Goal: Task Accomplishment & Management: Use online tool/utility

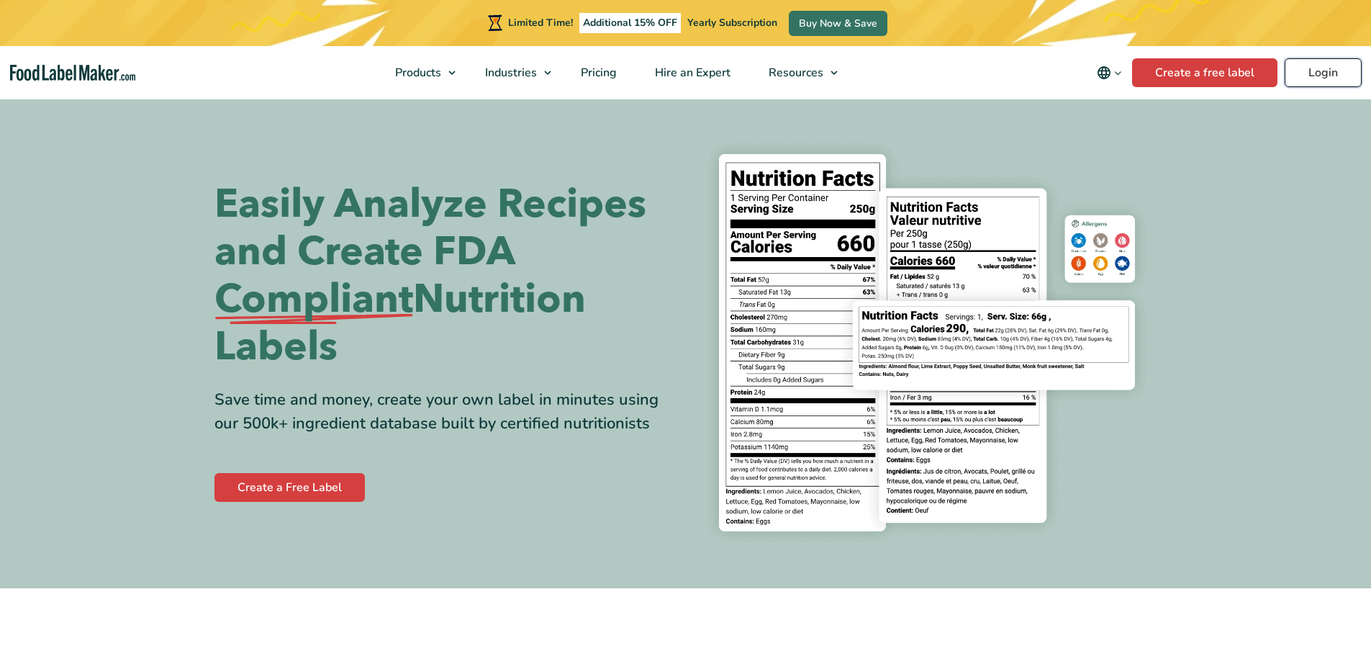
click at [1328, 75] on link "Login" at bounding box center [1322, 72] width 77 height 29
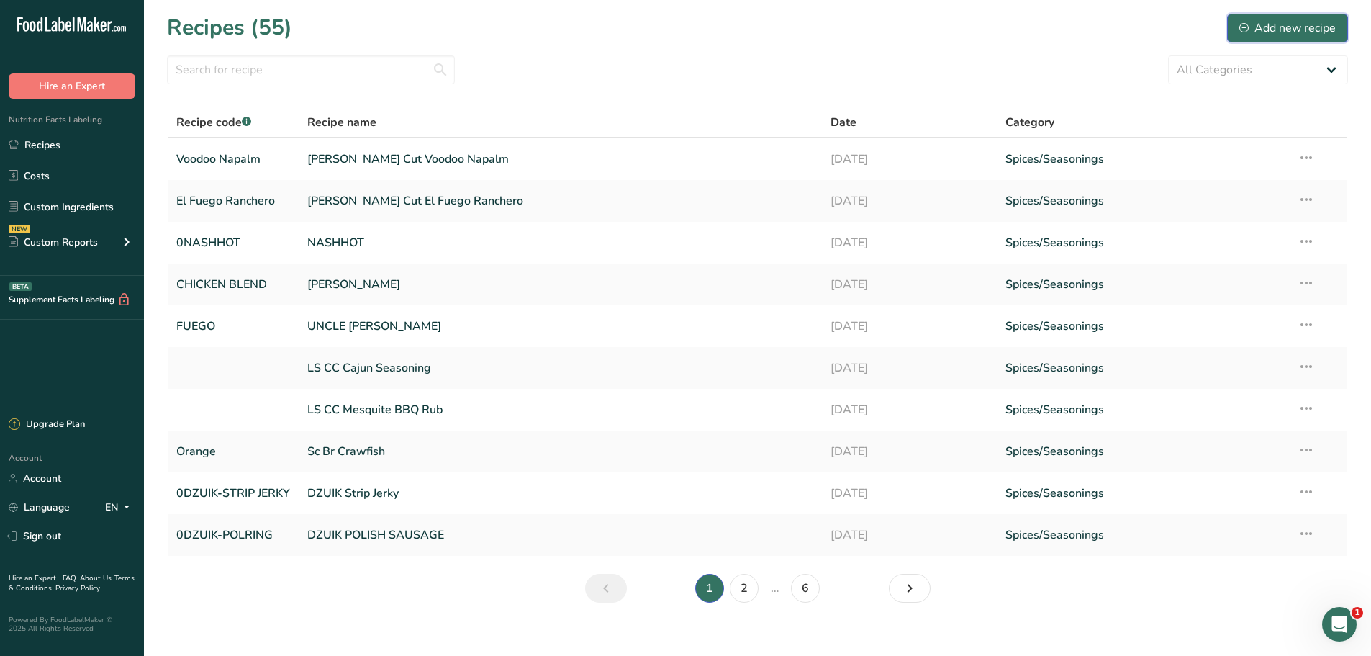
click at [1276, 28] on div "Add new recipe" at bounding box center [1287, 27] width 96 height 17
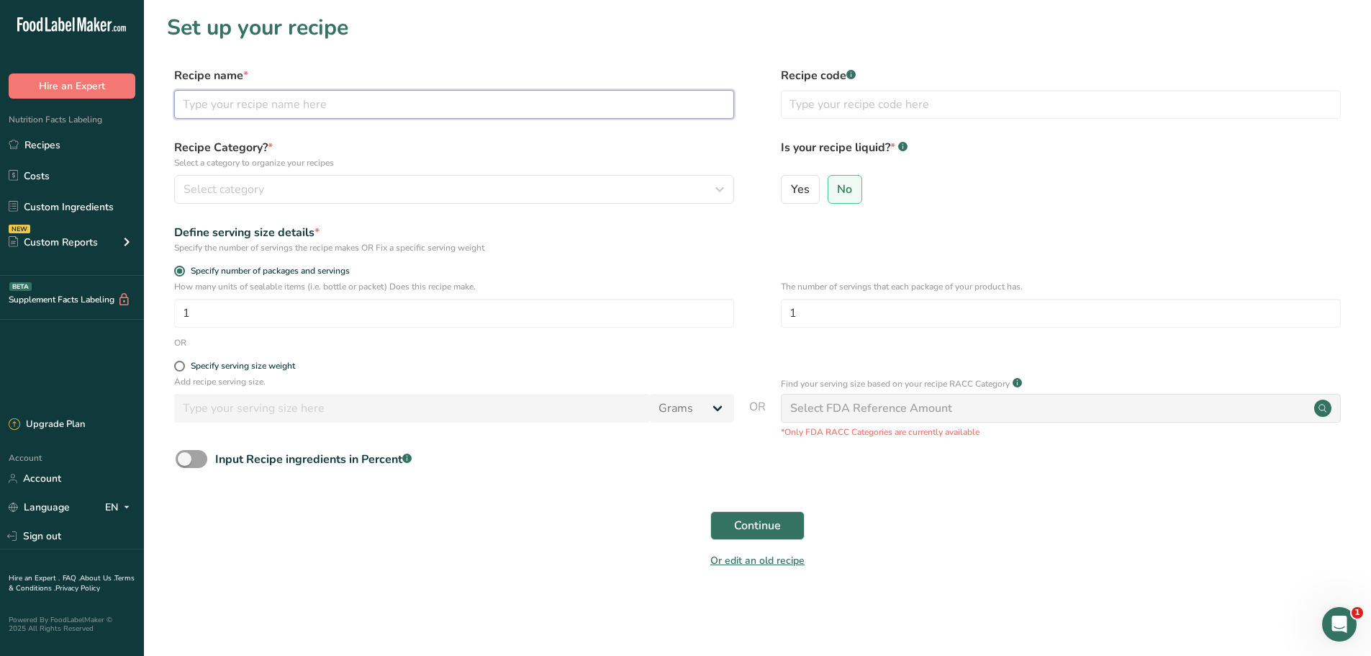
click at [207, 117] on input "text" at bounding box center [454, 104] width 560 height 29
type input "0CAJUN-04"
click at [846, 196] on label "No" at bounding box center [845, 189] width 35 height 29
click at [838, 194] on input "No" at bounding box center [832, 188] width 9 height 9
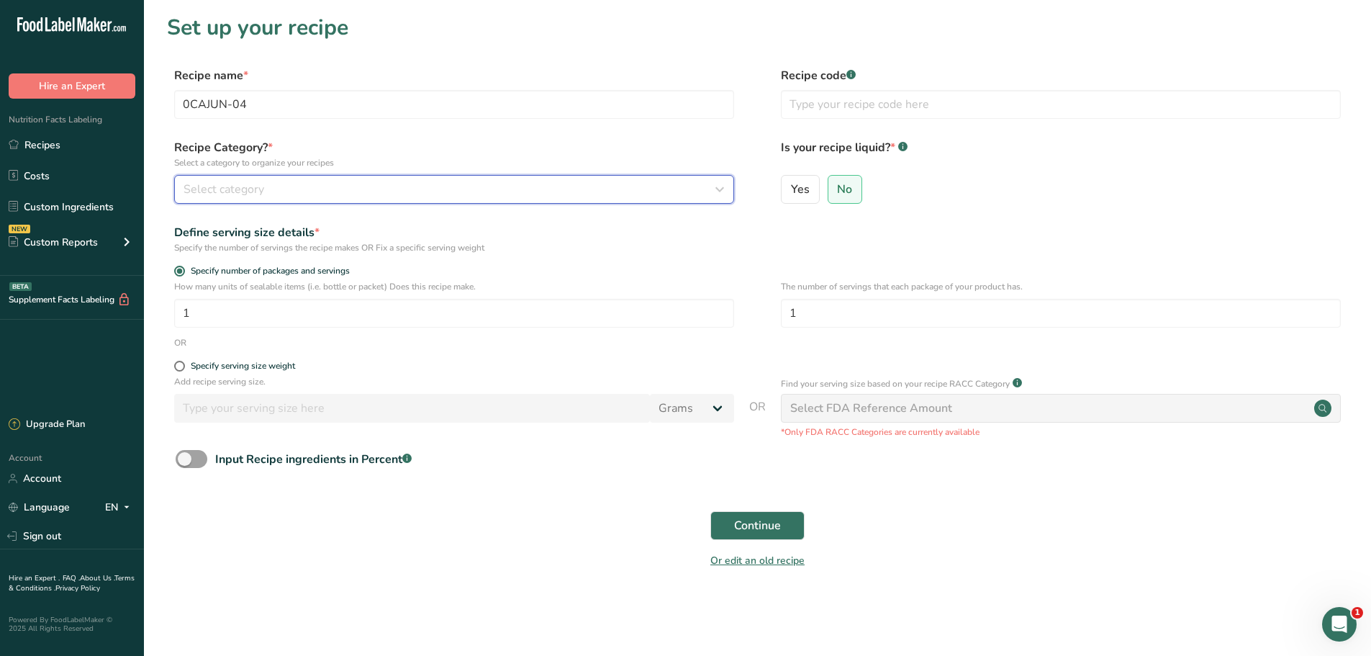
click at [365, 201] on button "Select category" at bounding box center [454, 189] width 560 height 29
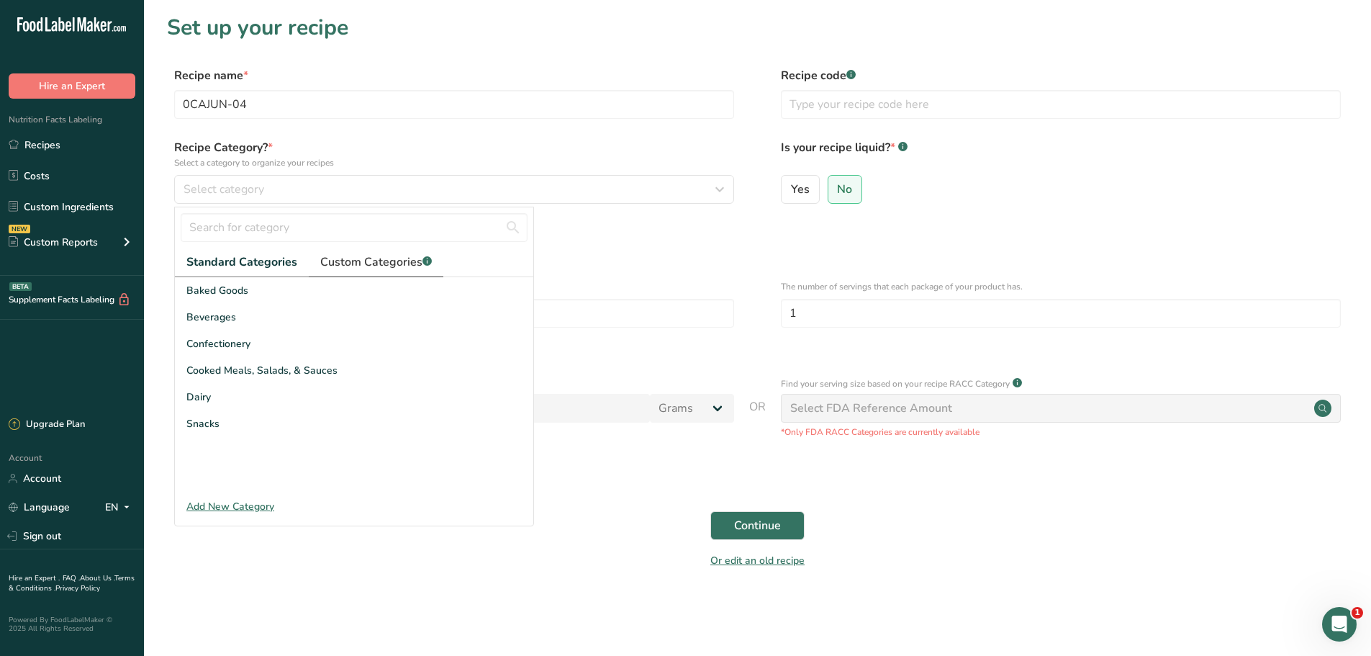
click at [350, 264] on span "Custom Categories .a-a{fill:#347362;}.b-a{fill:#fff;}" at bounding box center [376, 261] width 112 height 17
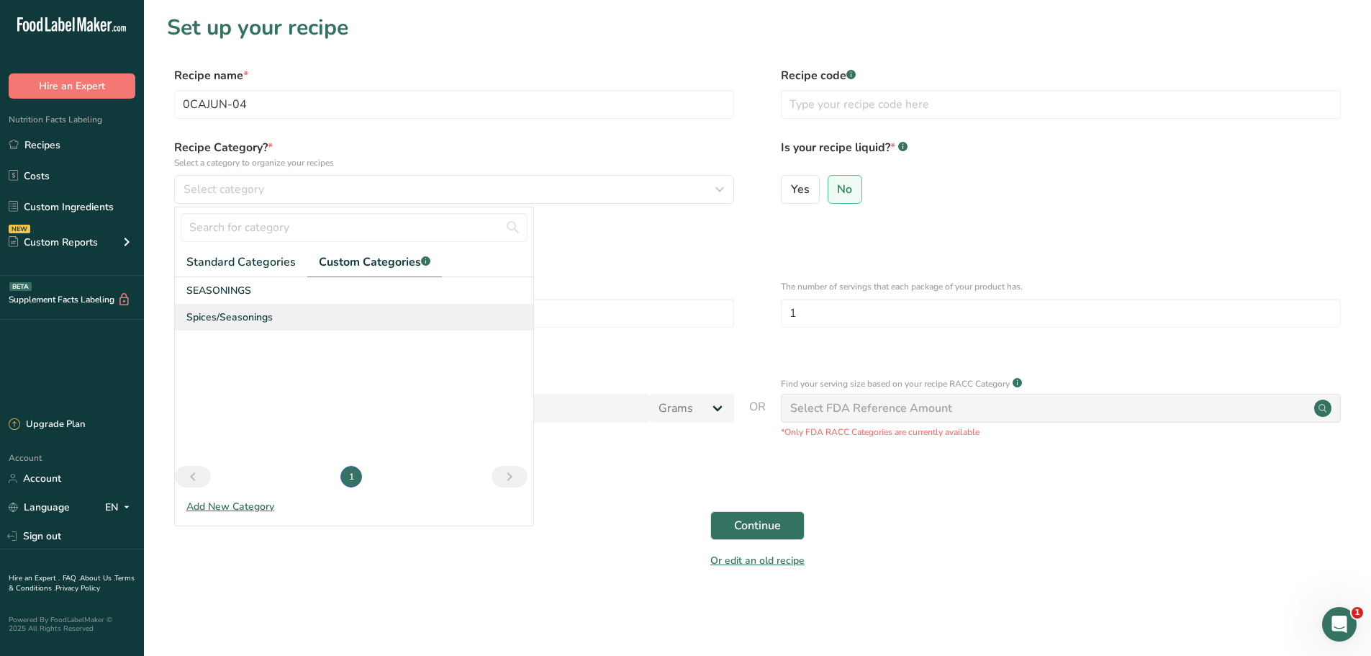
click at [205, 314] on span "Spices/Seasonings" at bounding box center [229, 316] width 86 height 15
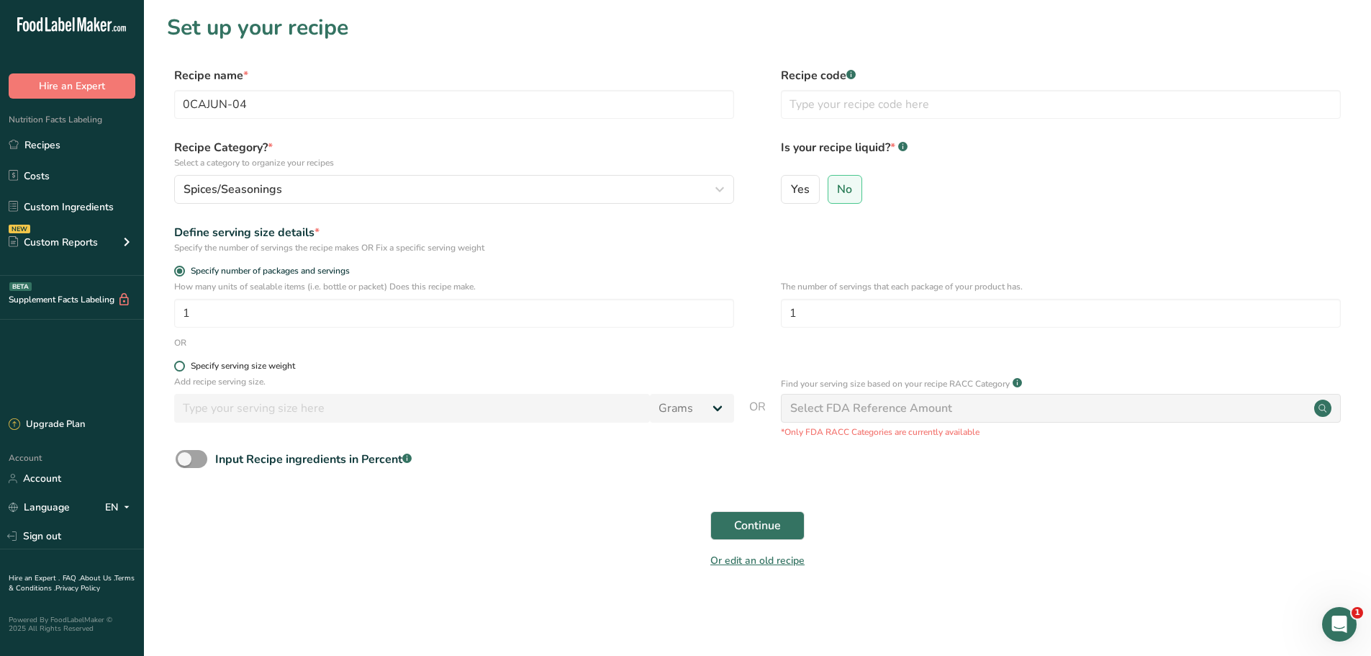
click at [244, 369] on div "Specify serving size weight" at bounding box center [243, 366] width 104 height 11
click at [183, 369] on input "Specify serving size weight" at bounding box center [178, 365] width 9 height 9
radio input "true"
radio input "false"
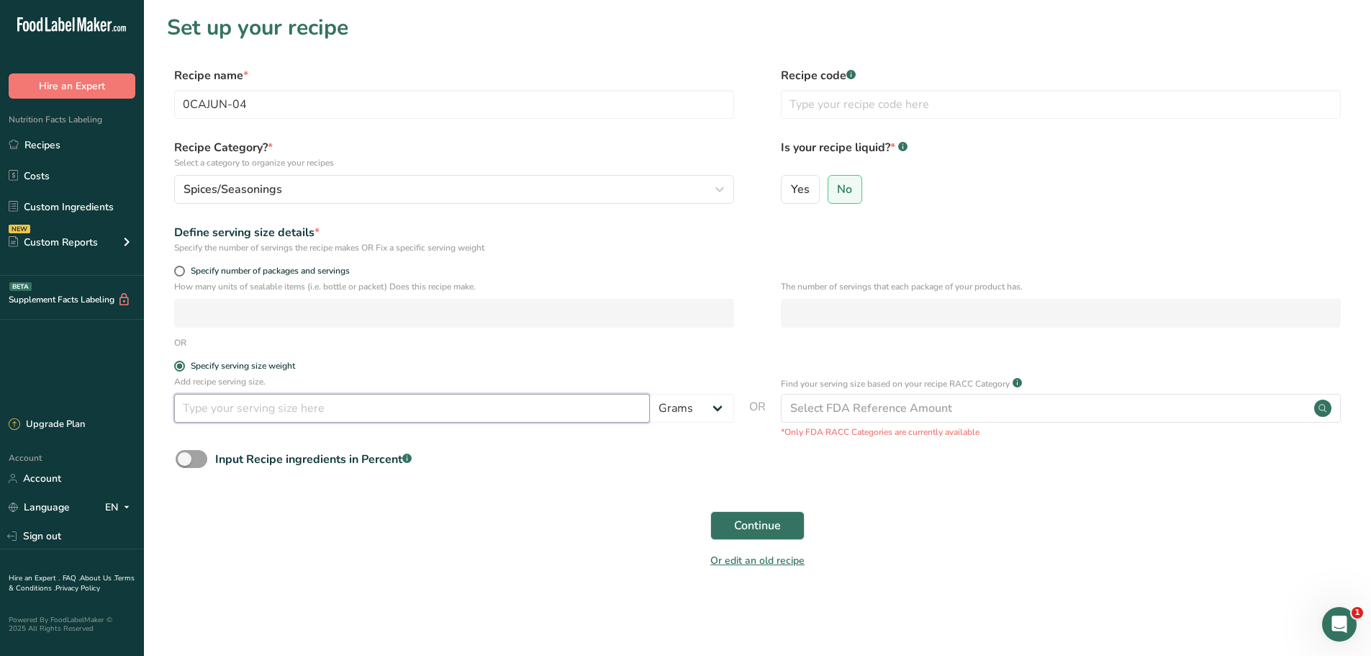
click at [619, 411] on input "number" at bounding box center [412, 408] width 476 height 29
type input "1"
click at [788, 533] on button "Continue" at bounding box center [757, 525] width 94 height 29
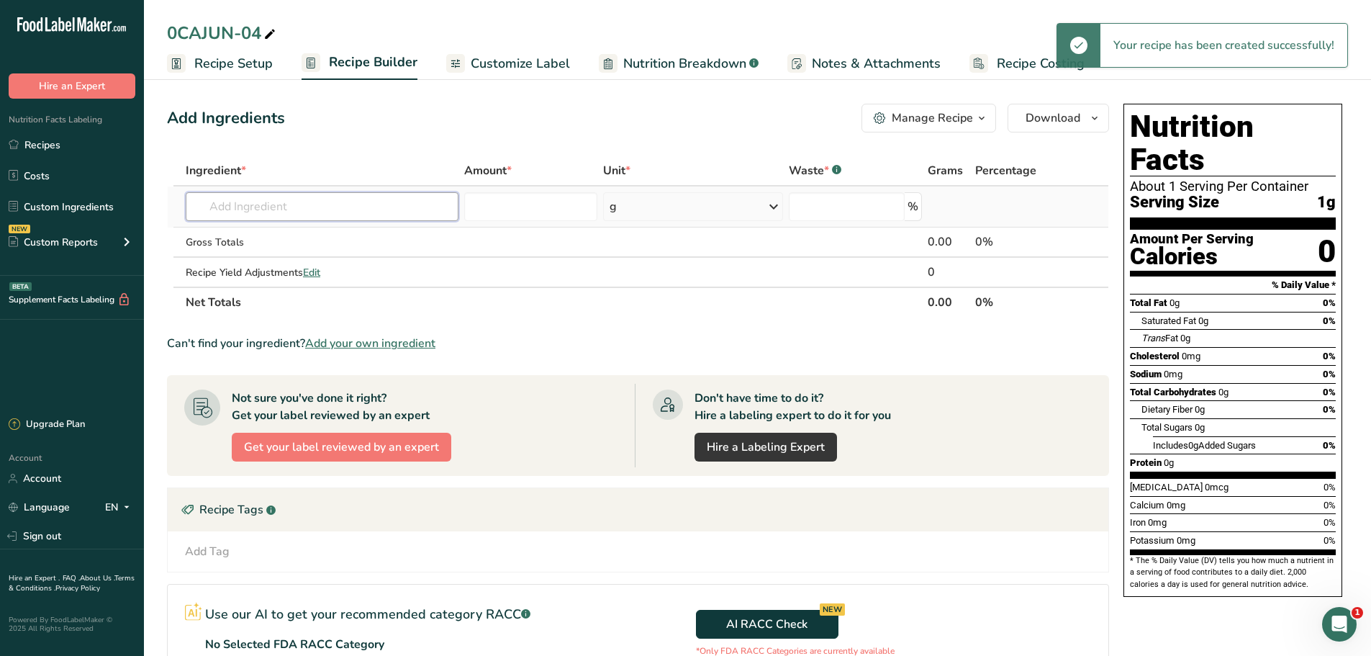
click at [354, 219] on input "text" at bounding box center [322, 206] width 273 height 29
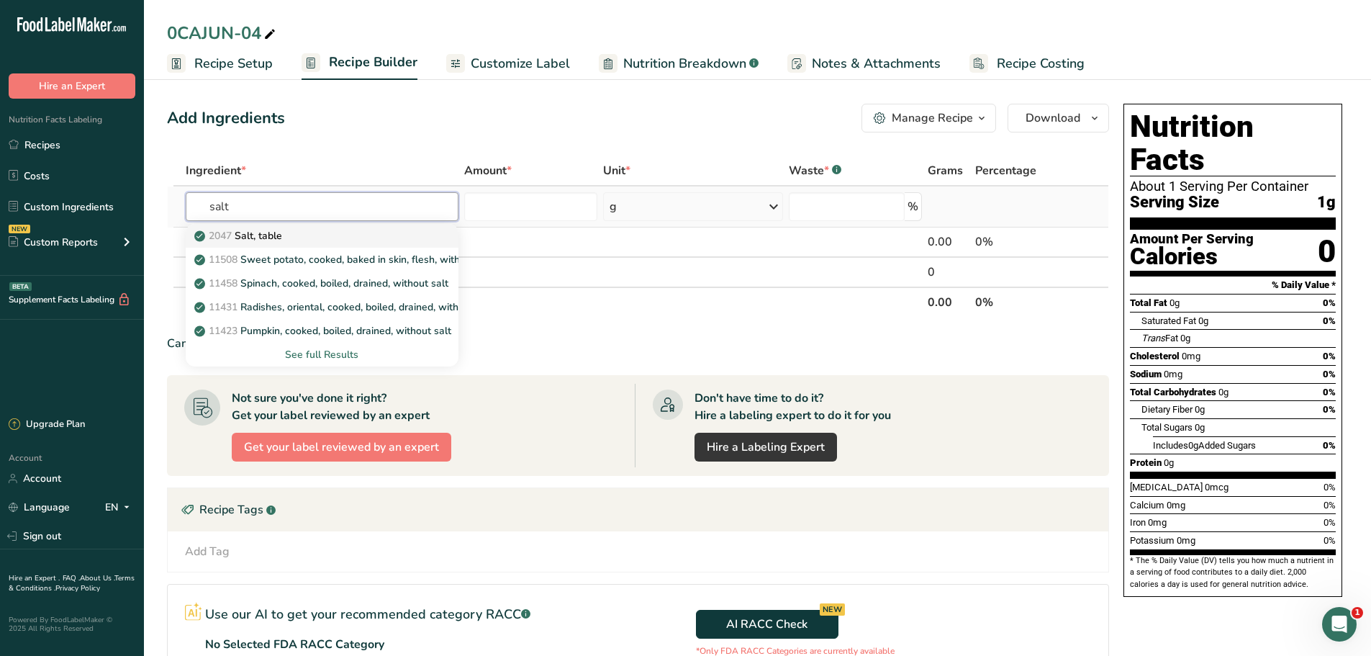
type input "salt"
click at [317, 228] on div "2047 Salt, table" at bounding box center [310, 235] width 227 height 15
type input "Salt, table"
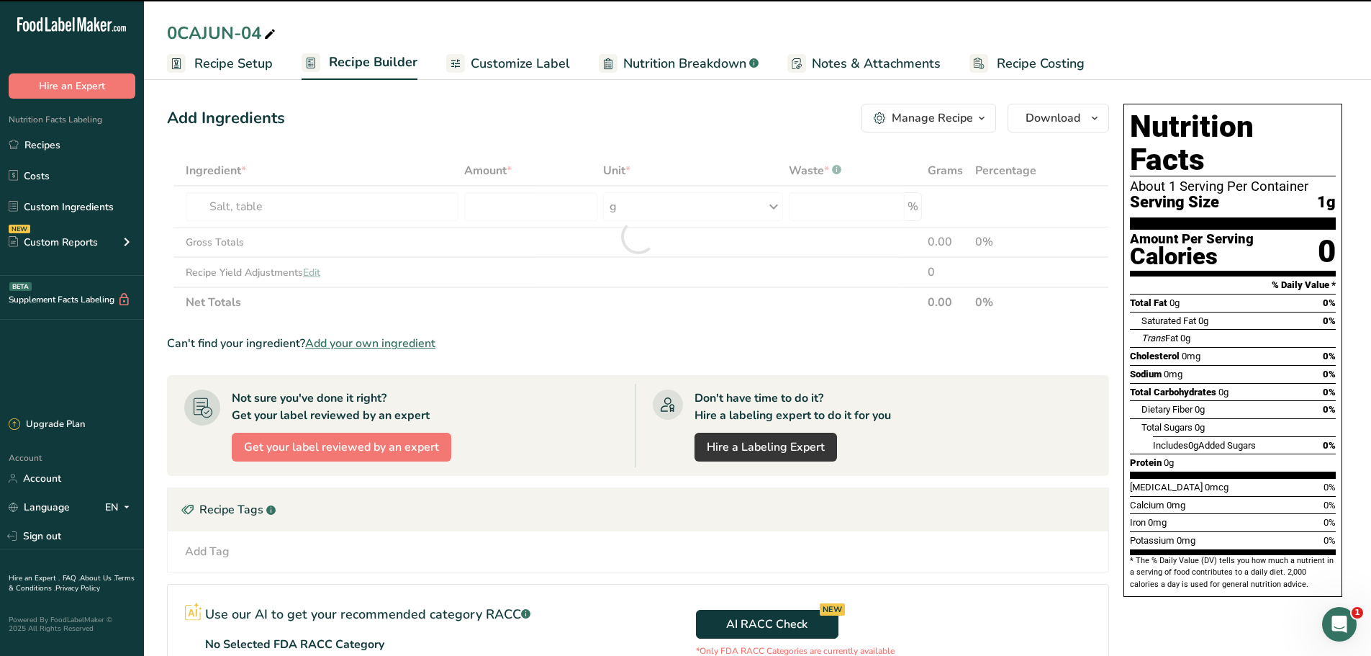
type input "0"
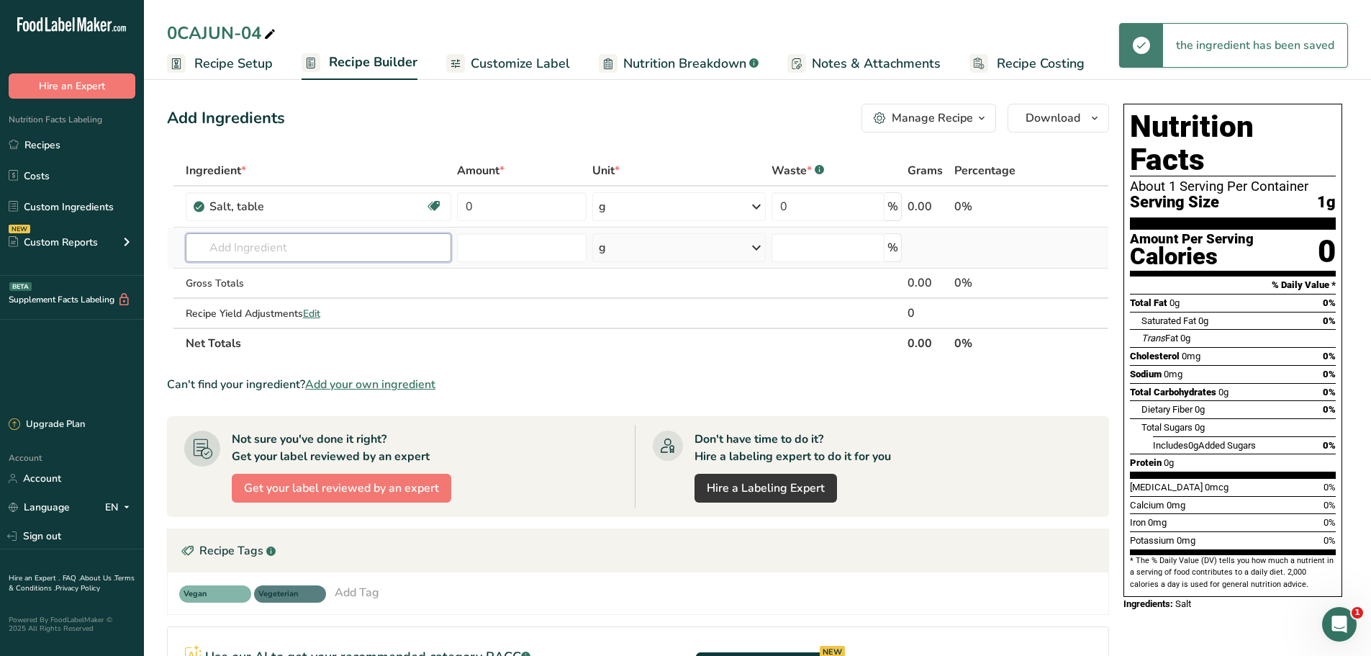
click at [299, 241] on input "text" at bounding box center [319, 247] width 266 height 29
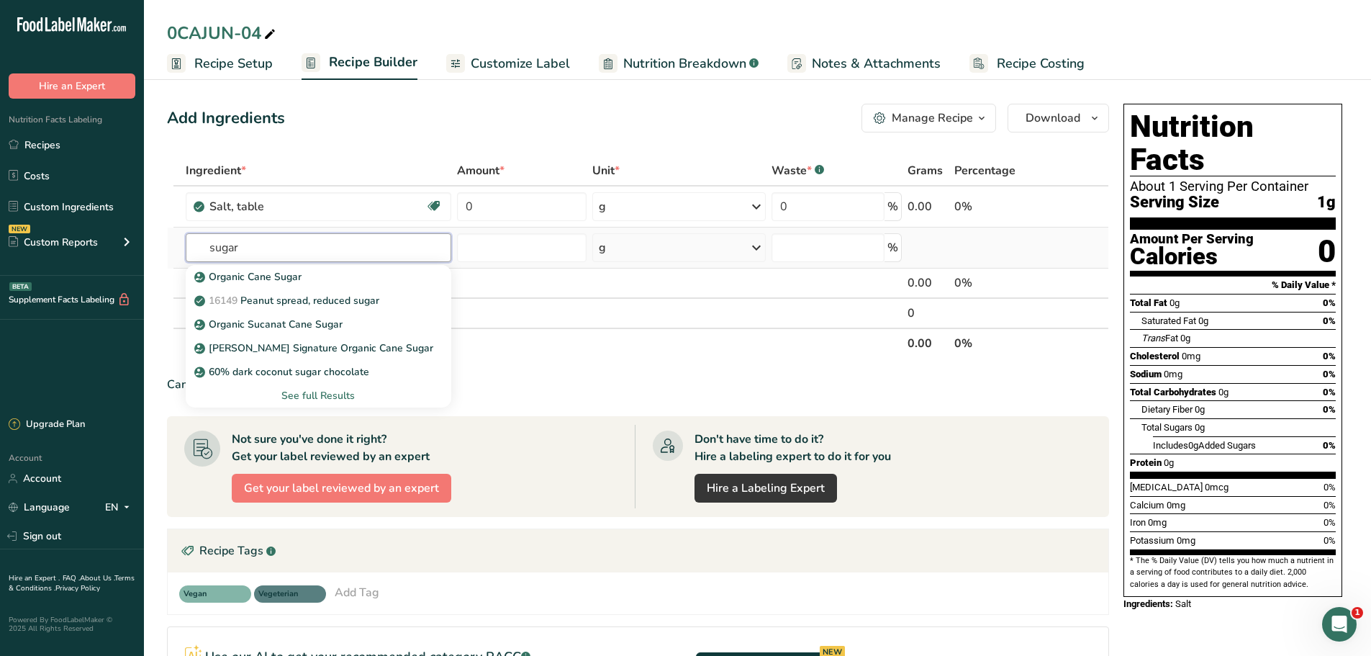
type input "sugar"
click at [335, 397] on div "See full Results" at bounding box center [318, 395] width 243 height 15
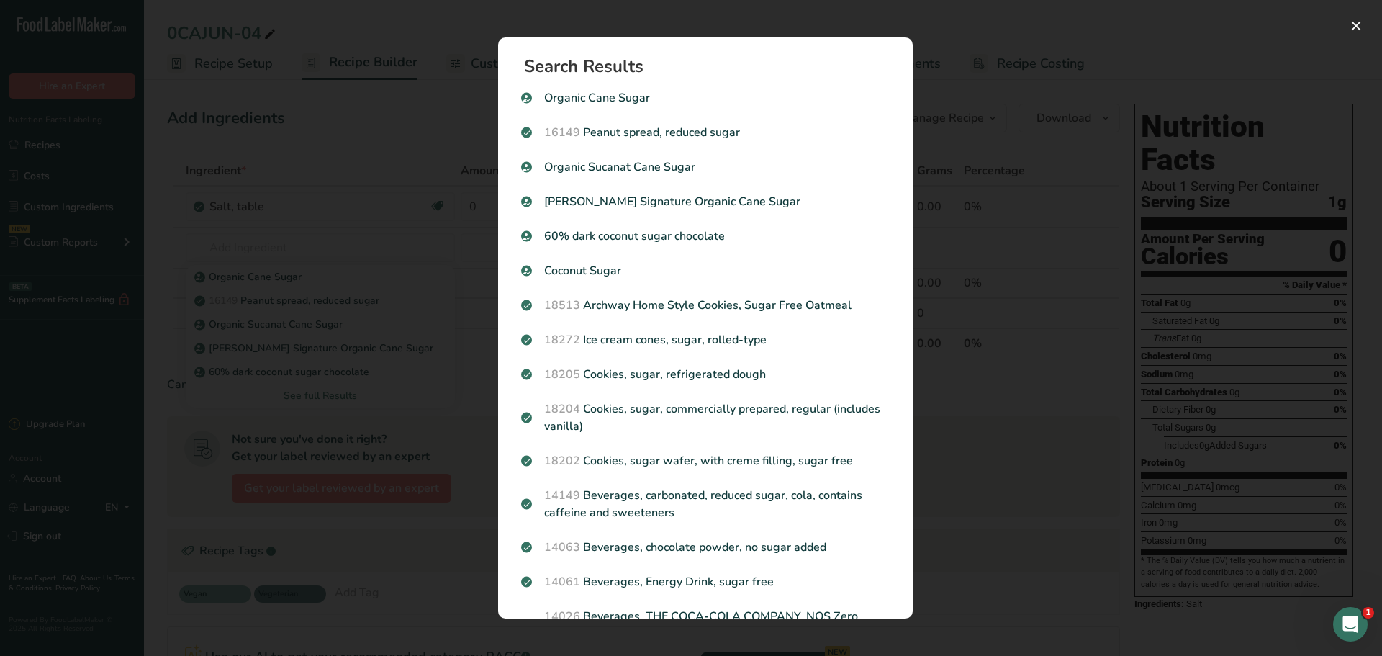
click at [407, 193] on div "Search results modal" at bounding box center [691, 328] width 1382 height 656
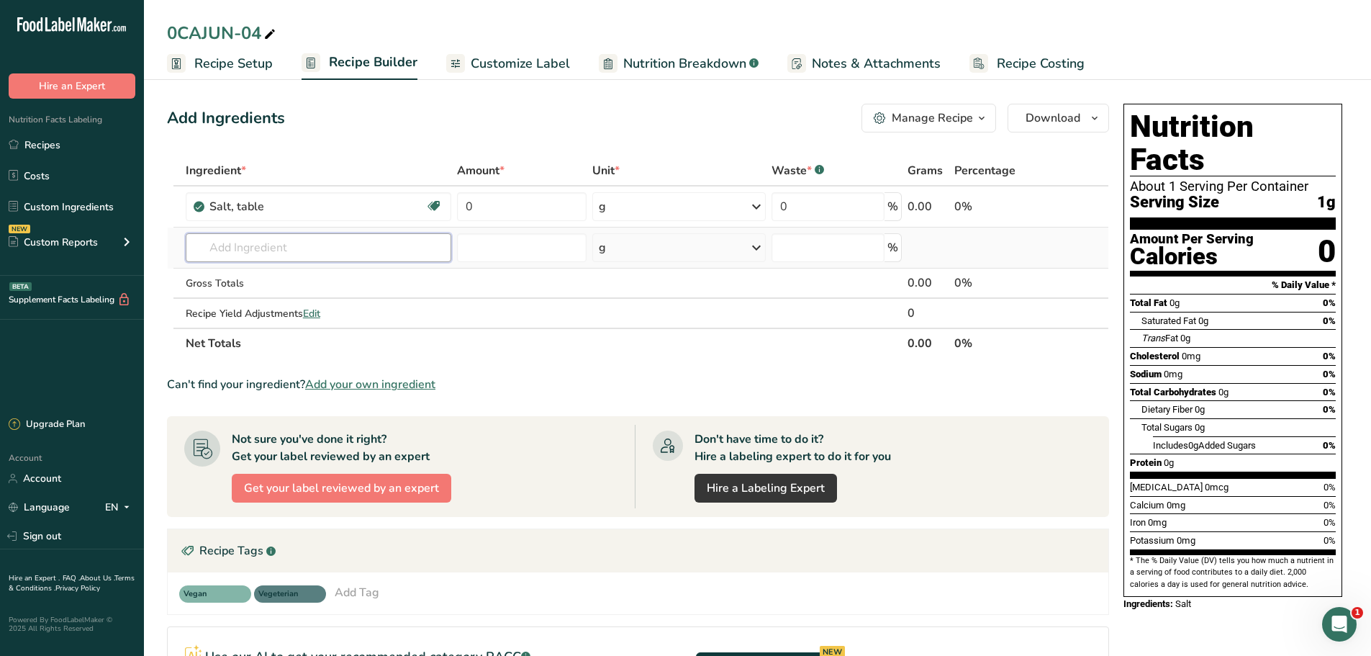
click at [292, 243] on input "text" at bounding box center [319, 247] width 266 height 29
type input "grnulat"
click at [295, 273] on p "19335 Sugars, granulated" at bounding box center [262, 276] width 131 height 15
type input "Sugars, granulated"
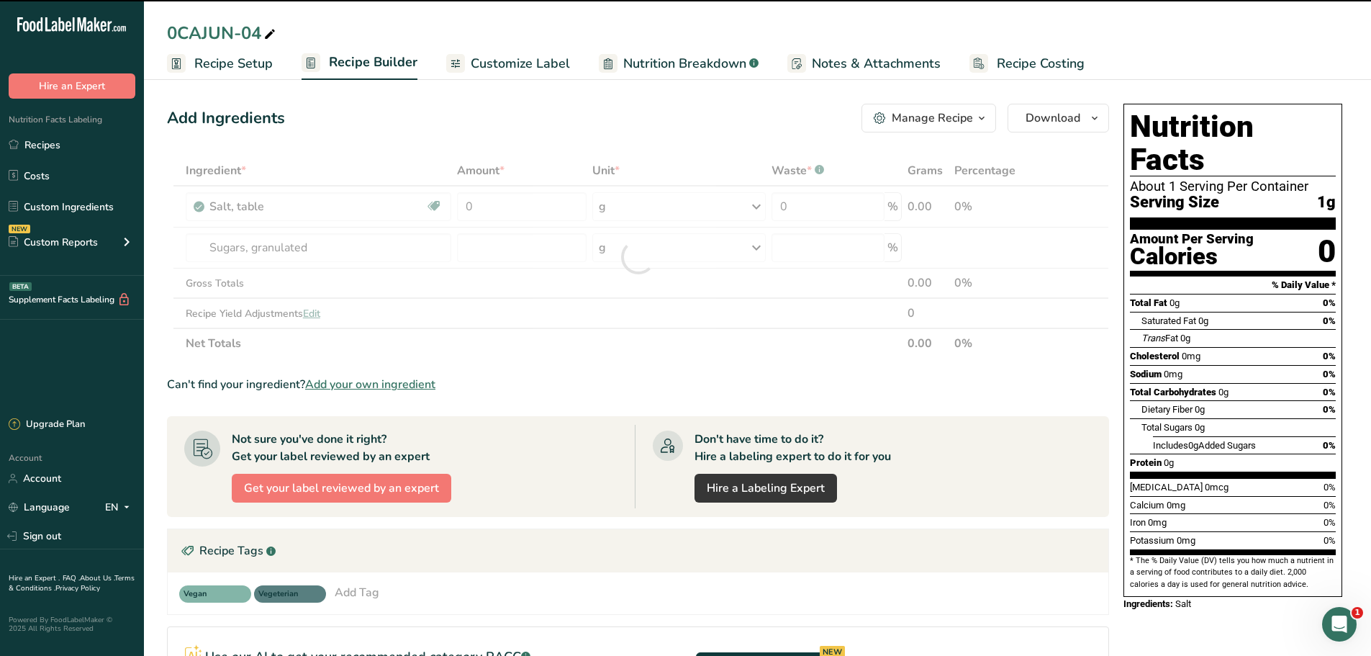
type input "0"
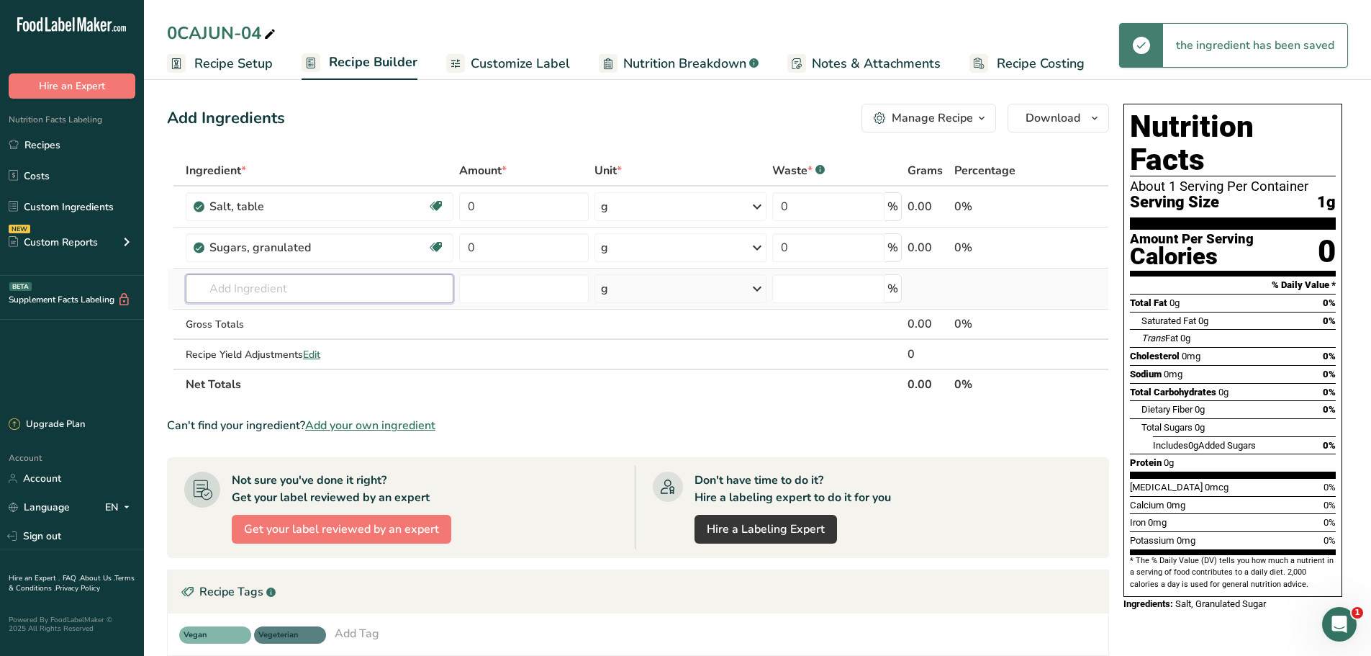
drag, startPoint x: 278, startPoint y: 286, endPoint x: 291, endPoint y: 289, distance: 12.6
click at [278, 287] on input "text" at bounding box center [320, 288] width 268 height 29
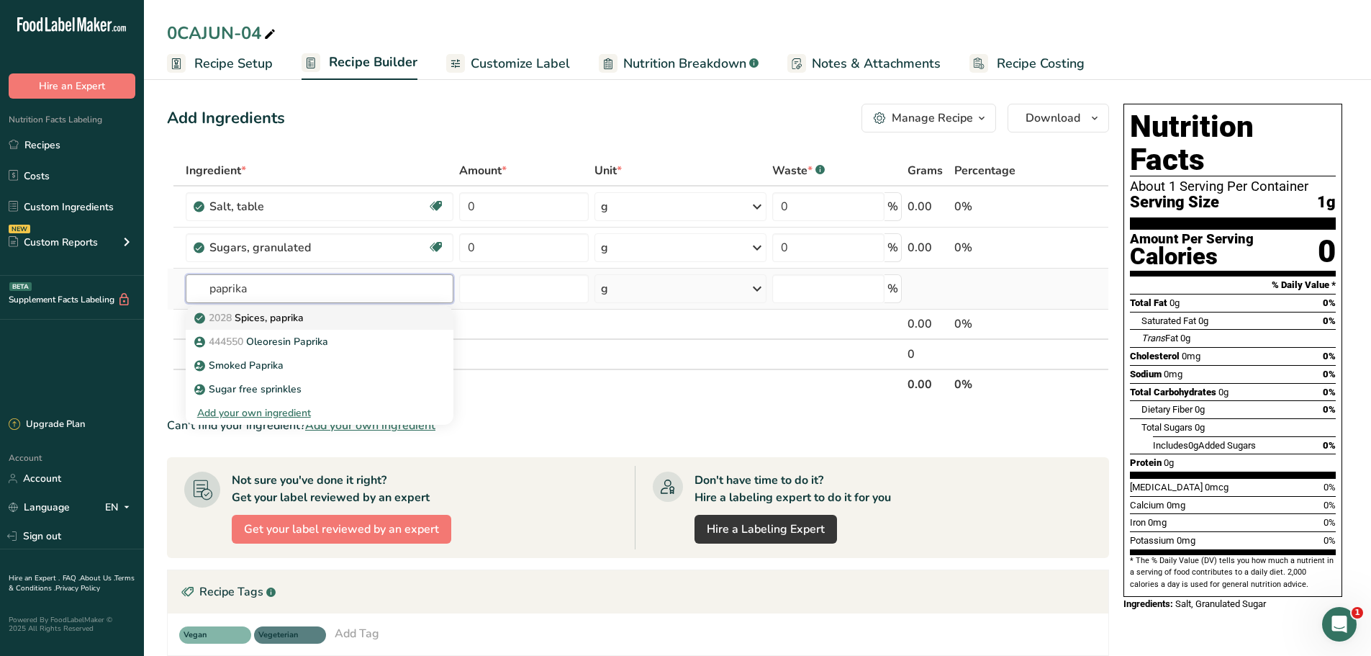
type input "paprika"
click at [293, 322] on p "2028 Spices, paprika" at bounding box center [250, 317] width 107 height 15
type input "Spices, paprika"
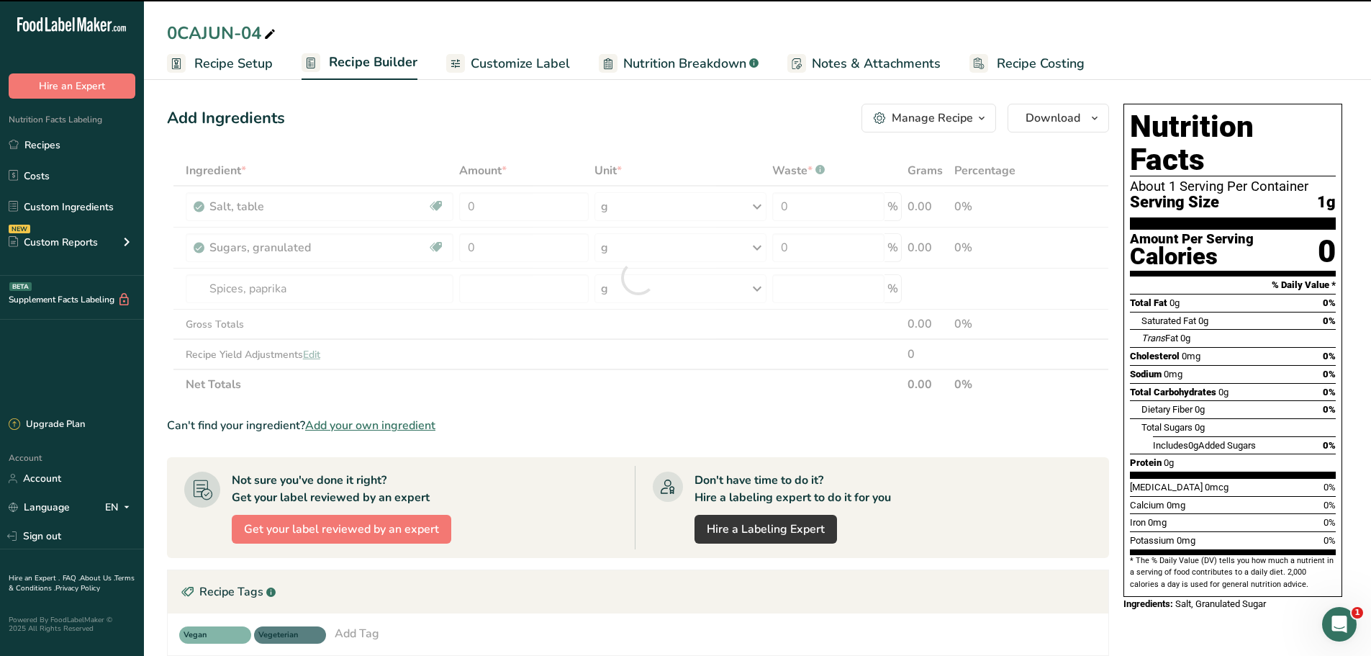
type input "0"
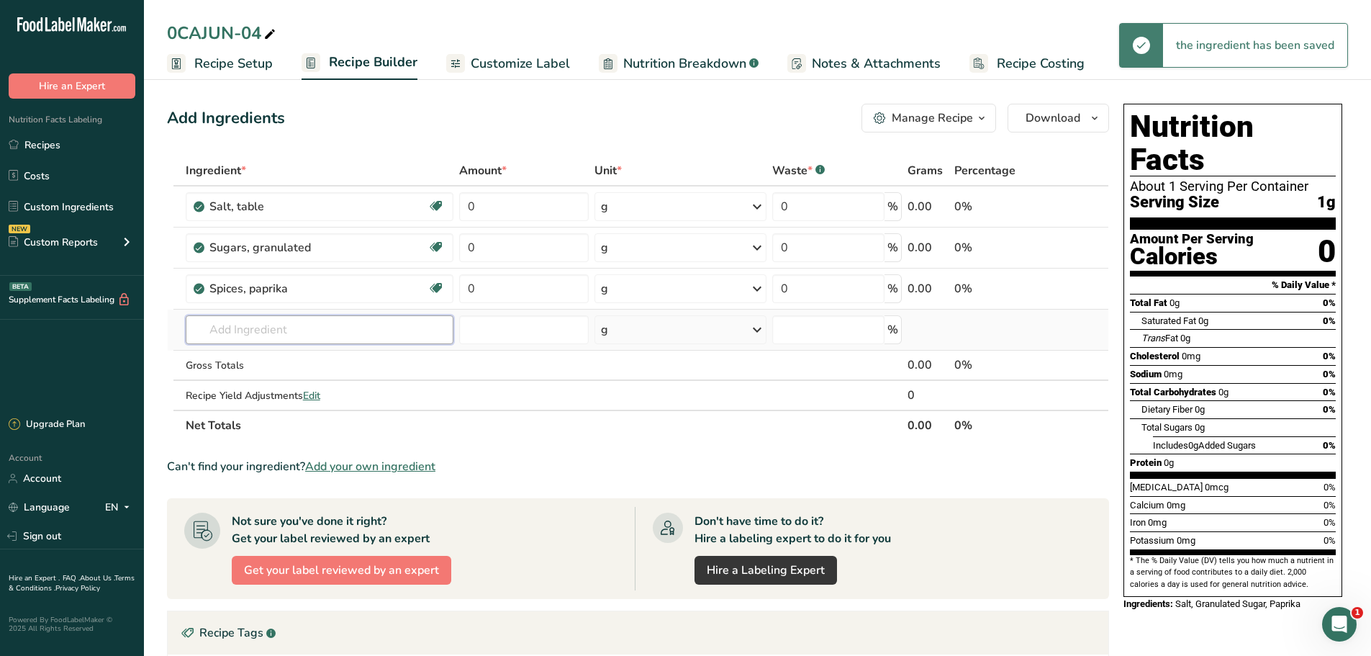
click at [285, 320] on input "text" at bounding box center [320, 329] width 268 height 29
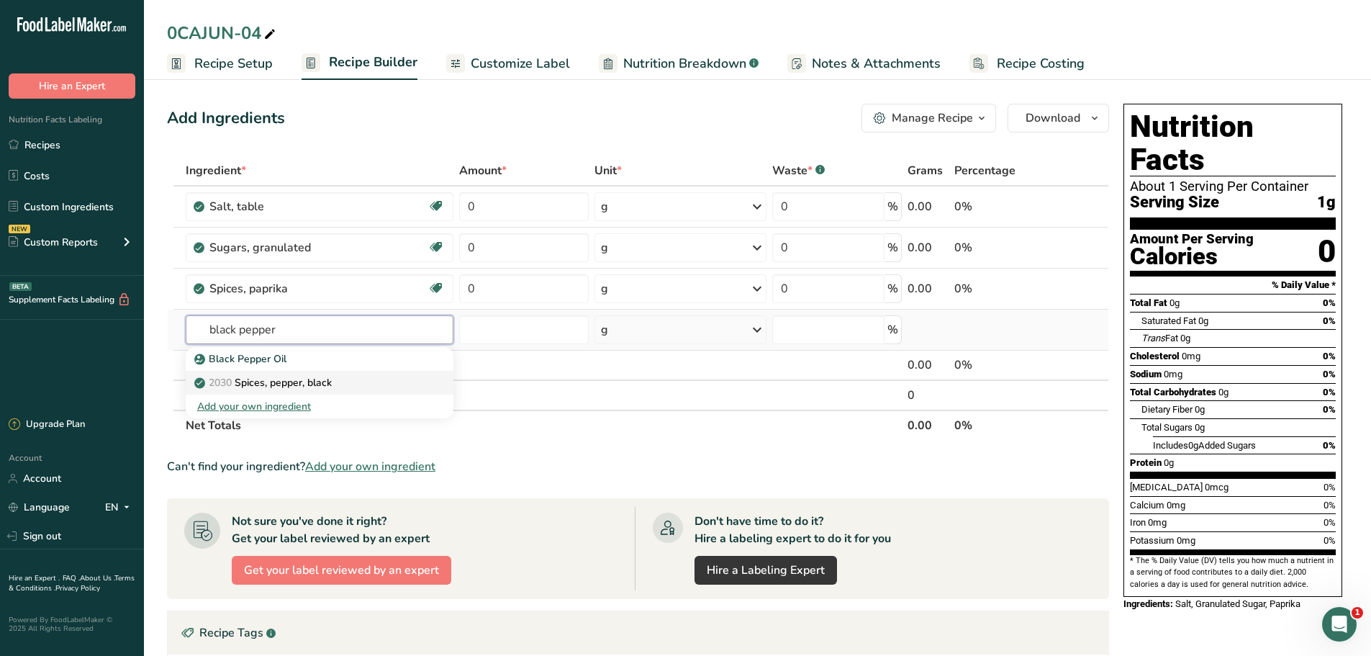
type input "black pepper"
click at [306, 382] on p "2030 Spices, pepper, black" at bounding box center [264, 382] width 135 height 15
type input "Spices, pepper, black"
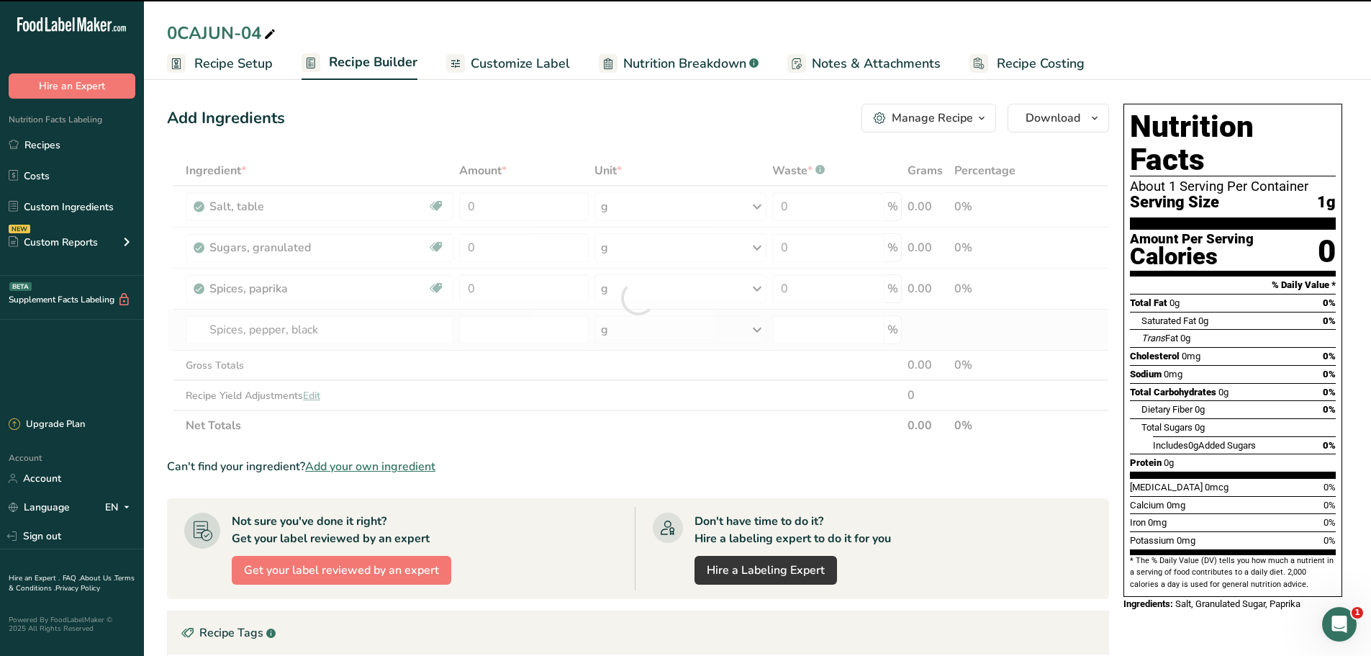
type input "0"
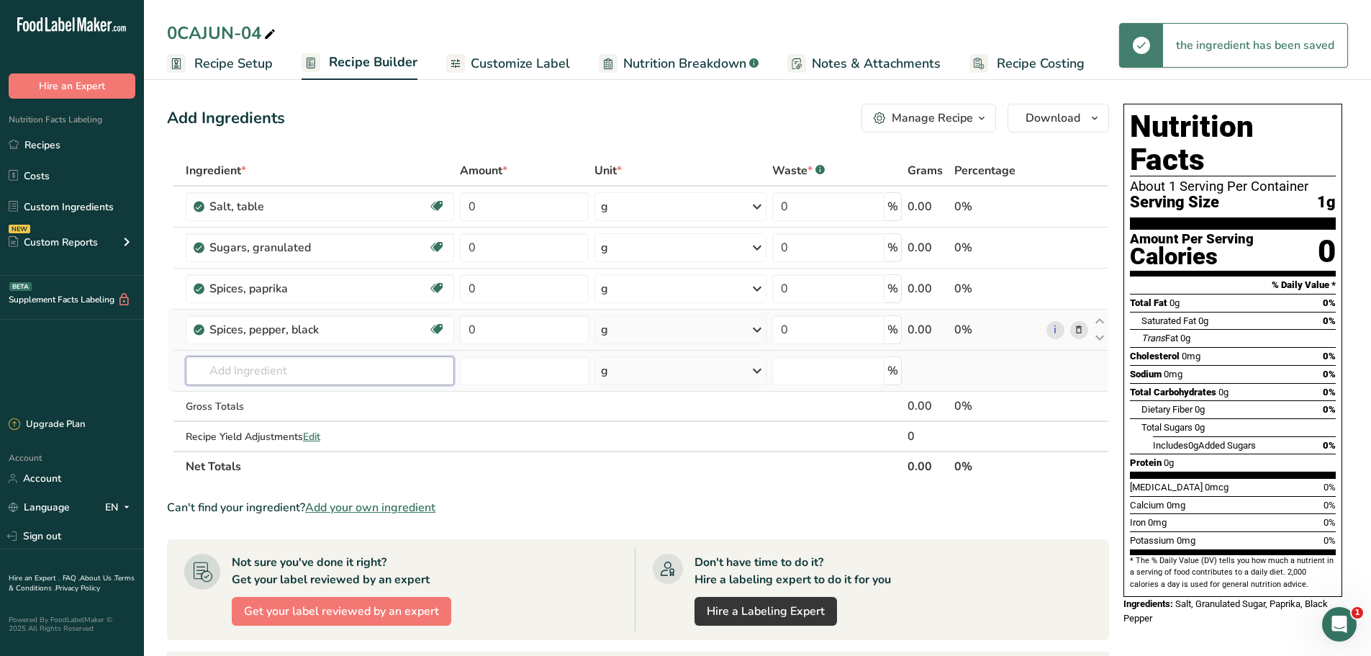
click at [305, 375] on input "text" at bounding box center [320, 370] width 268 height 29
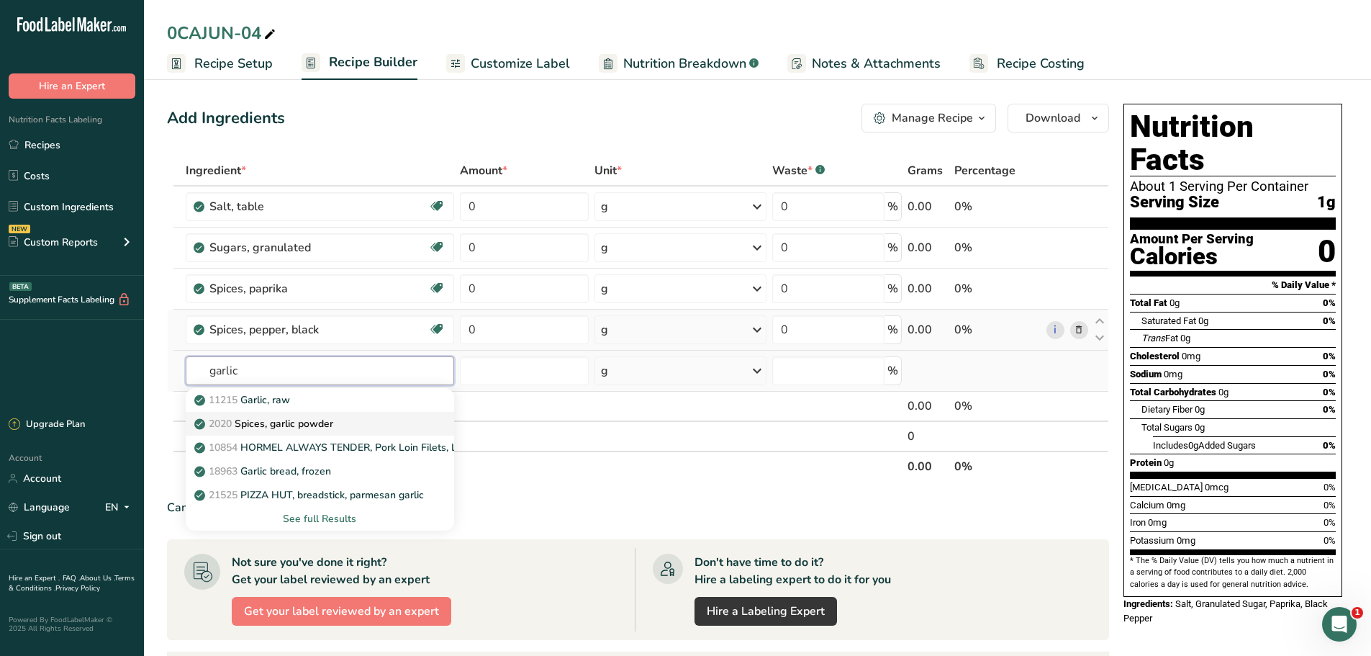
type input "garlic"
click at [290, 427] on p "2020 Spices, garlic powder" at bounding box center [265, 423] width 136 height 15
type input "Spices, garlic powder"
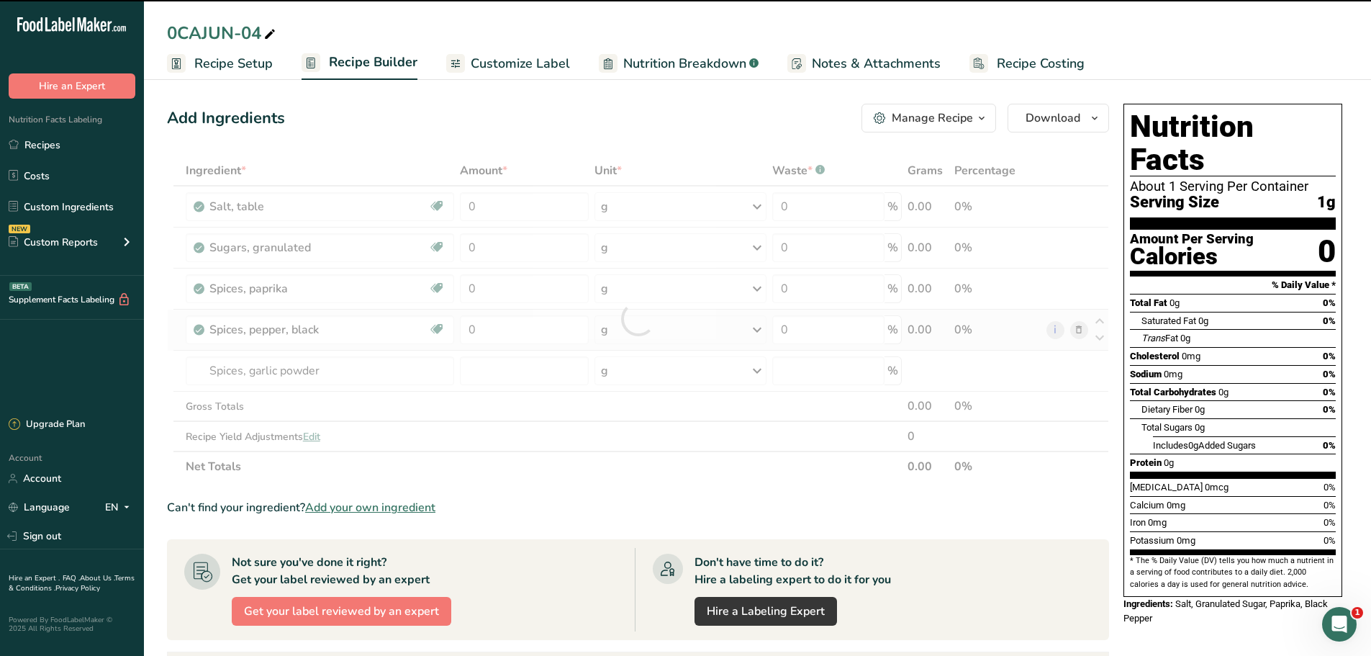
type input "0"
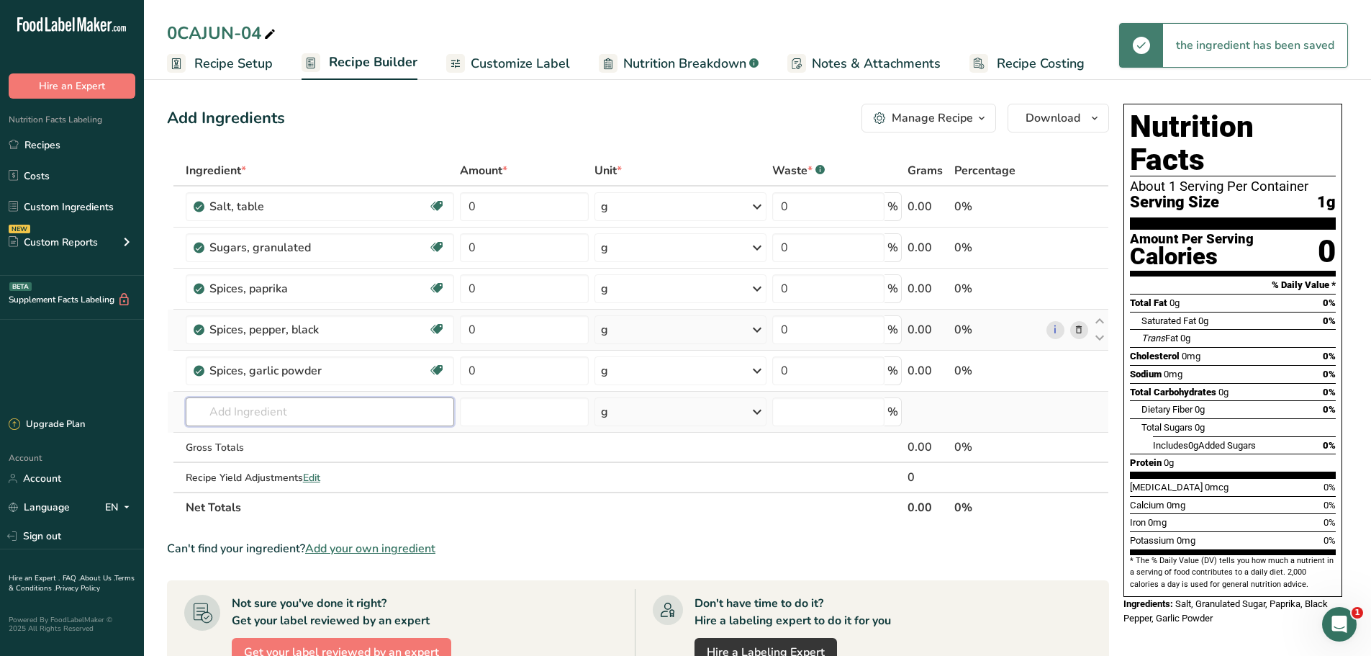
click at [292, 413] on input "text" at bounding box center [320, 411] width 268 height 29
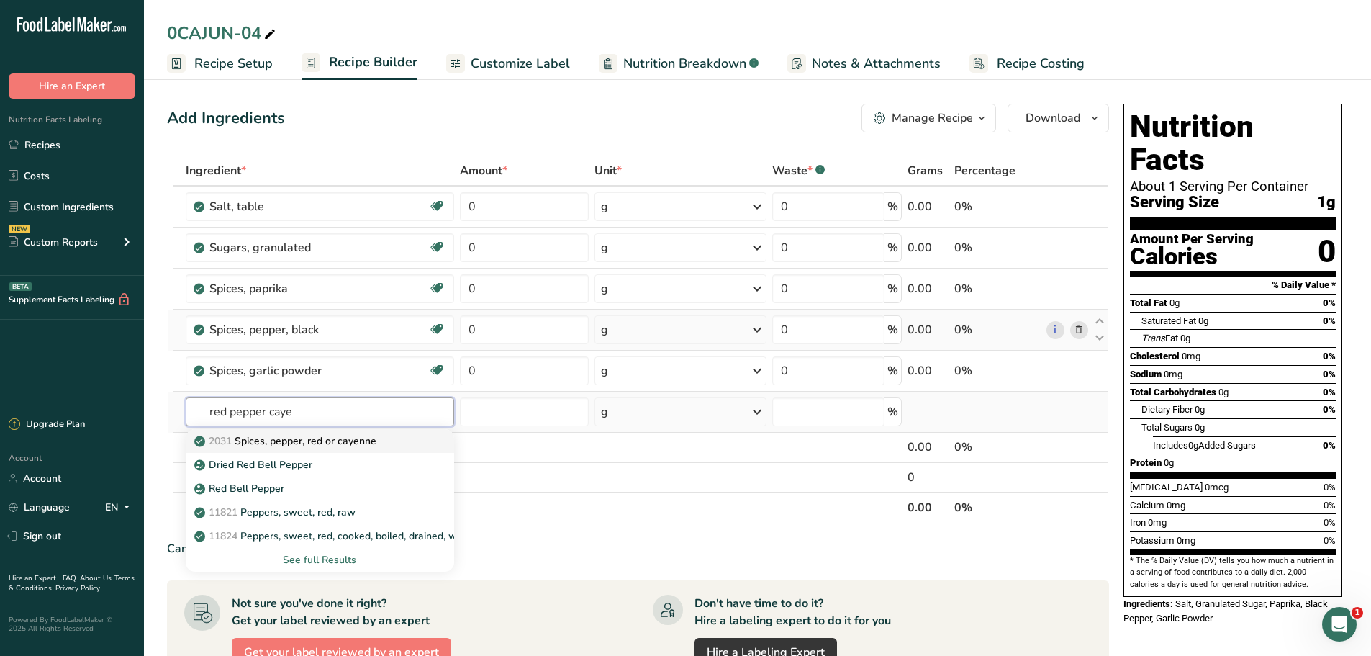
type input "red pepper caye"
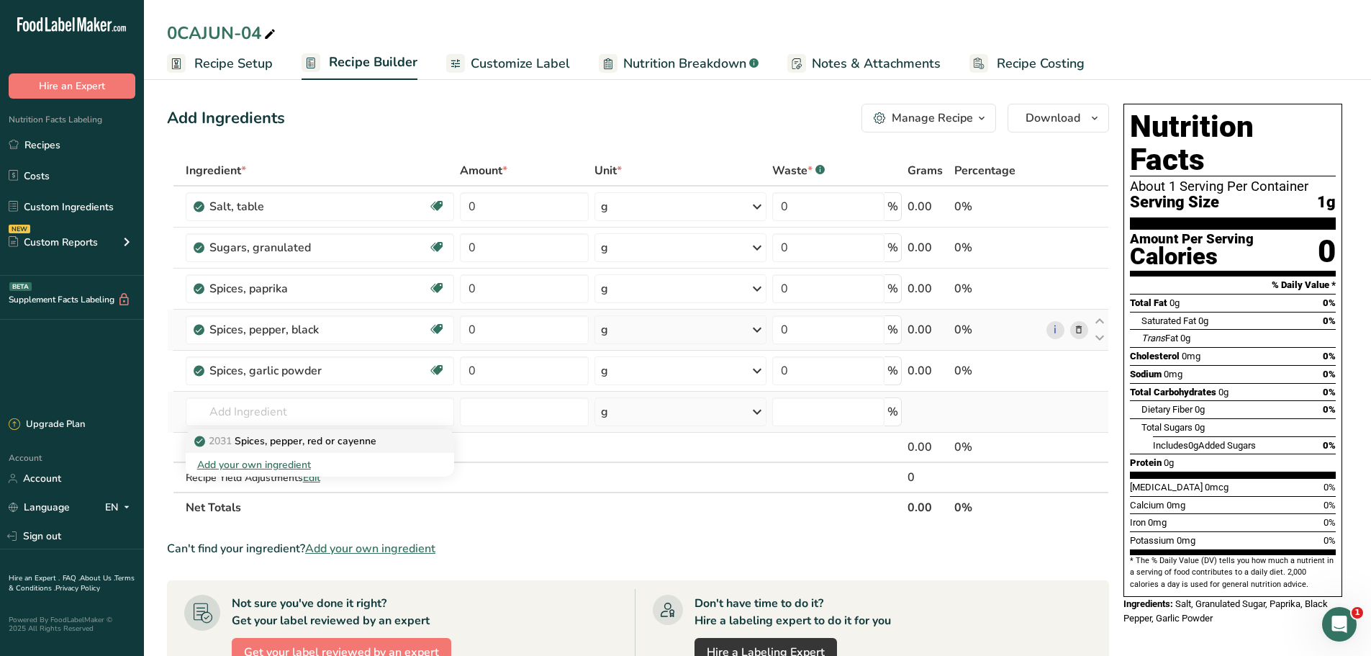
click at [345, 435] on p "2031 Spices, pepper, red or cayenne" at bounding box center [286, 440] width 179 height 15
type input "Spices, pepper, red or cayenne"
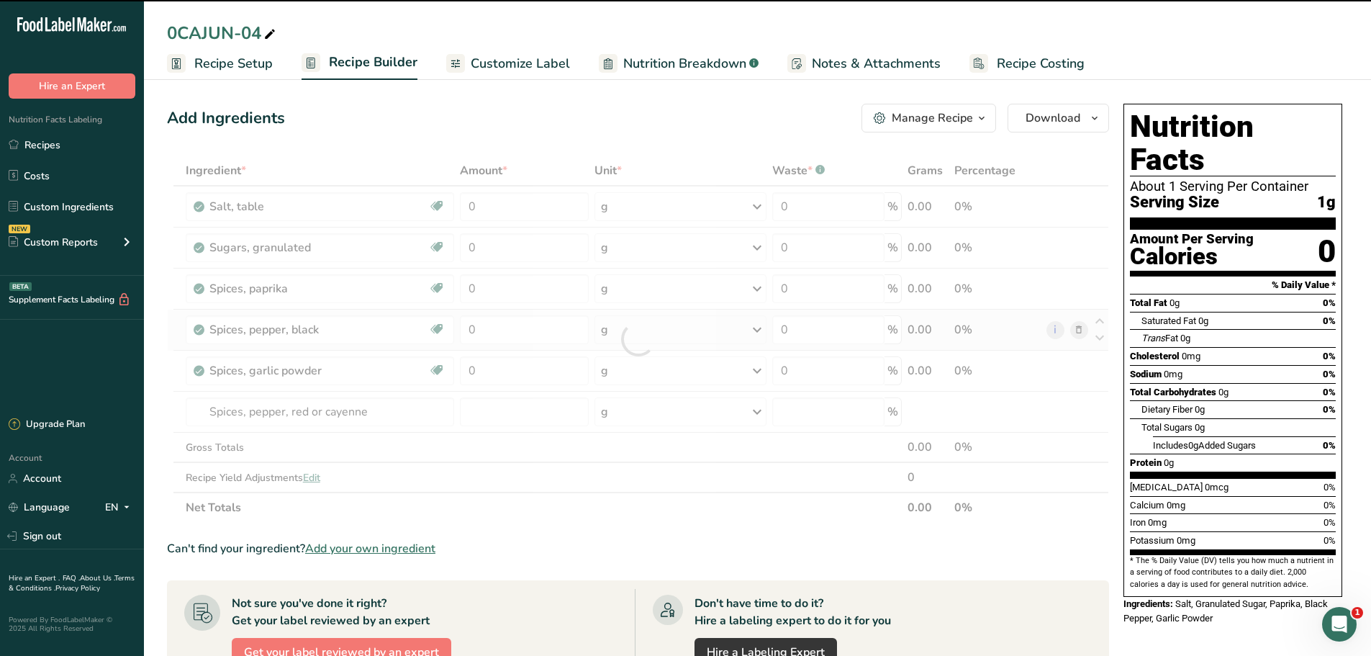
type input "0"
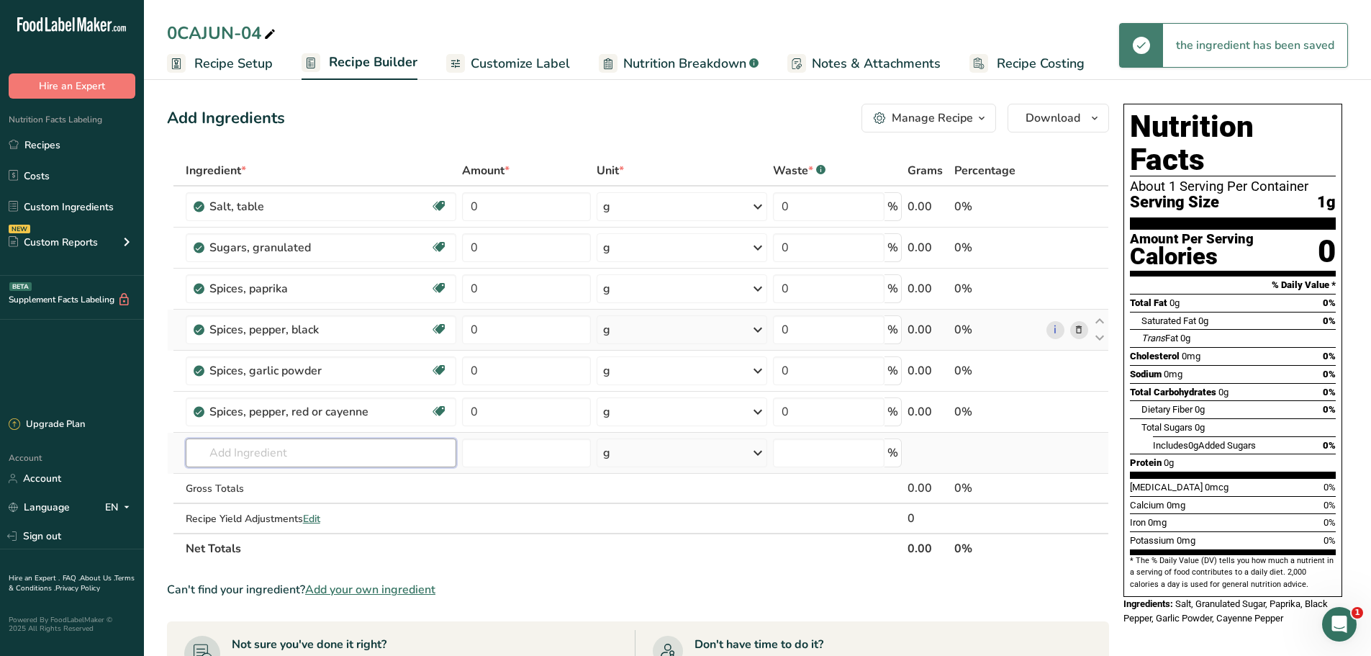
click at [318, 443] on input "text" at bounding box center [321, 452] width 271 height 29
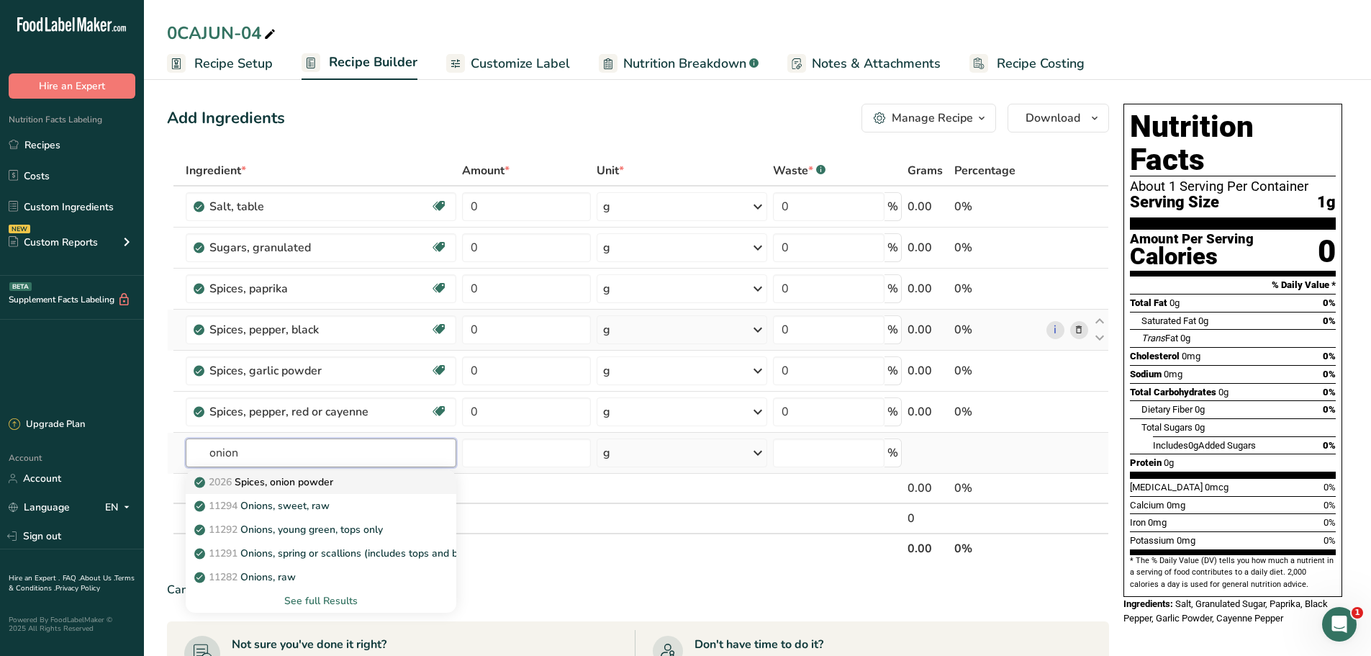
type input "onion"
click at [309, 491] on link "2026 Spices, onion powder" at bounding box center [321, 482] width 271 height 24
type input "Spices, onion powder"
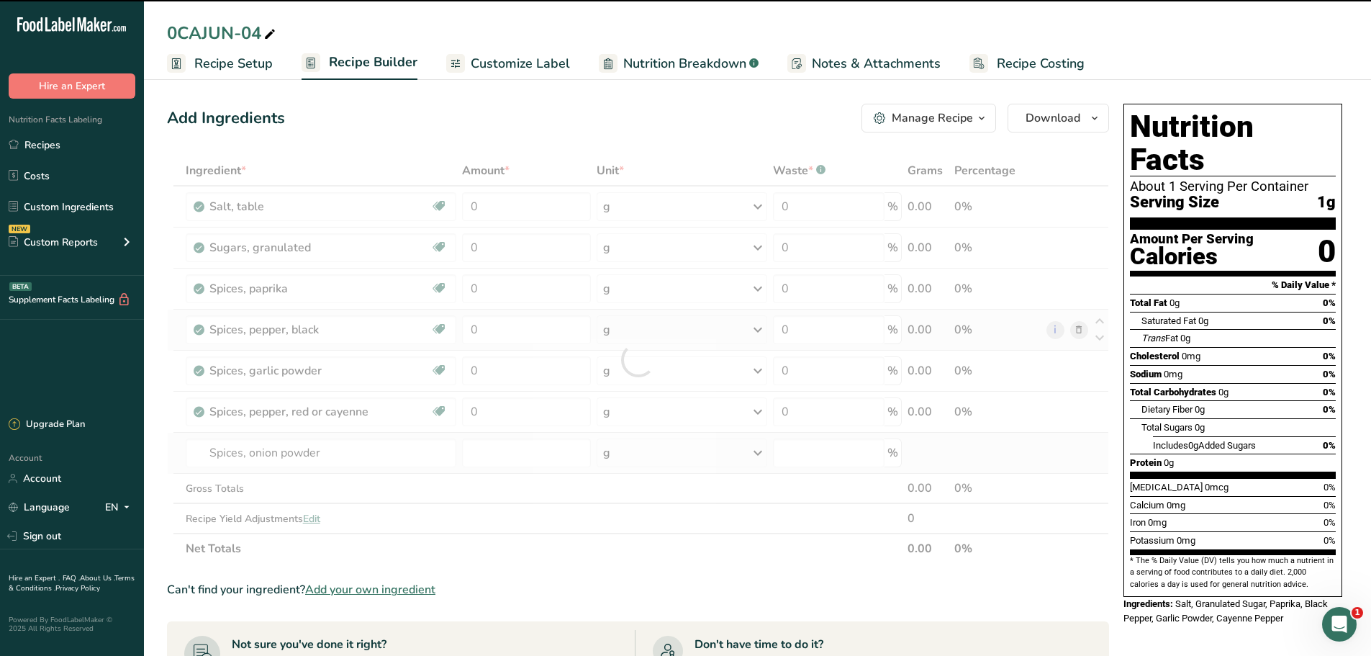
type input "0"
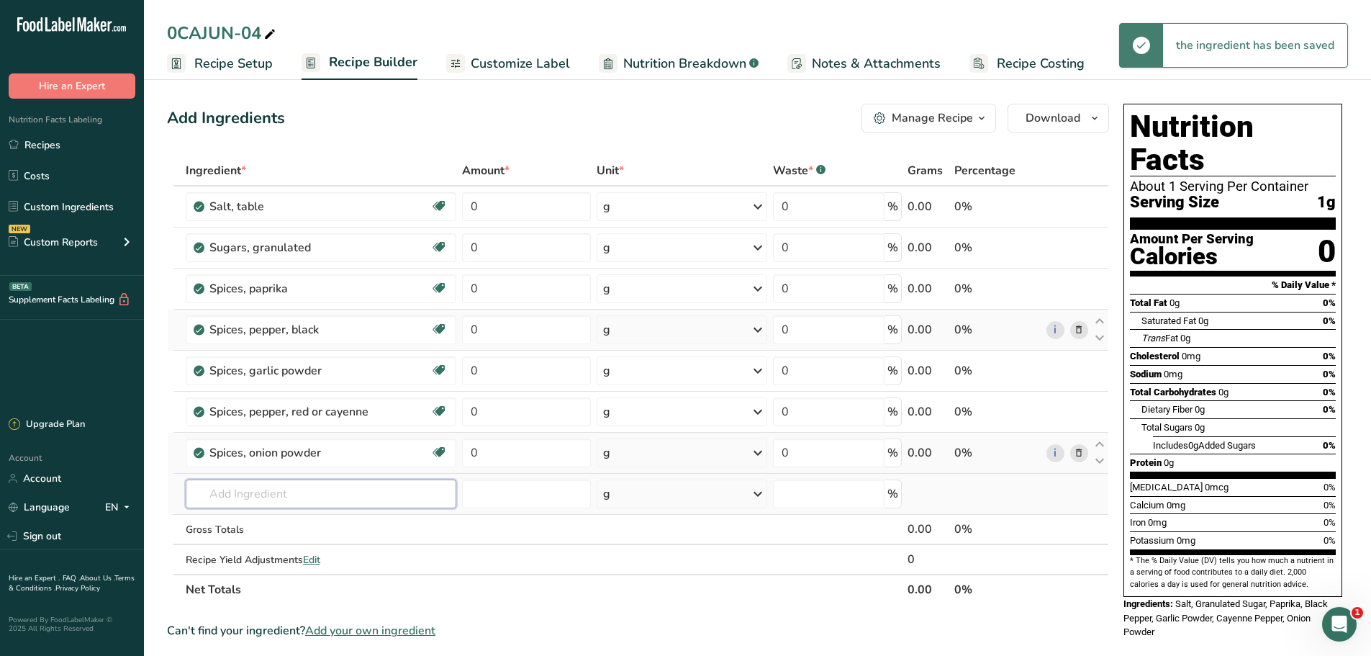
click at [235, 500] on input "text" at bounding box center [321, 493] width 271 height 29
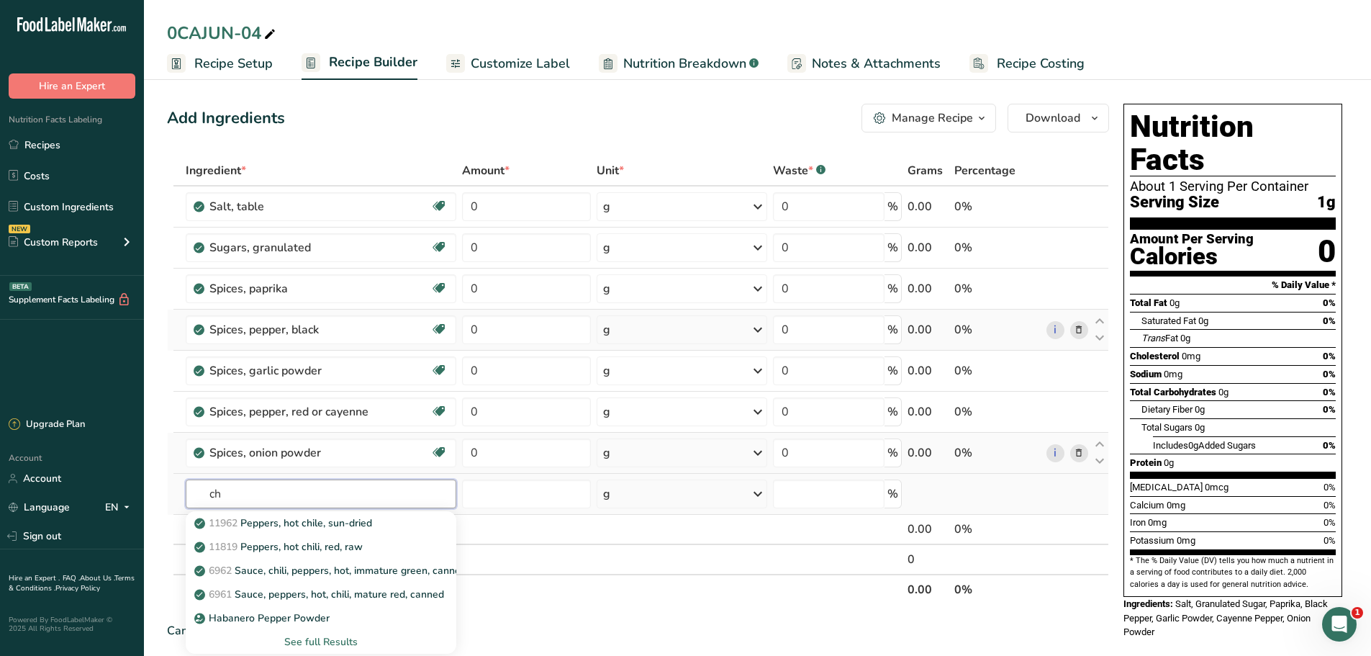
type input "c"
type input "thyme"
click at [307, 556] on link "2042 Spices, thyme, dried" at bounding box center [321, 547] width 271 height 24
type input "Spices, thyme, dried"
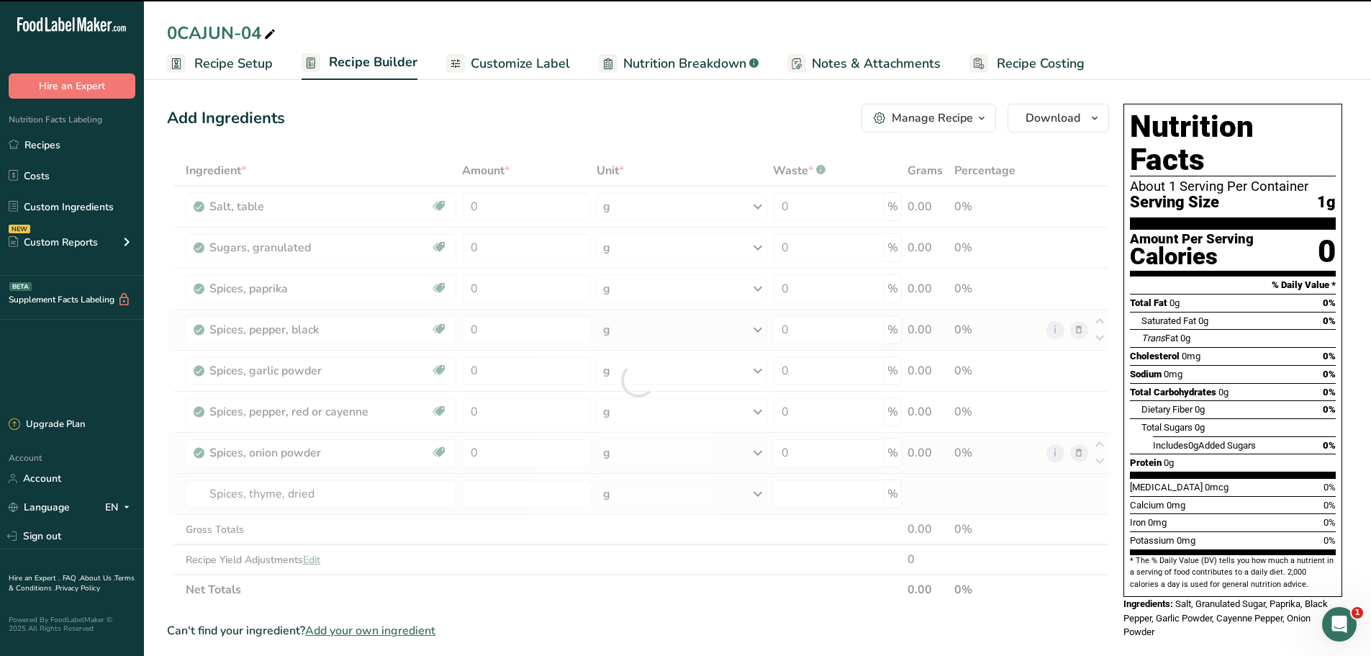
type input "0"
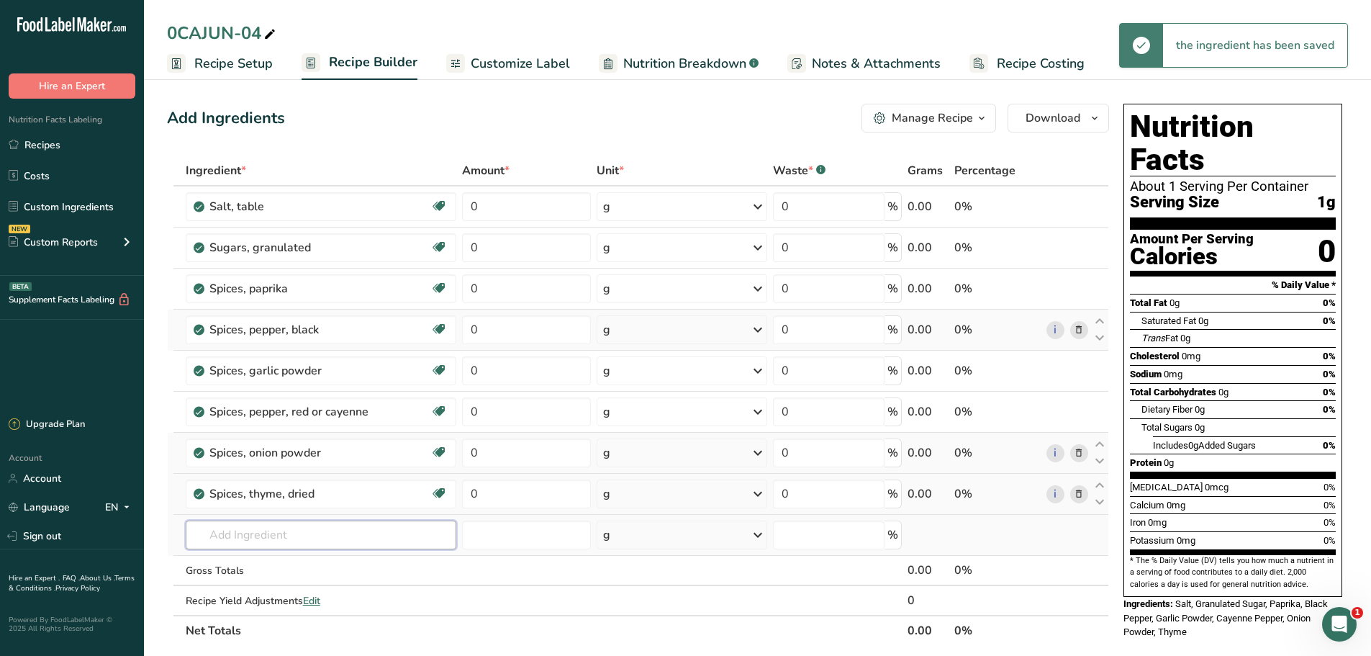
click at [279, 542] on input "text" at bounding box center [321, 534] width 271 height 29
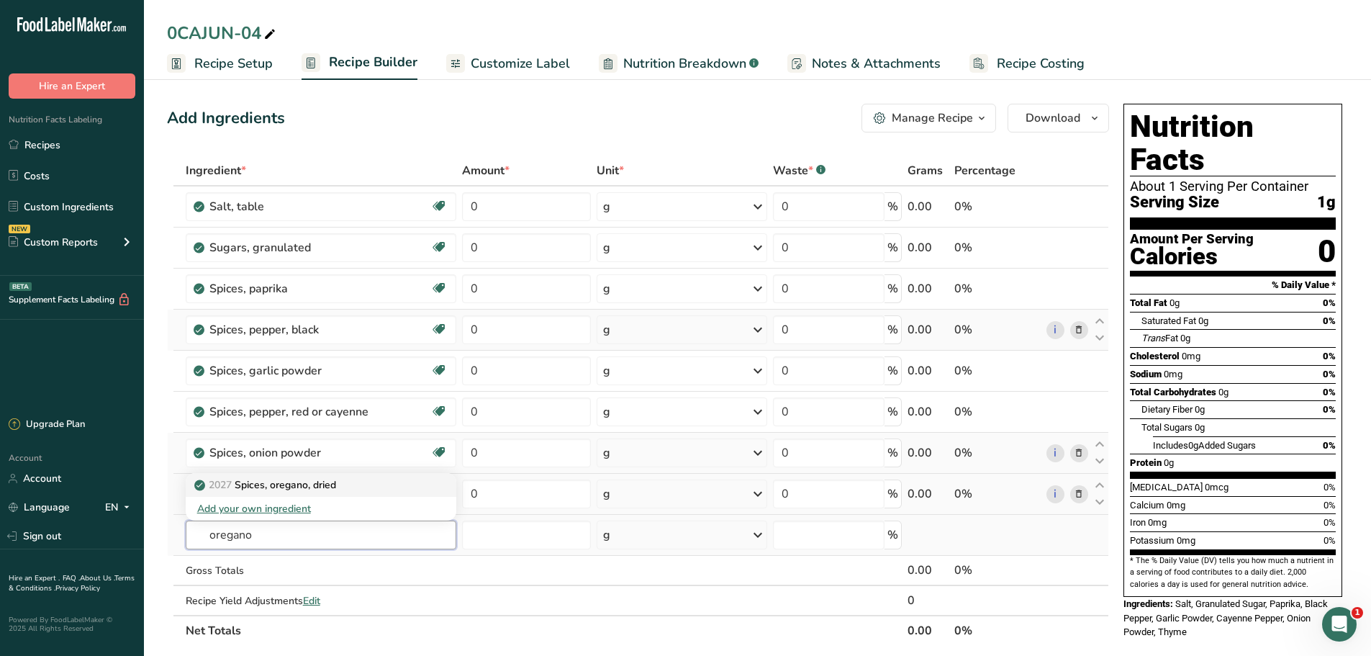
type input "oregano"
click at [276, 488] on p "2027 Spices, oregano, dried" at bounding box center [266, 484] width 139 height 15
type input "Spices, oregano, dried"
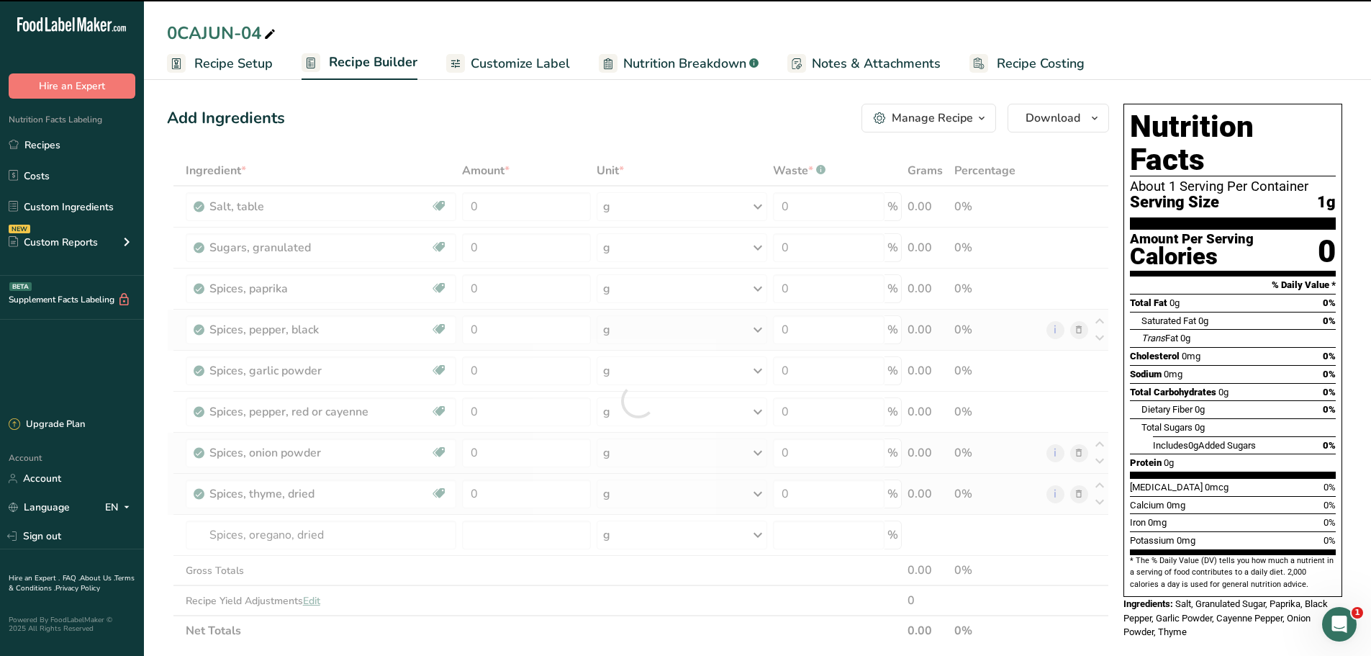
type input "0"
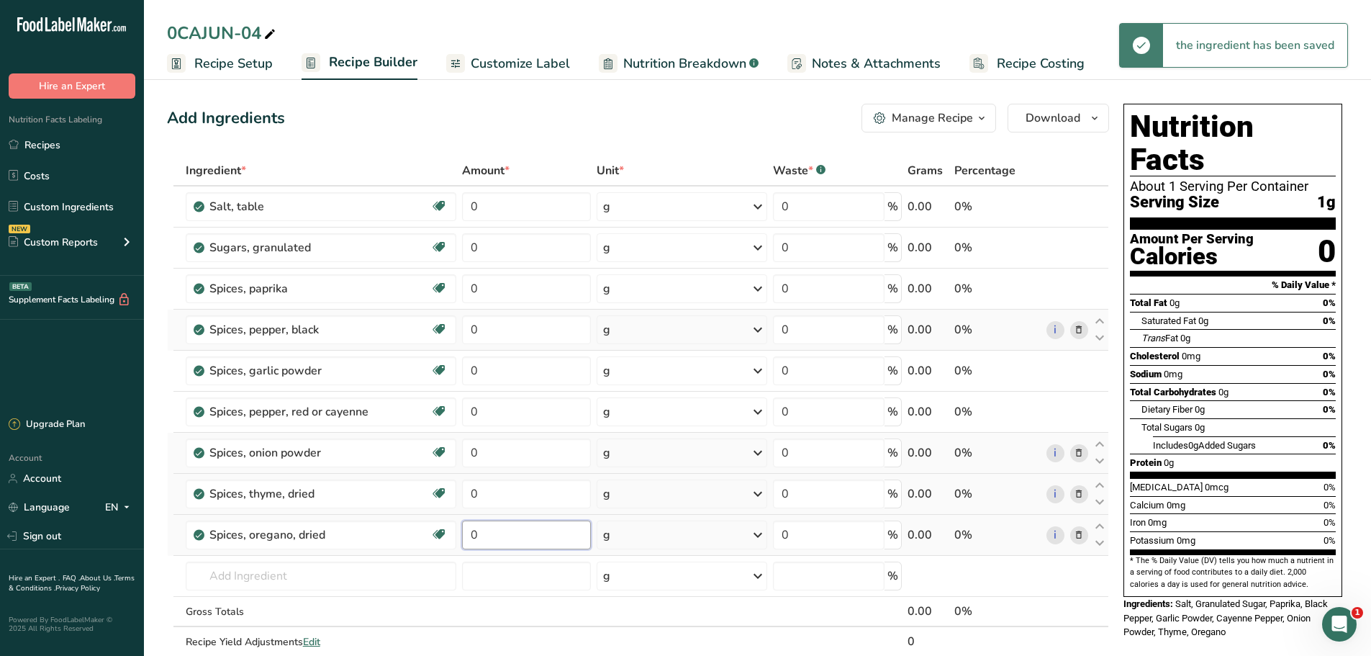
click at [485, 531] on input "0" at bounding box center [526, 534] width 129 height 29
type input "0.25"
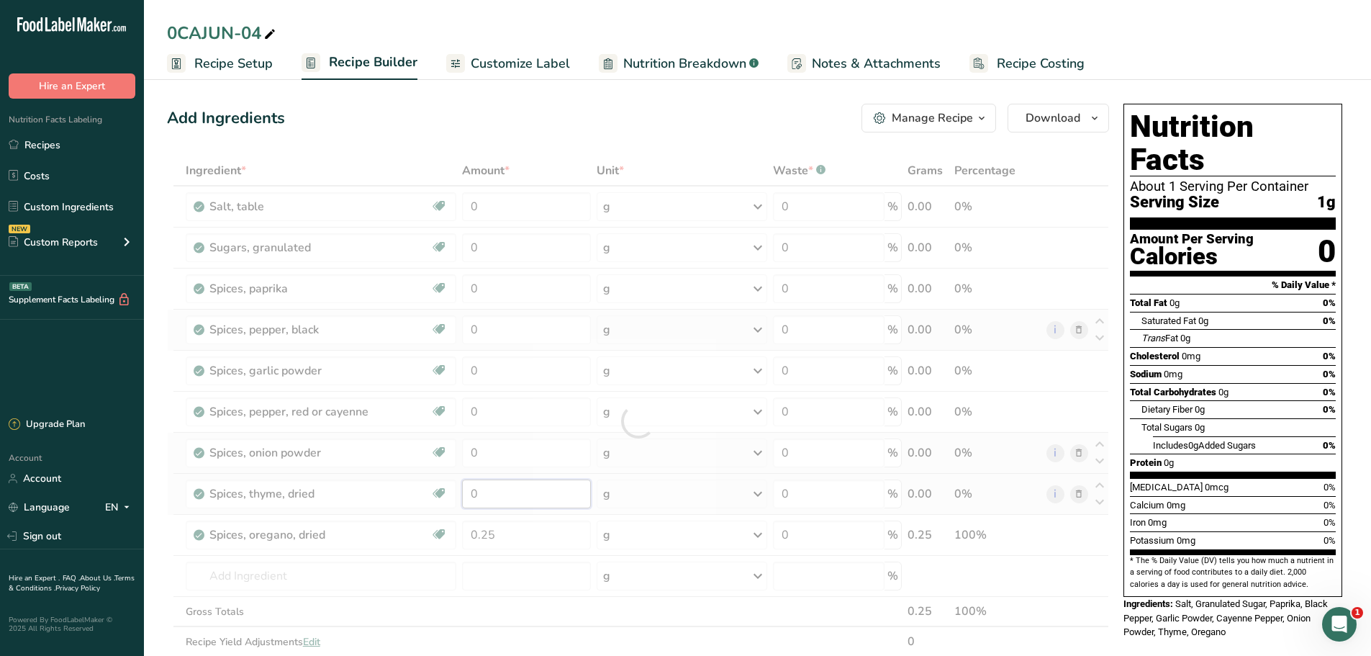
click at [513, 506] on div "Ingredient * Amount * Unit * Waste * .a-a{fill:#347362;}.b-a{fill:#fff;} Grams …" at bounding box center [638, 420] width 942 height 531
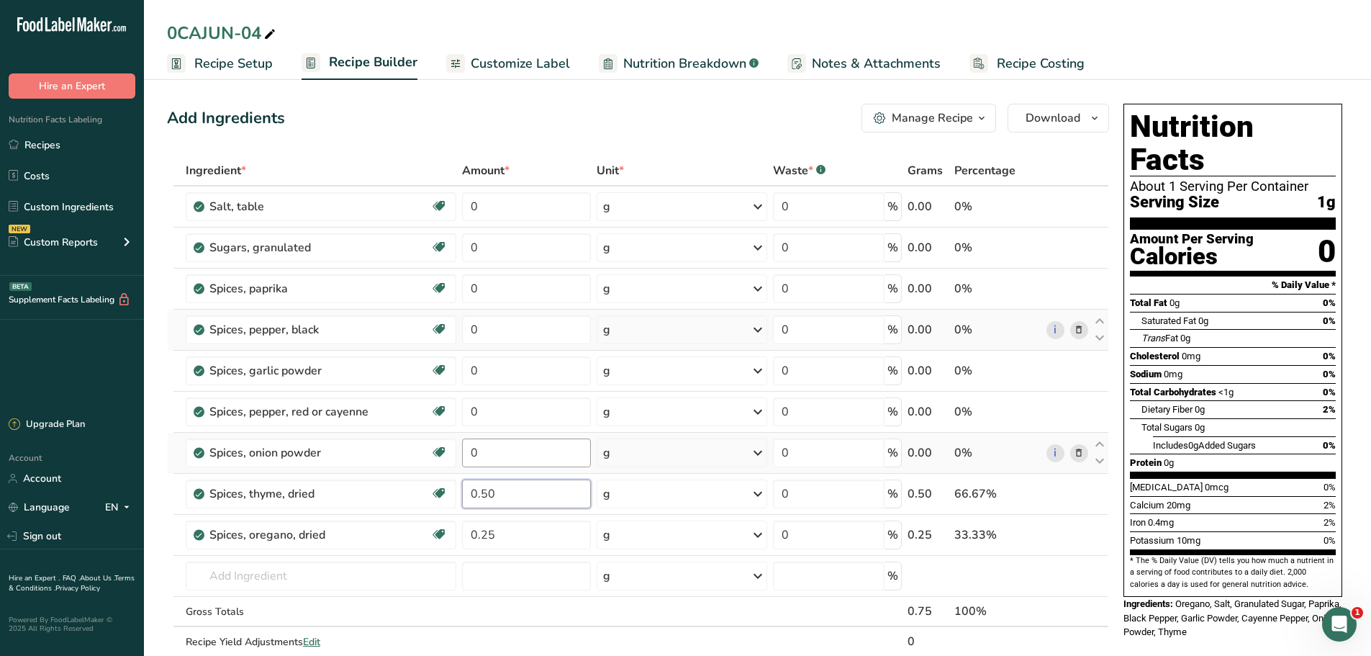
type input "0.50"
click at [491, 453] on div "Ingredient * Amount * Unit * Waste * .a-a{fill:#347362;}.b-a{fill:#fff;} Grams …" at bounding box center [638, 420] width 942 height 531
type input "2.00"
click at [554, 420] on div "Ingredient * Amount * Unit * Waste * .a-a{fill:#347362;}.b-a{fill:#fff;} Grams …" at bounding box center [638, 420] width 942 height 531
type input "5.5"
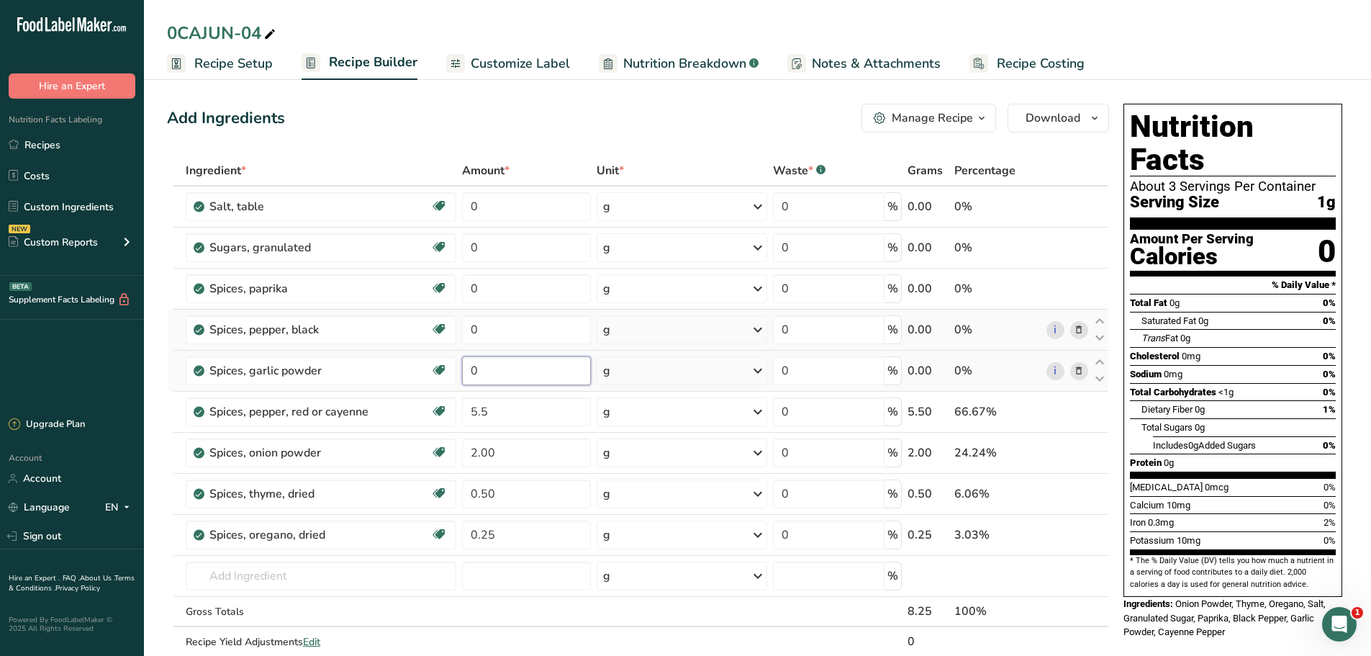
click at [489, 366] on div "Ingredient * Amount * Unit * Waste * .a-a{fill:#347362;}.b-a{fill:#fff;} Grams …" at bounding box center [638, 420] width 942 height 531
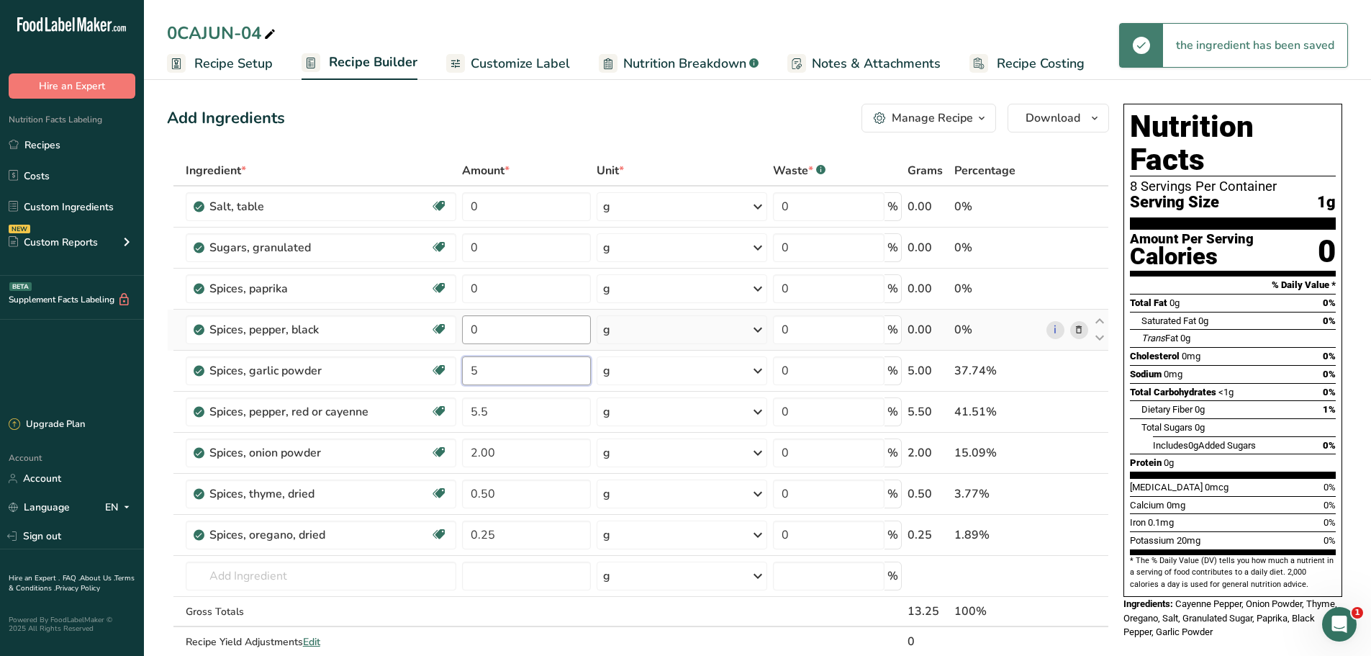
type input "5"
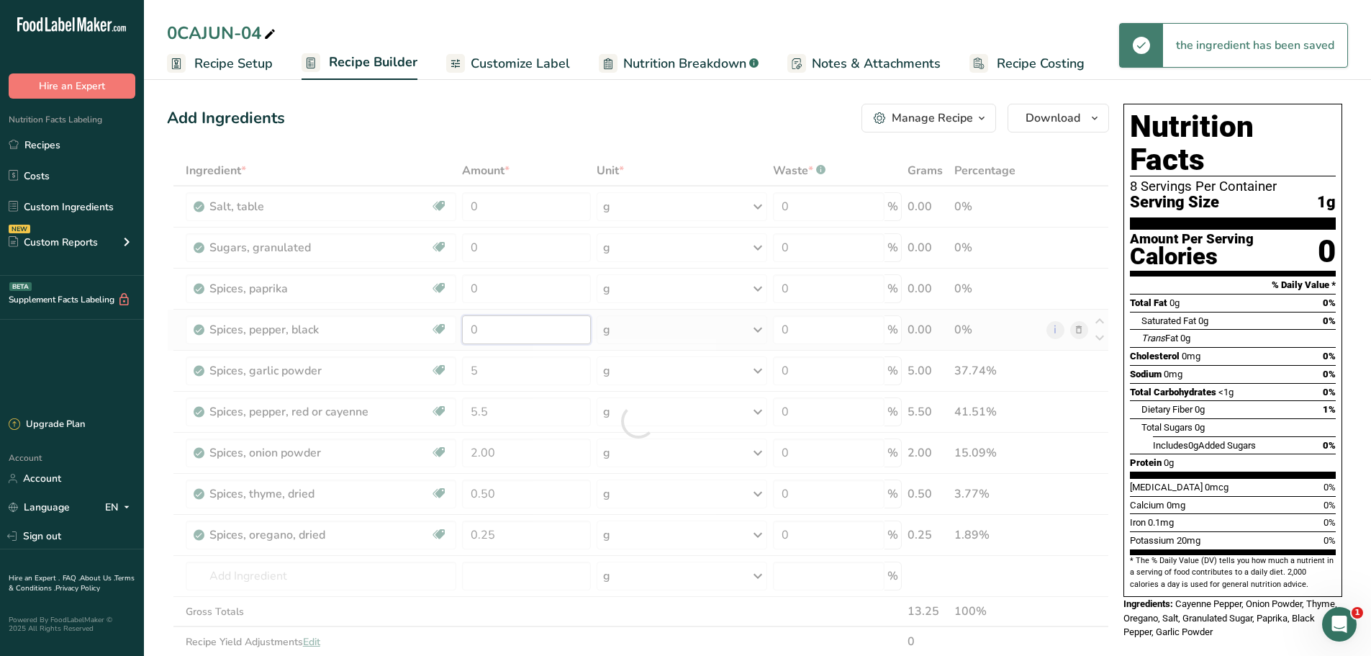
click at [497, 333] on div "Ingredient * Amount * Unit * Waste * .a-a{fill:#347362;}.b-a{fill:#fff;} Grams …" at bounding box center [638, 420] width 942 height 531
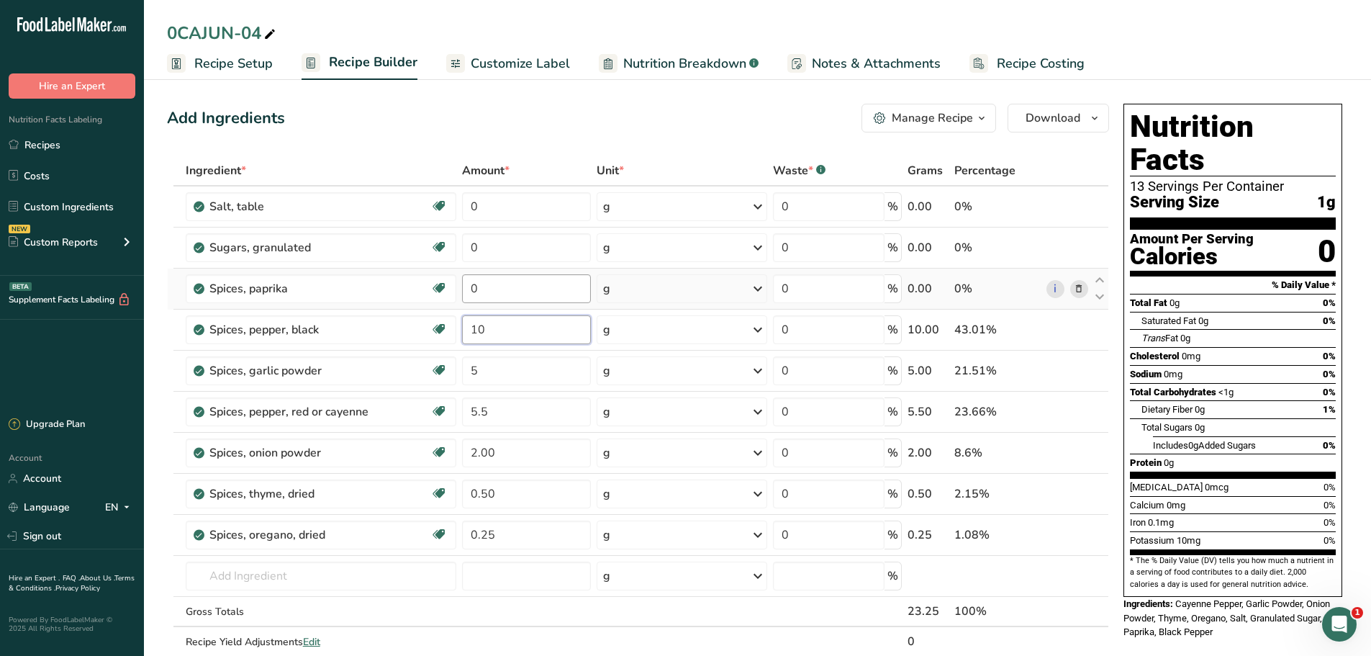
type input "10"
click at [514, 292] on div "Ingredient * Amount * Unit * Waste * .a-a{fill:#347362;}.b-a{fill:#fff;} Grams …" at bounding box center [638, 420] width 942 height 531
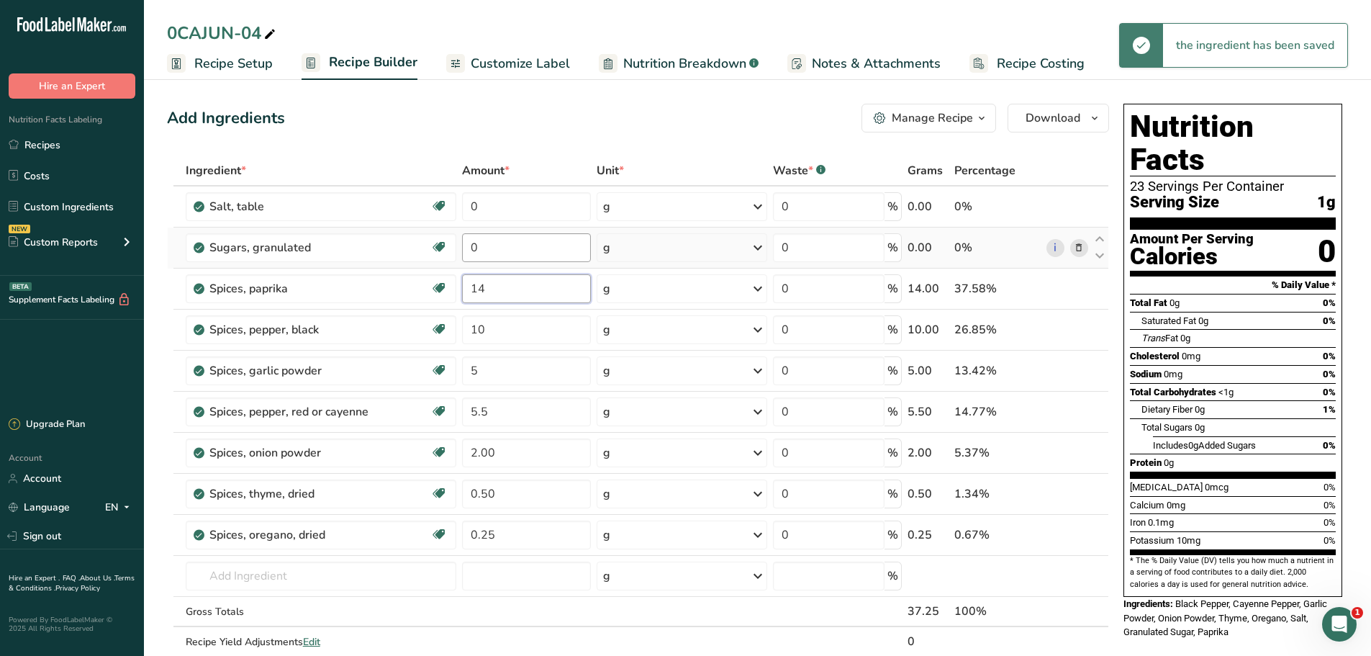
type input "14"
click at [532, 250] on div "Ingredient * Amount * Unit * Waste * .a-a{fill:#347362;}.b-a{fill:#fff;} Grams …" at bounding box center [638, 420] width 942 height 531
type input "15"
click at [504, 199] on div "Ingredient * Amount * Unit * Waste * .a-a{fill:#347362;}.b-a{fill:#fff;} Grams …" at bounding box center [638, 420] width 942 height 531
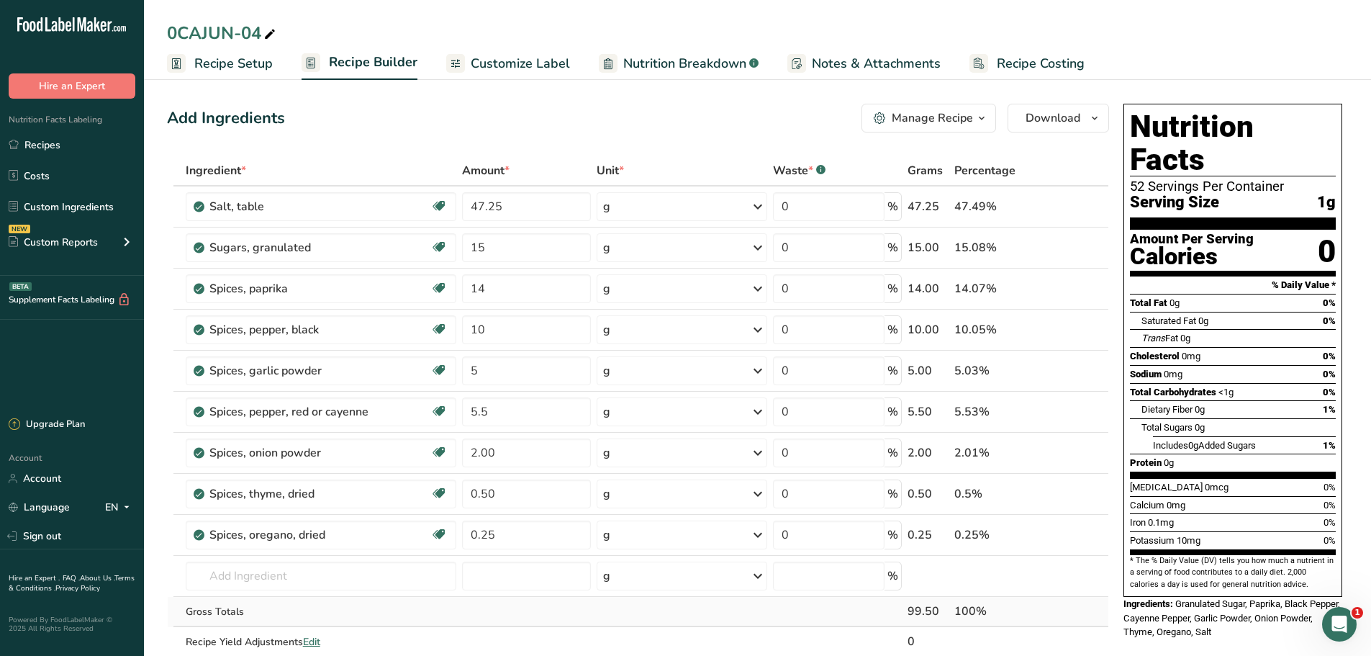
click at [551, 610] on div "Ingredient * Amount * Unit * Waste * .a-a{fill:#347362;}.b-a{fill:#fff;} Grams …" at bounding box center [638, 420] width 942 height 531
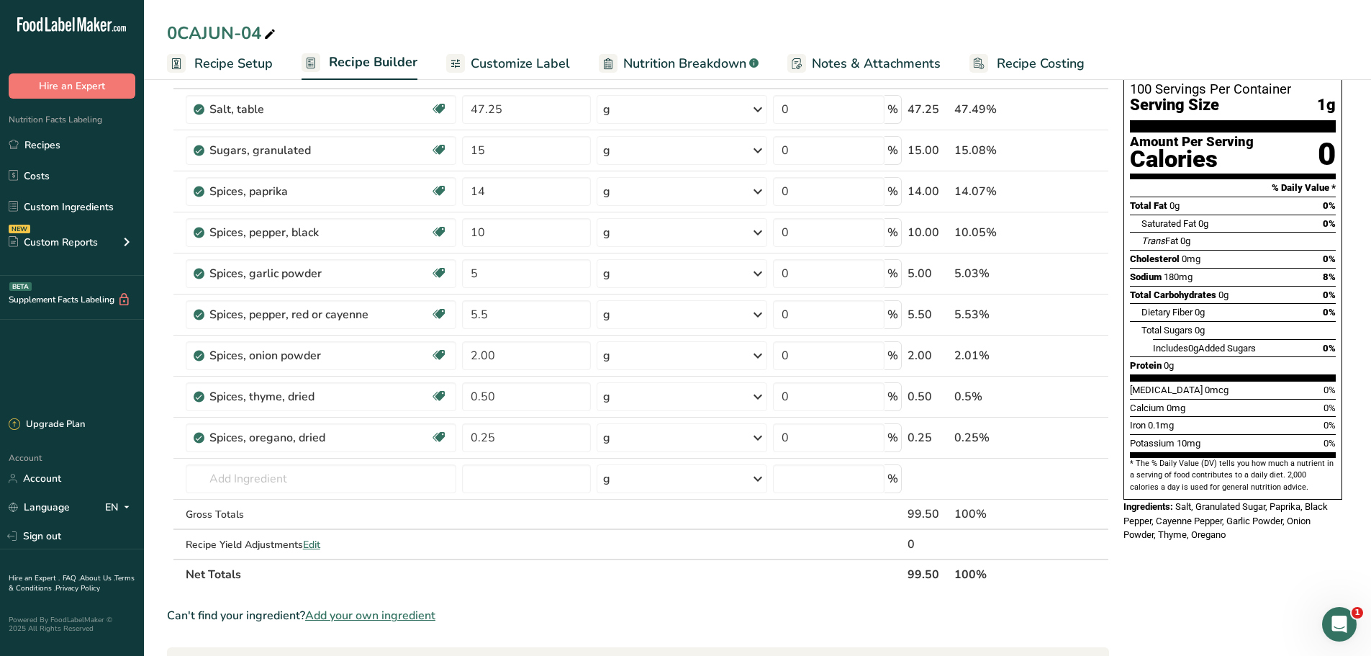
scroll to position [72, 0]
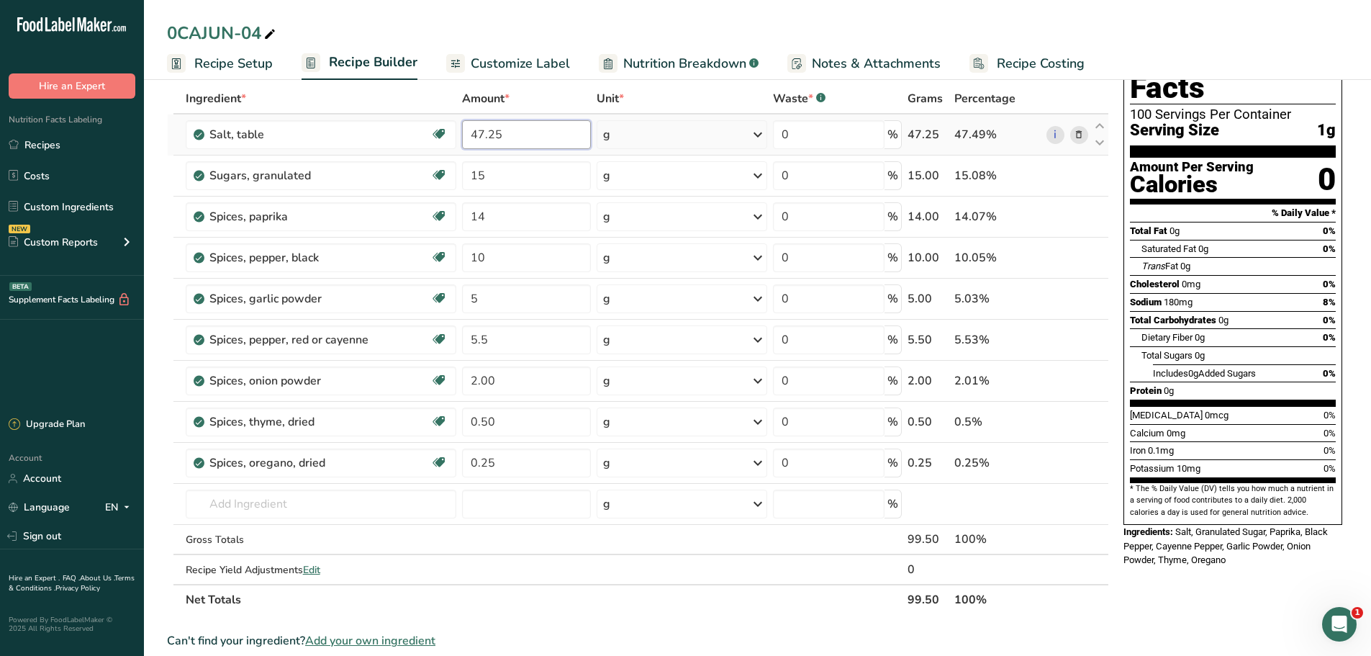
click at [535, 140] on input "47.25" at bounding box center [526, 134] width 129 height 29
type input "47.75"
click at [787, 553] on div "Ingredient * Amount * Unit * Waste * .a-a{fill:#347362;}.b-a{fill:#fff;} Grams …" at bounding box center [638, 348] width 942 height 531
click at [549, 65] on span "Customize Label" at bounding box center [520, 63] width 99 height 19
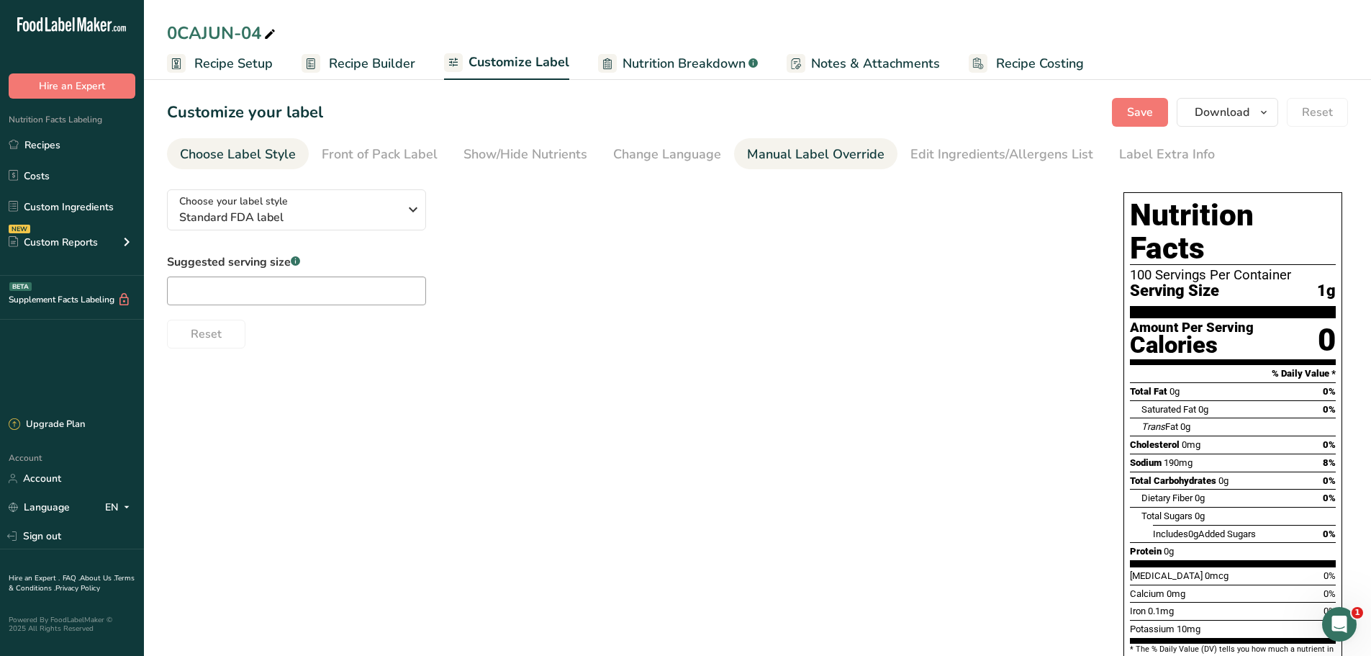
click at [822, 162] on div "Manual Label Override" at bounding box center [815, 154] width 137 height 19
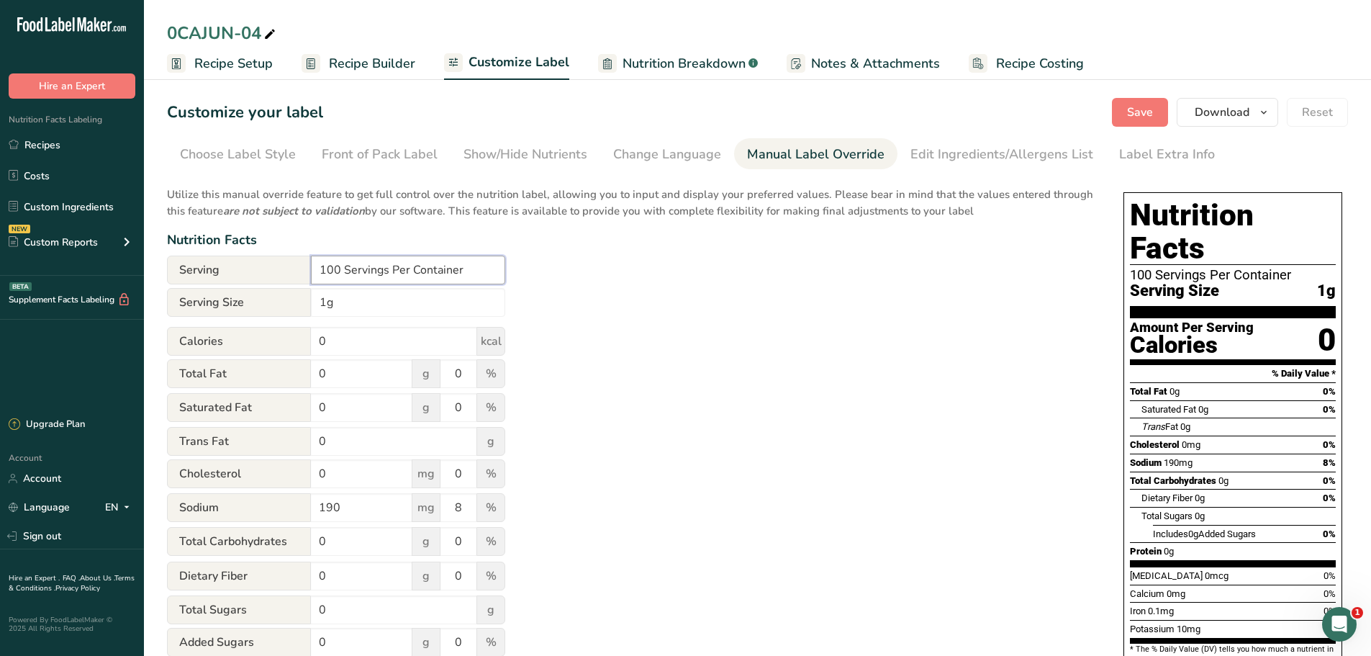
click at [343, 268] on input "100 Servings Per Container" at bounding box center [408, 269] width 194 height 29
type input "Servings Per Container Vary"
click at [320, 303] on input "1g" at bounding box center [408, 302] width 194 height 29
type input "1/2 tsp. (1g)"
click at [820, 491] on div "Utilize this manual override feature to get full control over the nutrition lab…" at bounding box center [631, 522] width 928 height 689
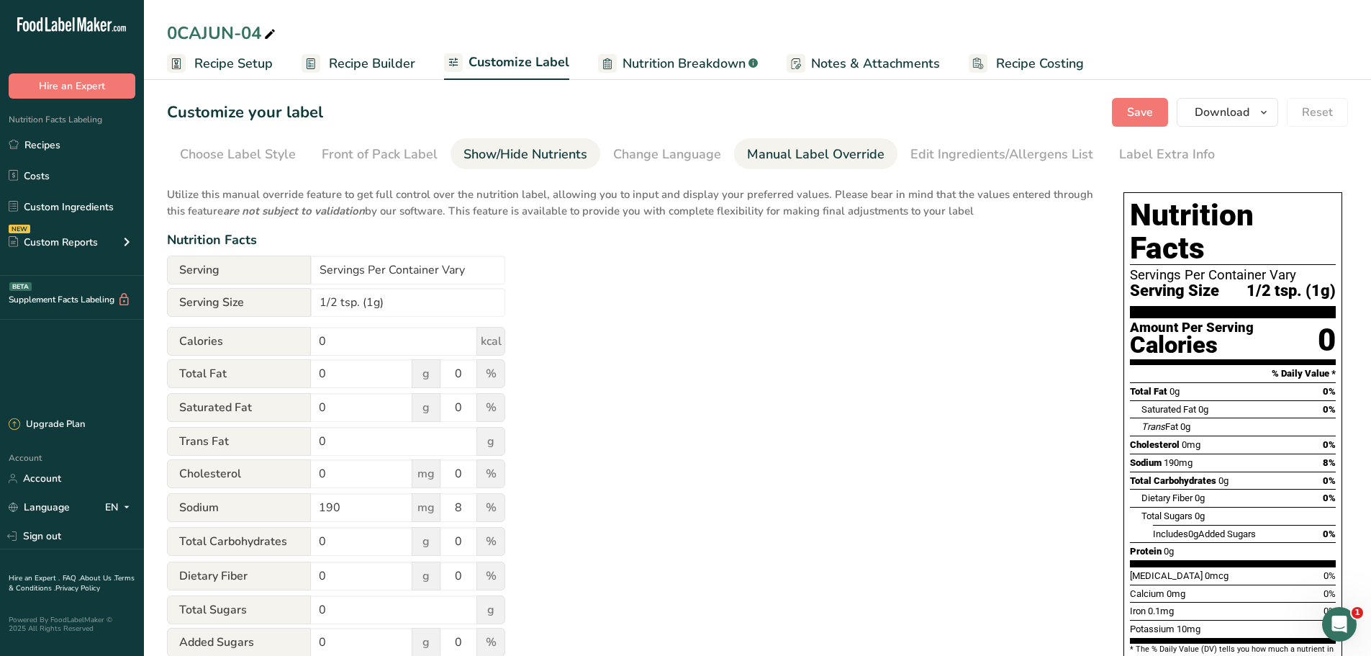
click at [559, 159] on div "Show/Hide Nutrients" at bounding box center [525, 154] width 124 height 19
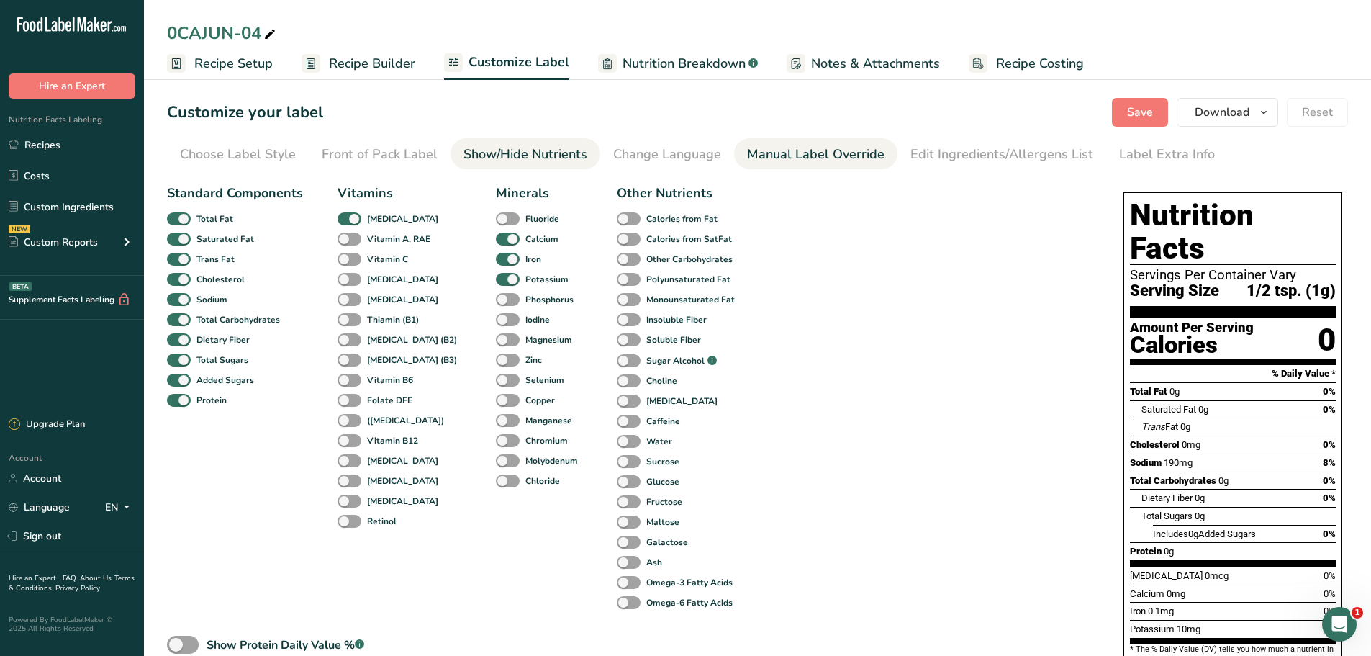
click at [761, 158] on div "Manual Label Override" at bounding box center [815, 154] width 137 height 19
type input "100 Servings Per Container"
type input "1g"
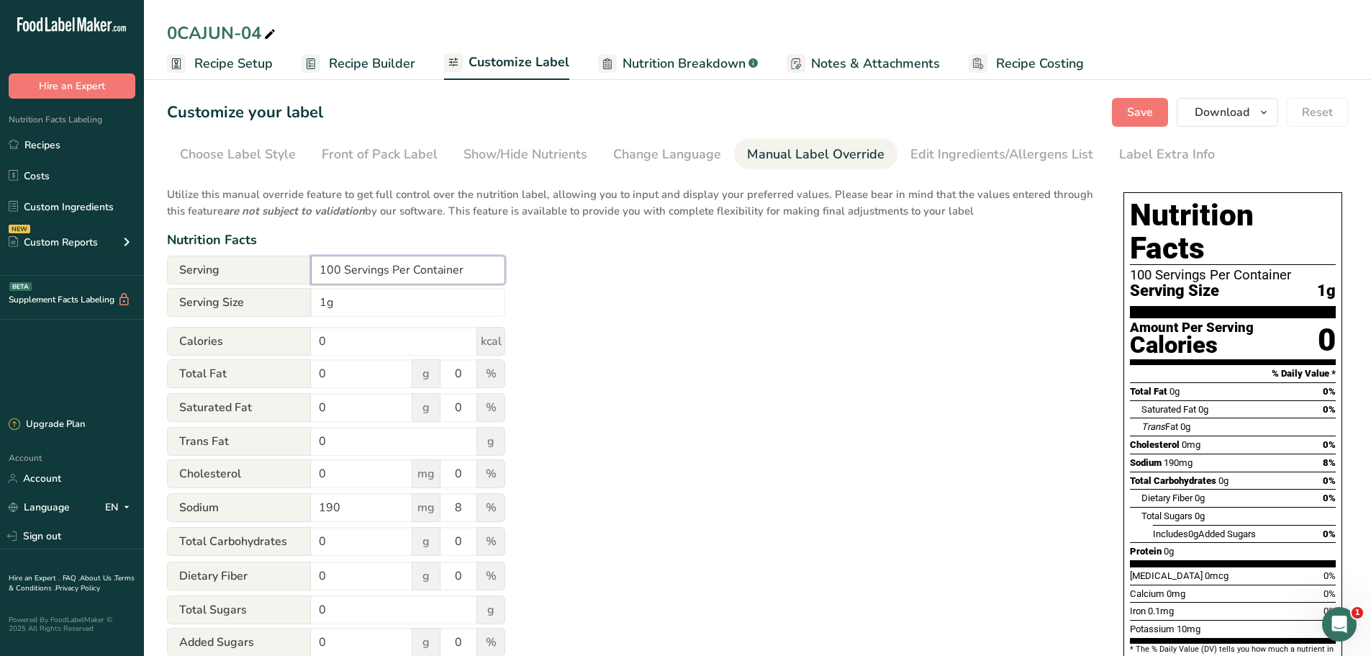
drag, startPoint x: 343, startPoint y: 270, endPoint x: 284, endPoint y: 268, distance: 59.7
click at [284, 268] on div "Serving 100 Servings Per Container" at bounding box center [336, 269] width 338 height 29
type input "Servings Per Container Vary"
click at [320, 296] on input "1g" at bounding box center [408, 302] width 194 height 29
type input "1/2 tsp. (1g)"
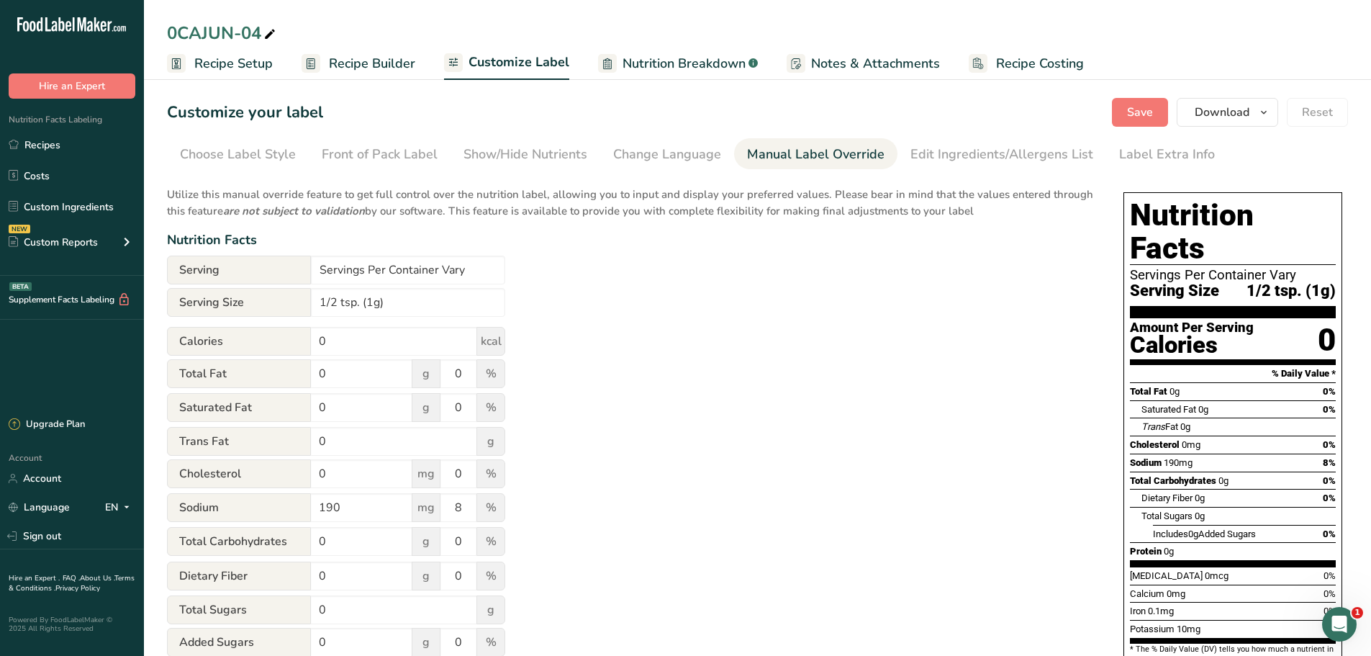
click at [736, 391] on div "Utilize this manual override feature to get full control over the nutrition lab…" at bounding box center [631, 522] width 928 height 689
click at [1018, 394] on div "Utilize this manual override feature to get full control over the nutrition lab…" at bounding box center [631, 522] width 928 height 689
click at [1144, 117] on span "Save" at bounding box center [1140, 112] width 26 height 17
click at [1249, 115] on span "Download" at bounding box center [1222, 112] width 55 height 17
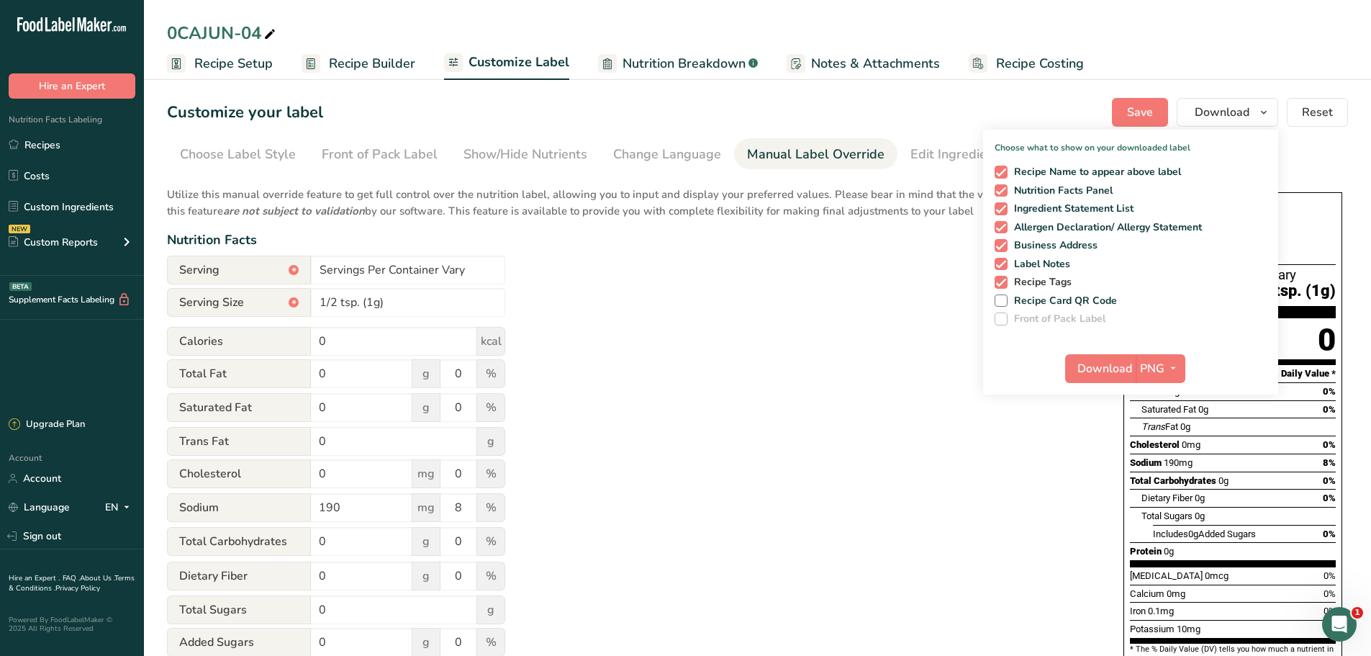
click at [1007, 281] on span at bounding box center [1000, 282] width 13 height 13
click at [1004, 281] on input "Recipe Tags" at bounding box center [998, 281] width 9 height 9
checkbox input "false"
click at [1006, 262] on span at bounding box center [1000, 264] width 13 height 13
click at [1004, 262] on input "Label Notes" at bounding box center [998, 263] width 9 height 9
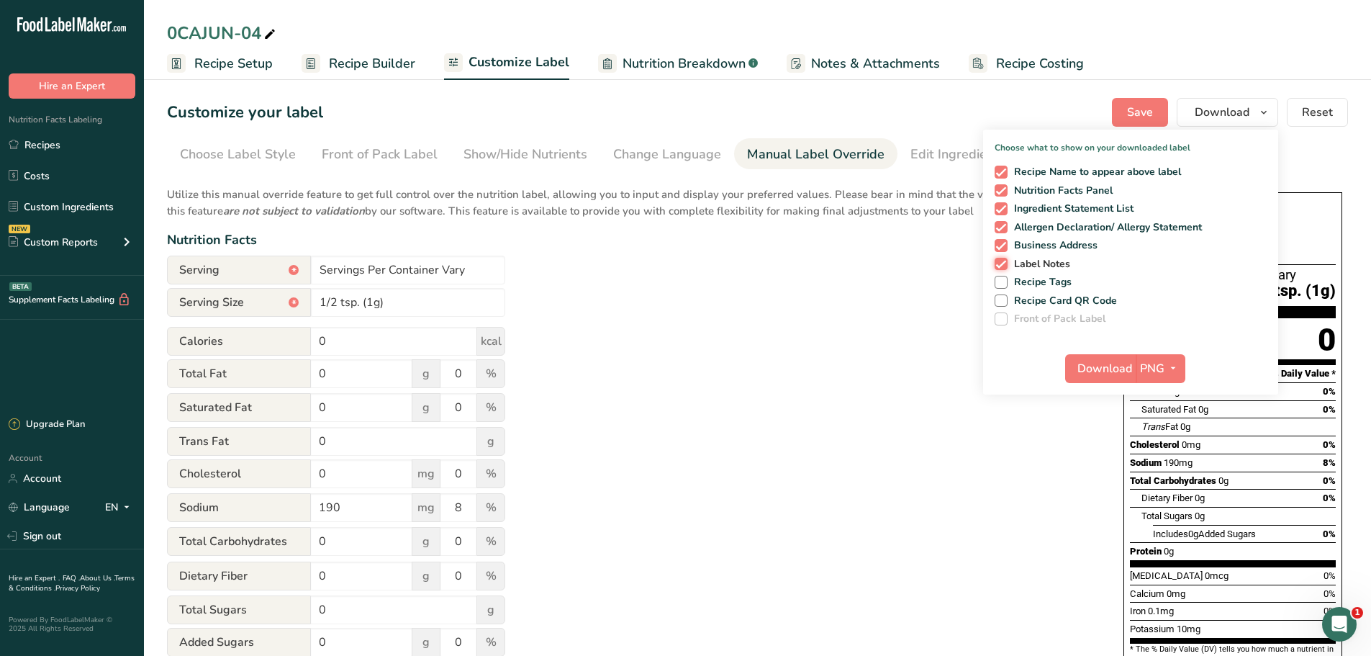
checkbox input "false"
click at [1005, 243] on span at bounding box center [1000, 245] width 13 height 13
click at [1004, 243] on input "Business Address" at bounding box center [998, 244] width 9 height 9
checkbox input "false"
drag, startPoint x: 1000, startPoint y: 228, endPoint x: 1002, endPoint y: 211, distance: 17.4
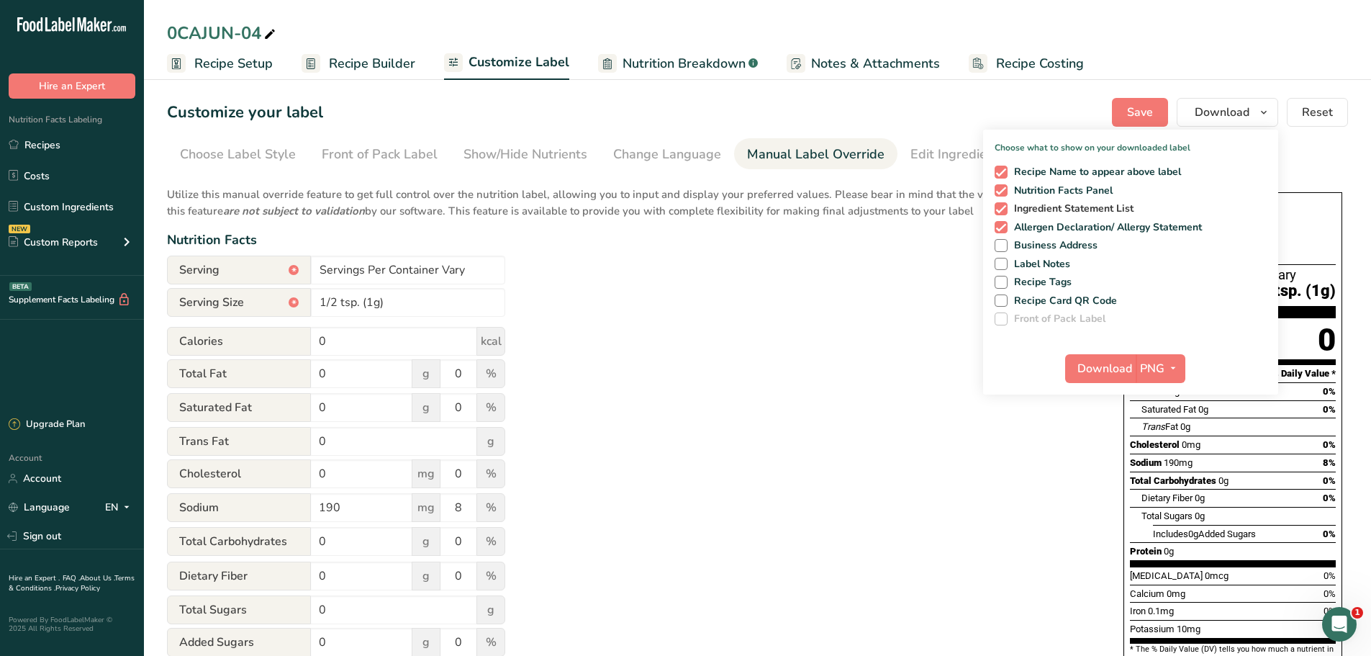
click at [1000, 229] on span at bounding box center [1000, 227] width 13 height 13
click at [1000, 229] on input "Allergen Declaration/ Allergy Statement" at bounding box center [998, 226] width 9 height 9
checkbox input "false"
click at [1003, 205] on span at bounding box center [1000, 208] width 13 height 13
click at [1003, 205] on input "Ingredient Statement List" at bounding box center [998, 208] width 9 height 9
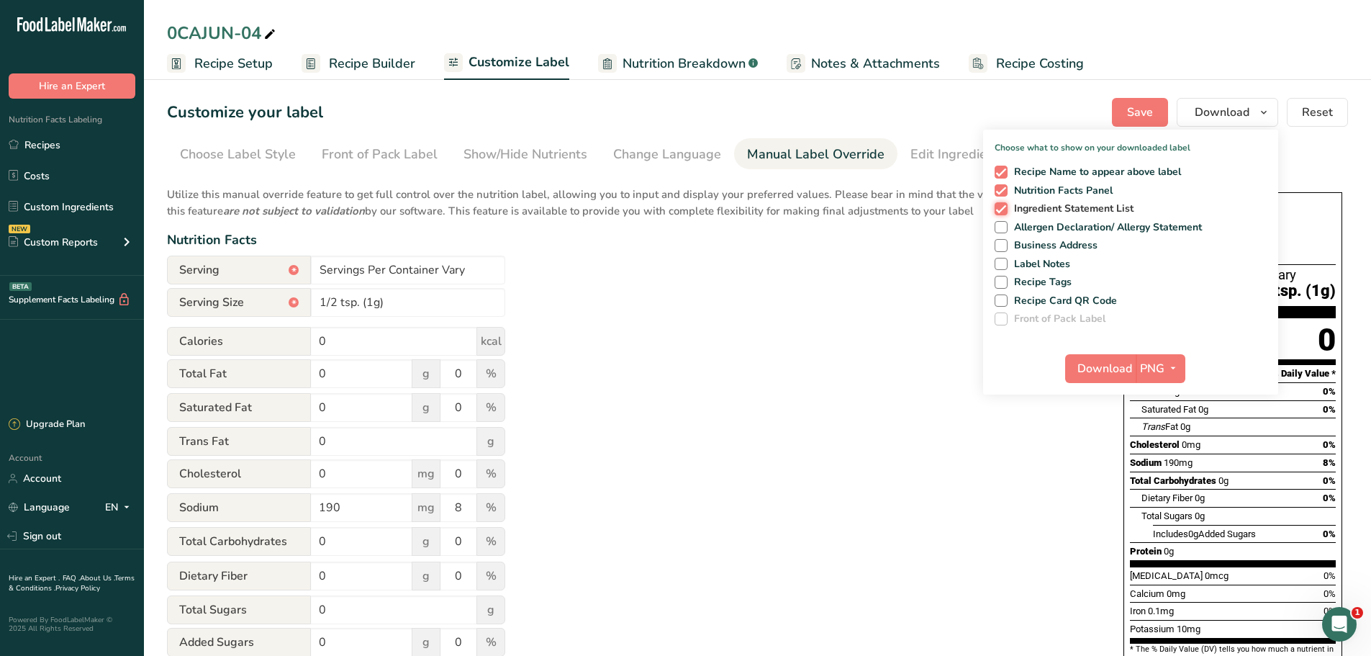
checkbox input "false"
click at [1170, 369] on icon "button" at bounding box center [1173, 368] width 12 height 18
click at [1163, 491] on link "TXT" at bounding box center [1162, 493] width 46 height 24
checkbox input "false"
checkbox input "true"
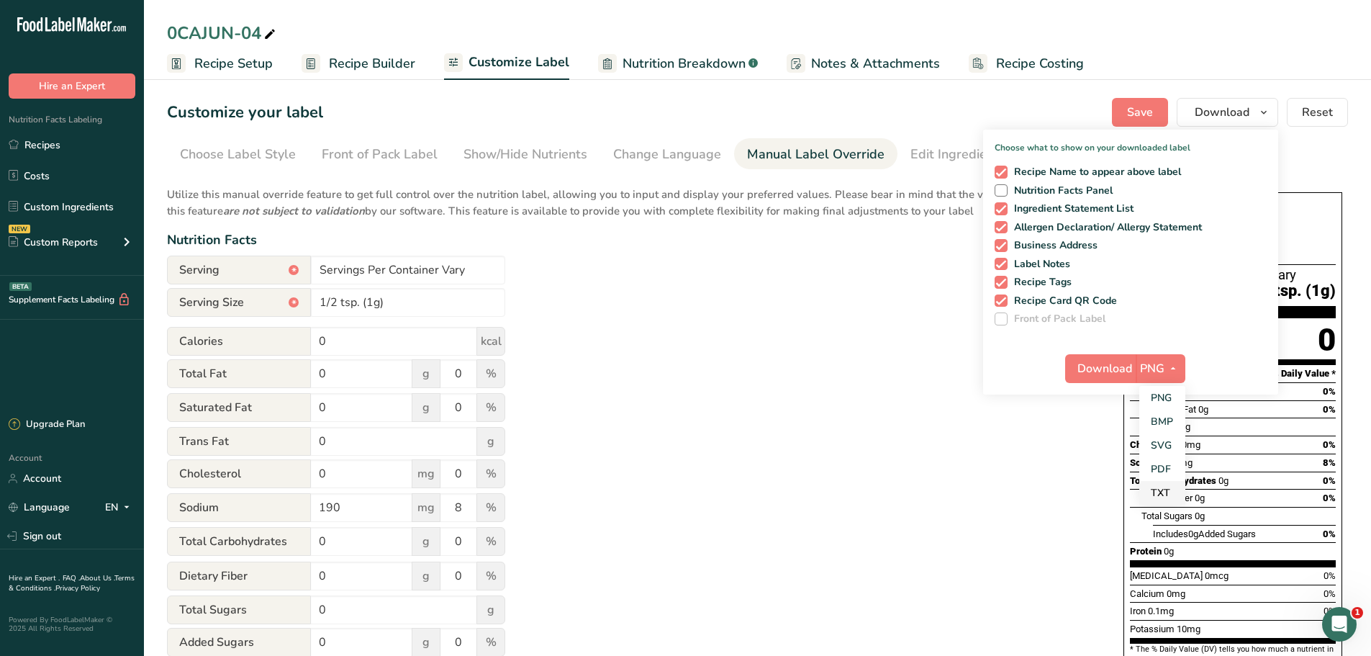
checkbox input "true"
click at [1160, 370] on span "TXT" at bounding box center [1152, 368] width 22 height 17
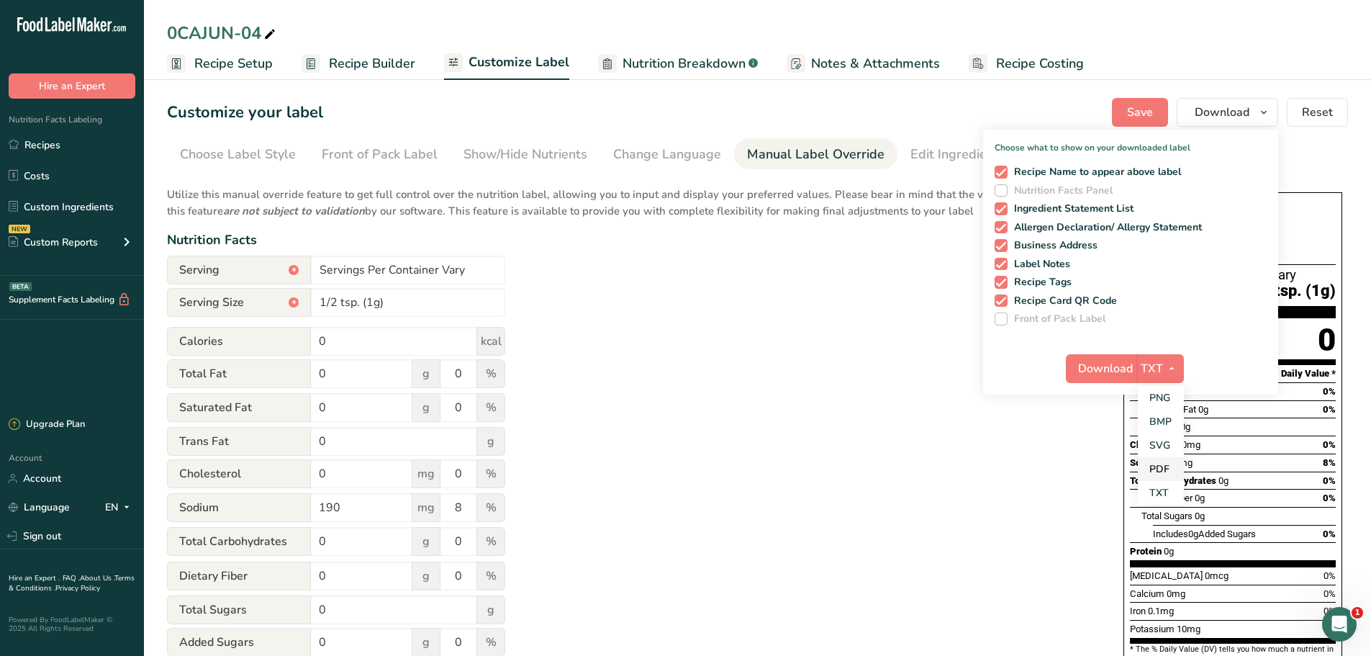
click at [1164, 468] on link "PDF" at bounding box center [1161, 469] width 46 height 24
click at [1006, 302] on span at bounding box center [1000, 300] width 13 height 13
click at [1004, 302] on input "Recipe Card QR Code" at bounding box center [998, 300] width 9 height 9
checkbox input "false"
click at [1010, 281] on span "Recipe Tags" at bounding box center [1039, 282] width 65 height 13
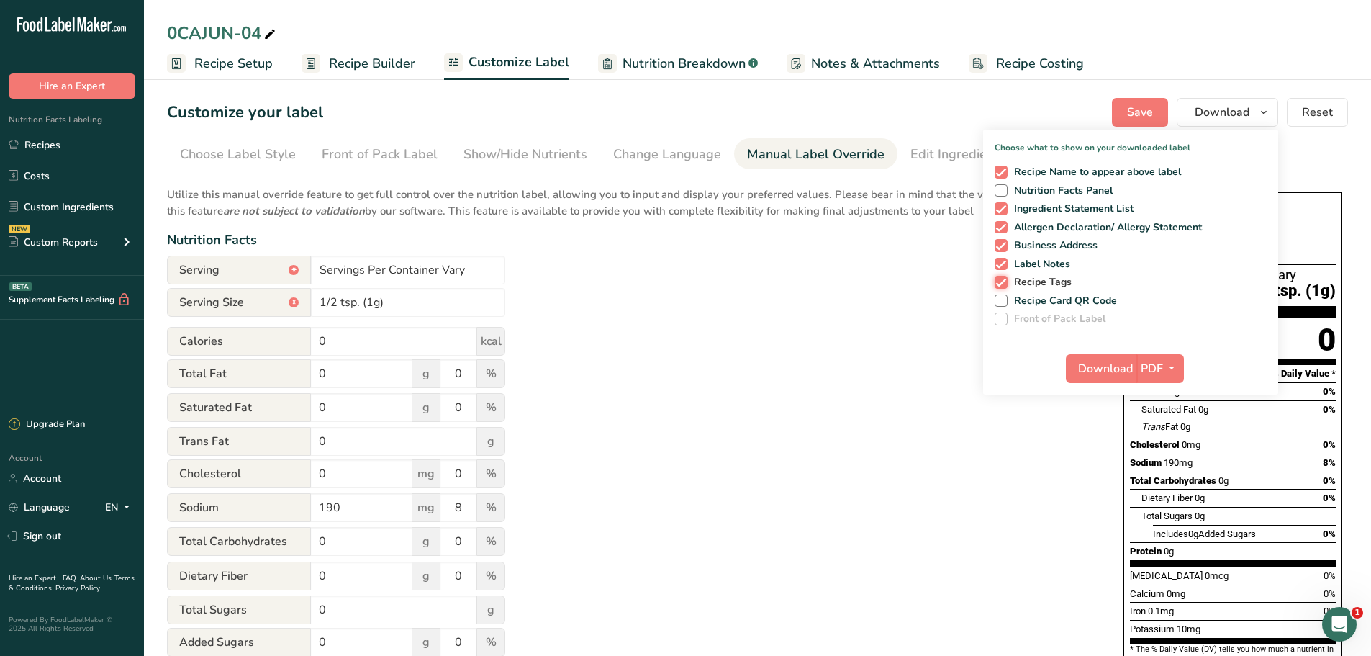
click at [1004, 281] on input "Recipe Tags" at bounding box center [998, 281] width 9 height 9
checkbox input "false"
click at [998, 261] on span at bounding box center [1000, 264] width 13 height 13
click at [998, 261] on input "Label Notes" at bounding box center [998, 263] width 9 height 9
checkbox input "false"
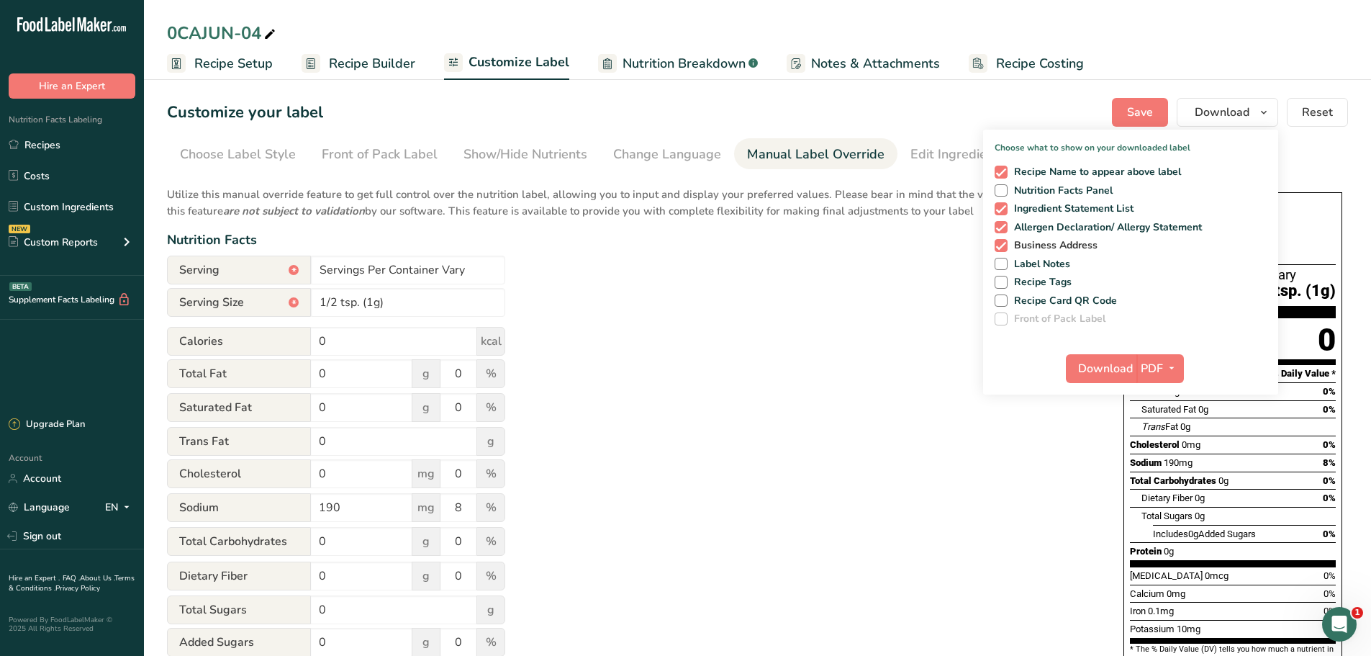
click at [1003, 244] on span at bounding box center [1000, 245] width 13 height 13
click at [1003, 244] on input "Business Address" at bounding box center [998, 244] width 9 height 9
checkbox input "false"
click at [1005, 232] on span at bounding box center [1000, 227] width 13 height 13
click at [1004, 232] on input "Allergen Declaration/ Allergy Statement" at bounding box center [998, 226] width 9 height 9
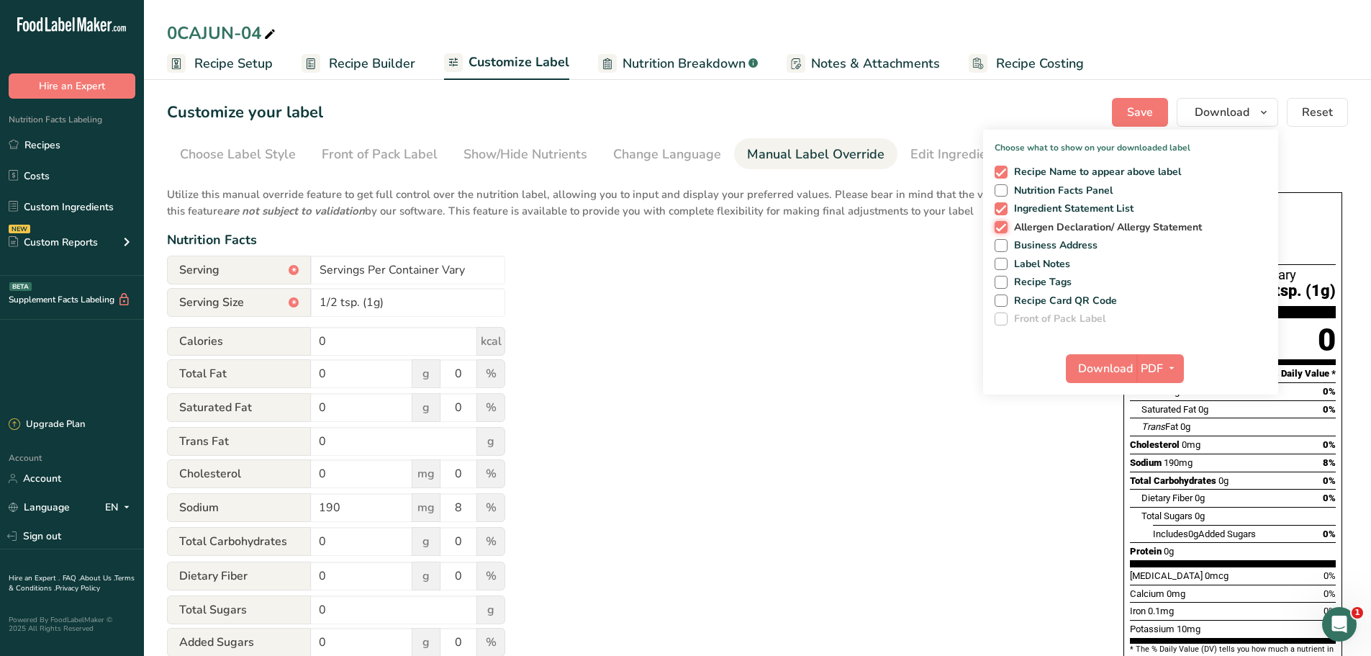
checkbox input "false"
click at [998, 187] on span at bounding box center [1000, 190] width 13 height 13
click at [998, 187] on input "Nutrition Facts Panel" at bounding box center [998, 190] width 9 height 9
checkbox input "true"
click at [1000, 206] on span at bounding box center [1000, 208] width 13 height 13
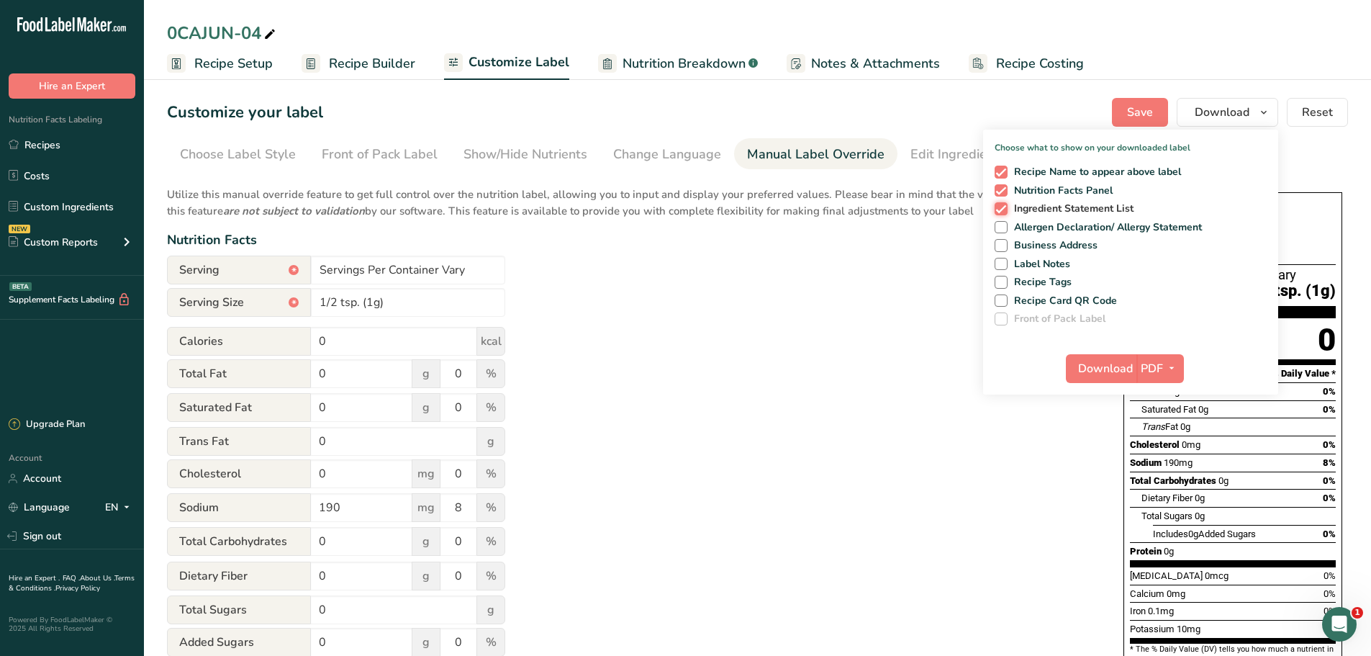
click at [1000, 206] on input "Ingredient Statement List" at bounding box center [998, 208] width 9 height 9
checkbox input "false"
click at [1145, 120] on span "Save" at bounding box center [1140, 112] width 26 height 17
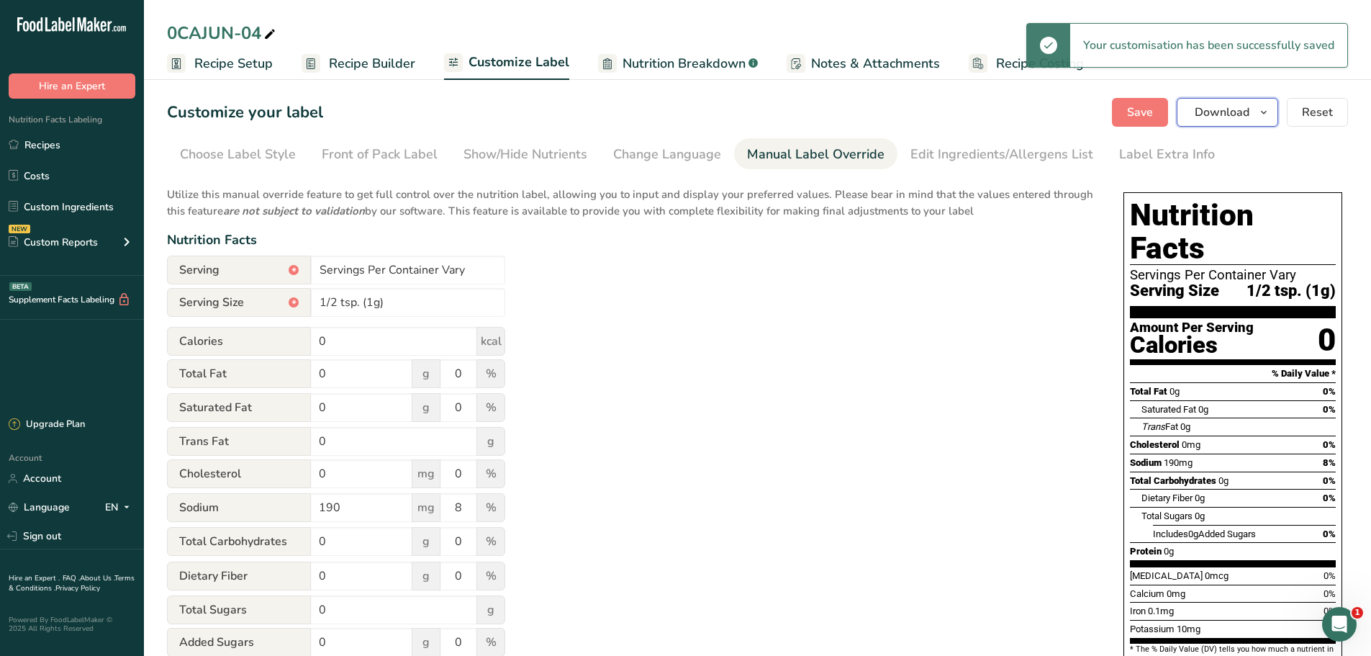
click at [1238, 110] on span "Download" at bounding box center [1222, 112] width 55 height 17
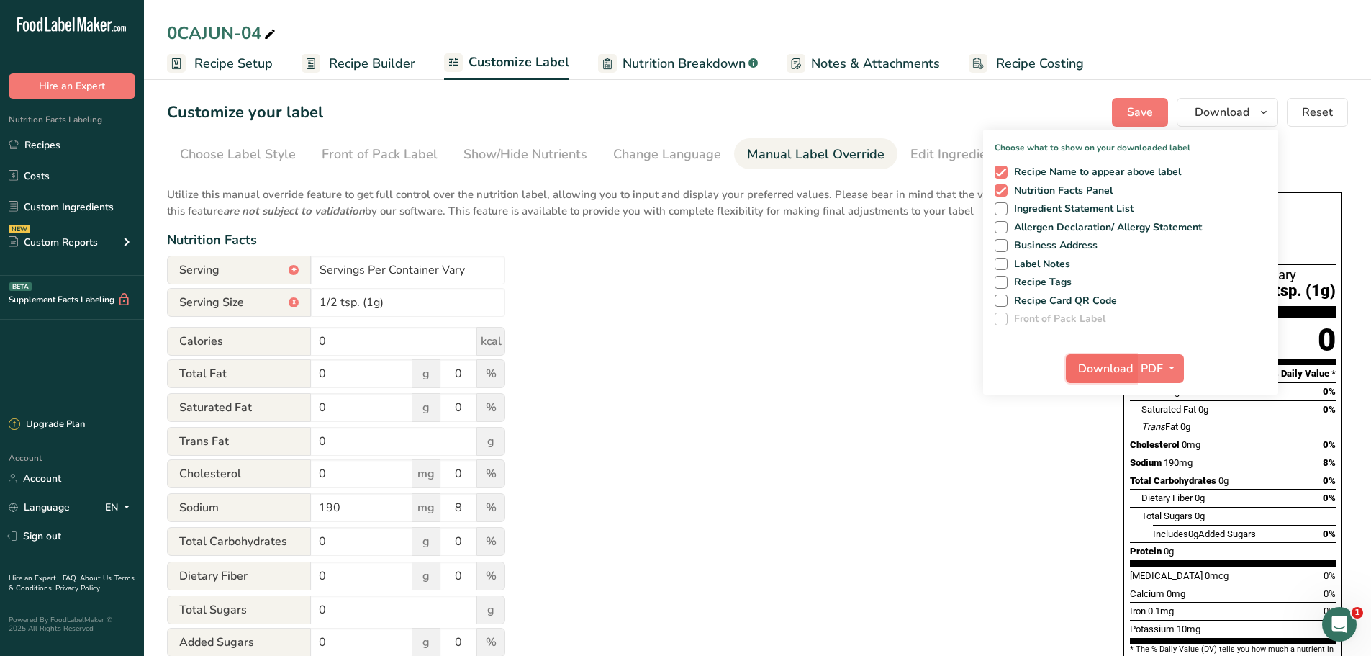
click at [1095, 367] on span "Download" at bounding box center [1105, 368] width 55 height 17
click at [784, 474] on div "Utilize this manual override feature to get full control over the nutrition lab…" at bounding box center [631, 522] width 928 height 689
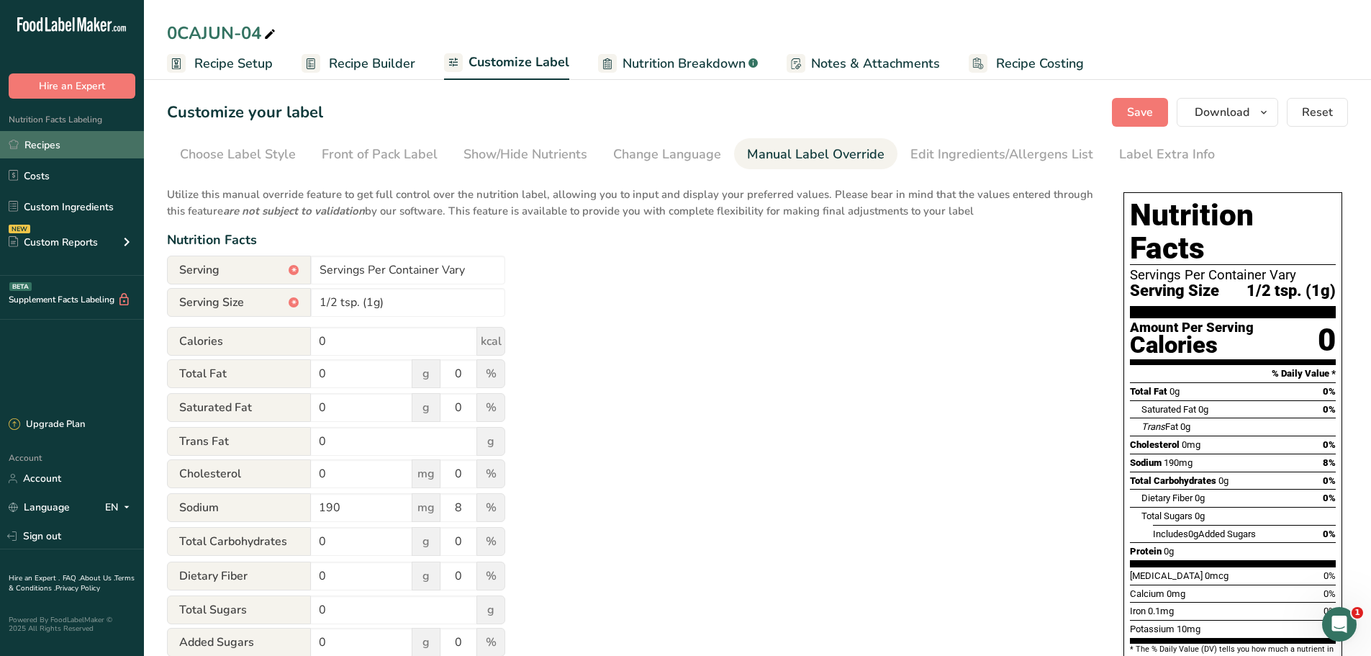
click at [55, 142] on link "Recipes" at bounding box center [72, 144] width 144 height 27
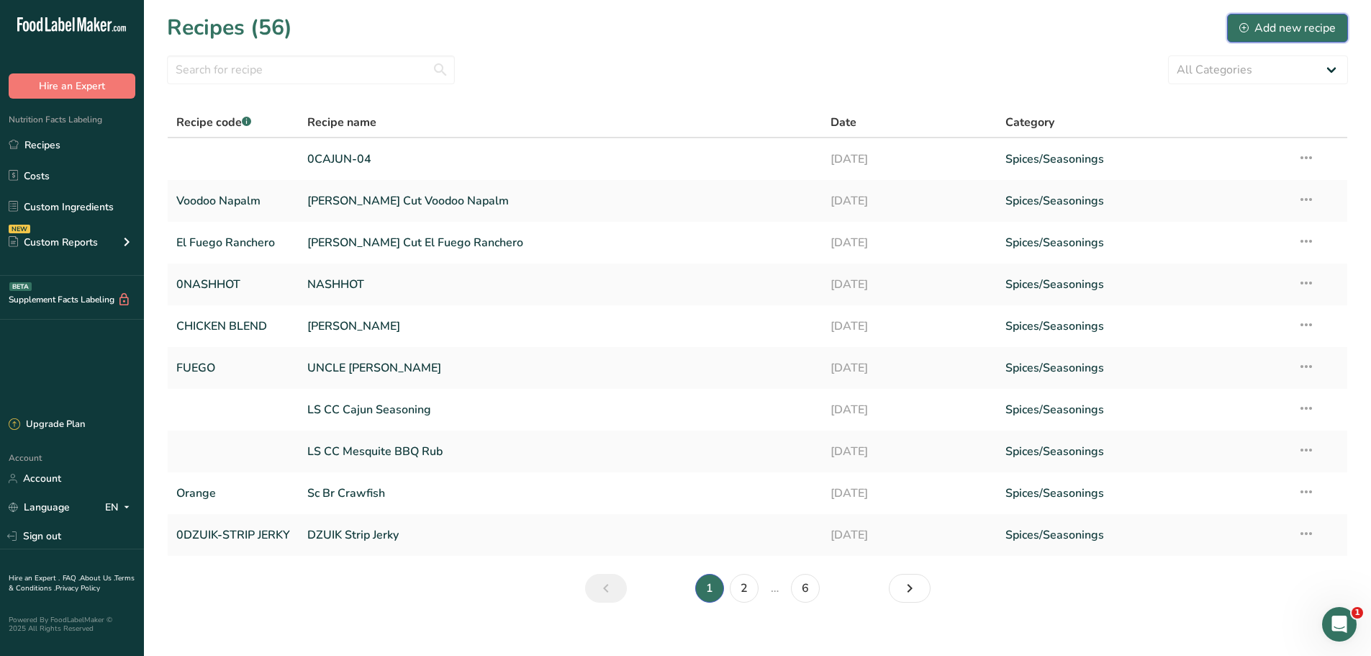
click at [1292, 24] on div "Add new recipe" at bounding box center [1287, 27] width 96 height 17
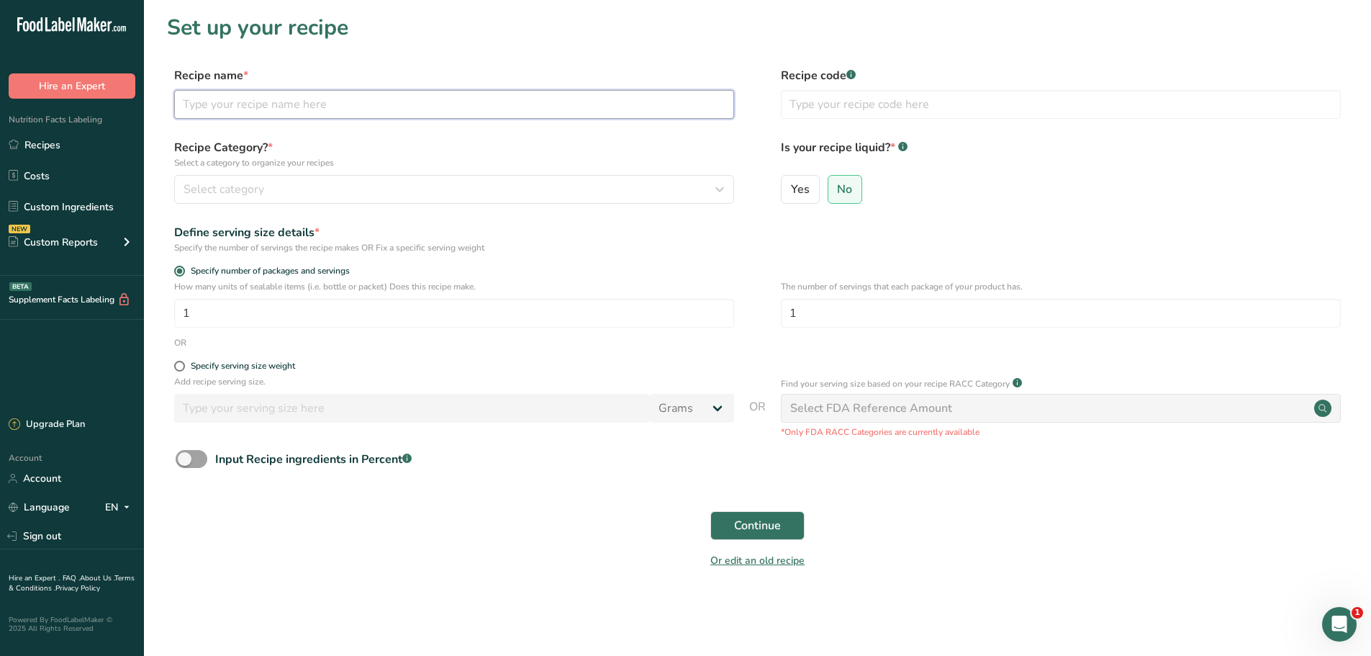
click at [443, 97] on input "text" at bounding box center [454, 104] width 560 height 29
type input "0TEX-[PERSON_NAME]-SEAS-01"
click at [843, 182] on span "No" at bounding box center [844, 189] width 15 height 14
click at [838, 184] on input "No" at bounding box center [832, 188] width 9 height 9
click at [186, 376] on p "Add recipe serving size." at bounding box center [454, 381] width 560 height 13
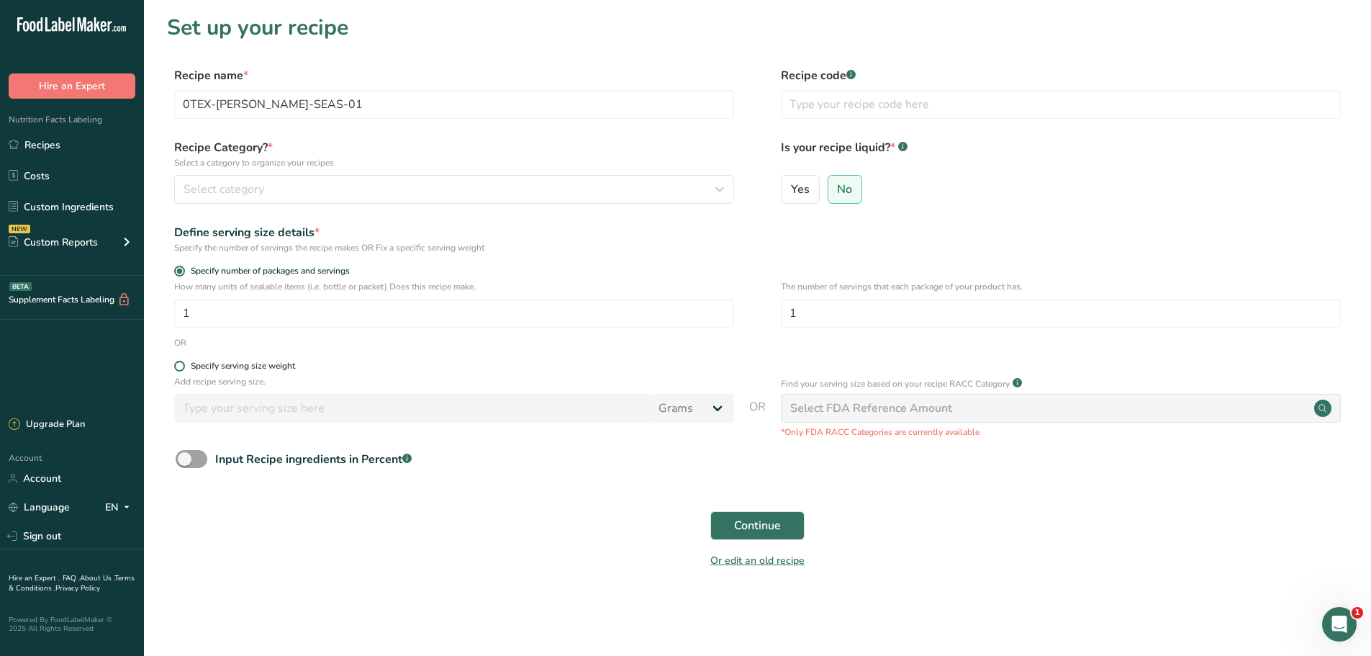
click at [181, 371] on span at bounding box center [179, 366] width 11 height 11
click at [181, 371] on input "Specify serving size weight" at bounding box center [178, 365] width 9 height 9
radio input "true"
radio input "false"
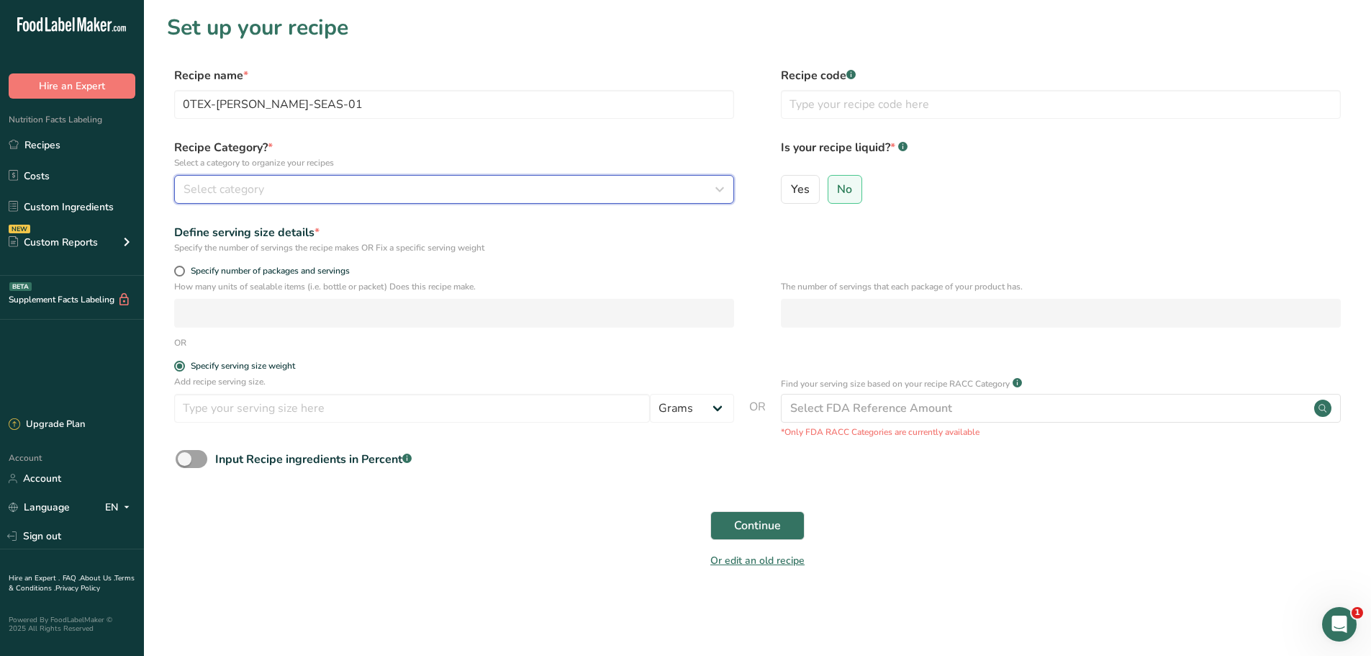
click at [343, 196] on div "Select category" at bounding box center [449, 189] width 533 height 17
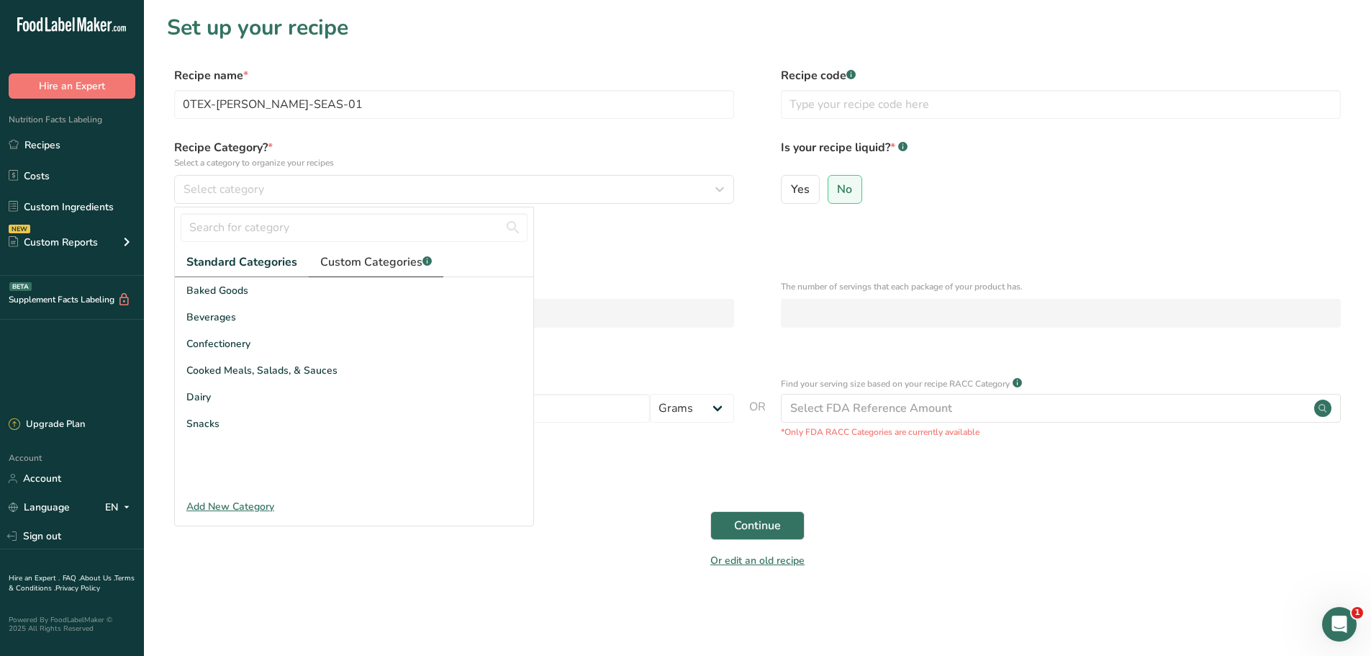
click at [363, 267] on span "Custom Categories .a-a{fill:#347362;}.b-a{fill:#fff;}" at bounding box center [376, 261] width 112 height 17
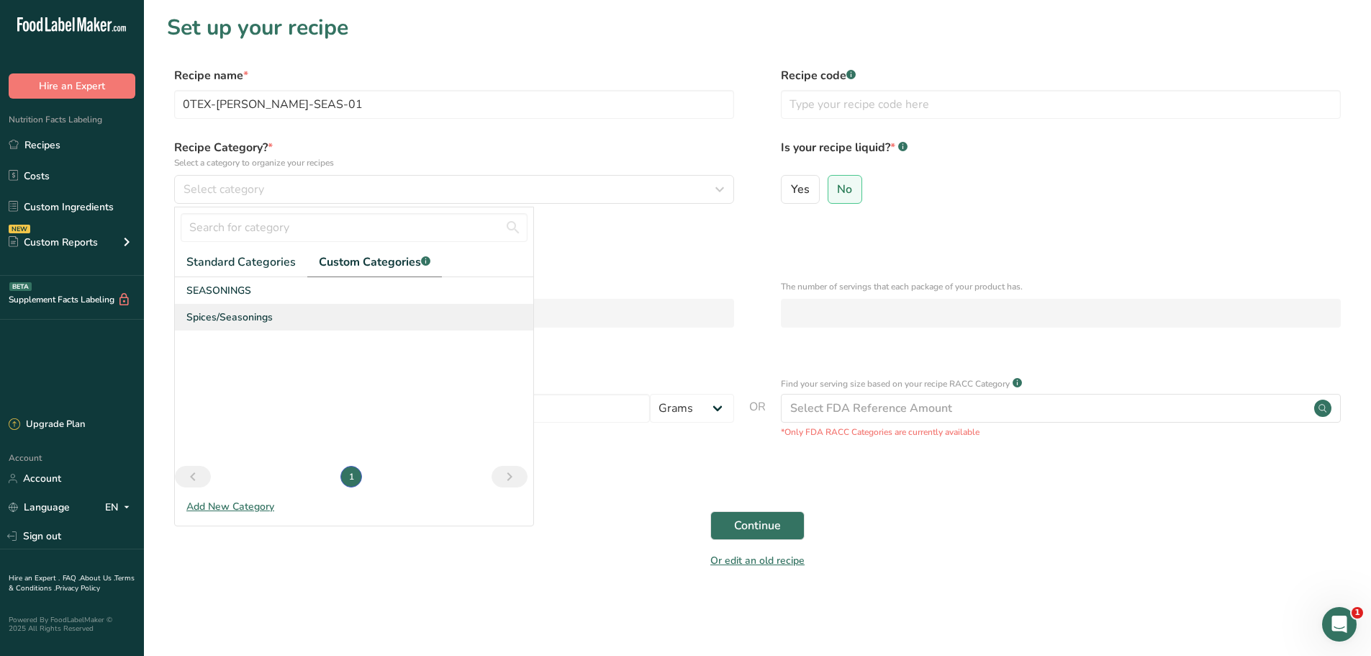
click at [234, 321] on span "Spices/Seasonings" at bounding box center [229, 316] width 86 height 15
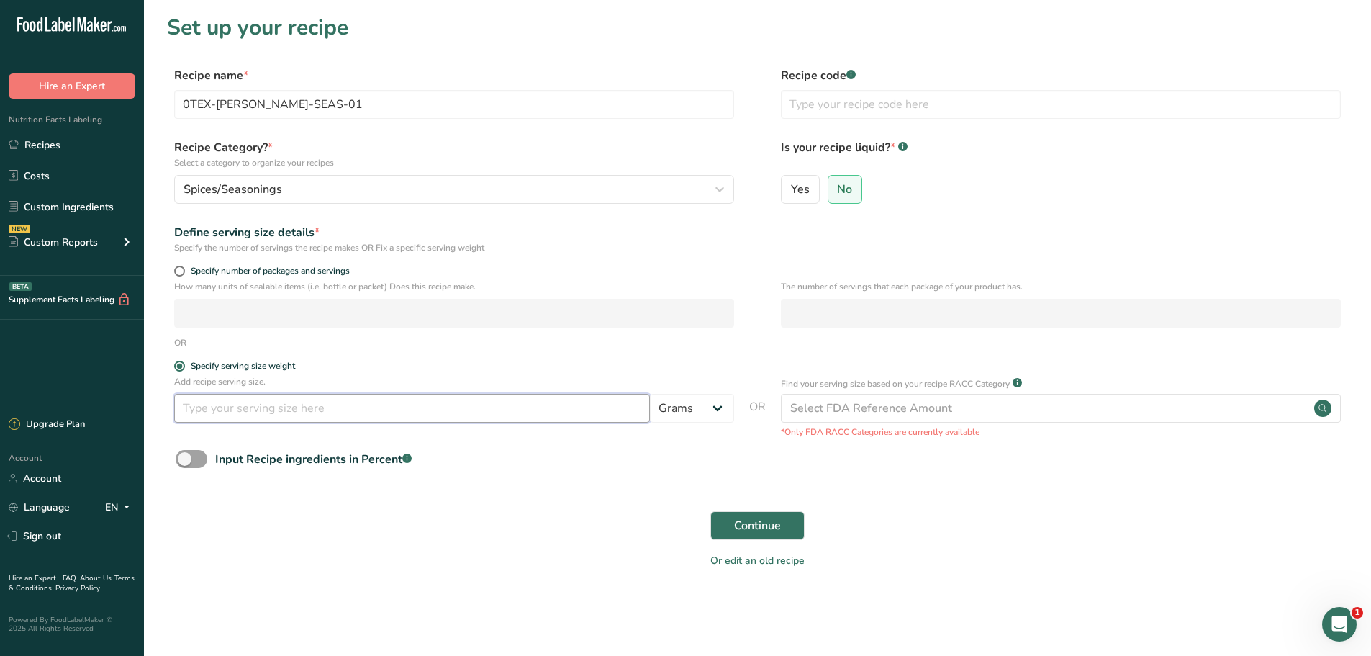
click at [295, 417] on input "number" at bounding box center [412, 408] width 476 height 29
type input "1"
click at [745, 535] on button "Continue" at bounding box center [757, 525] width 94 height 29
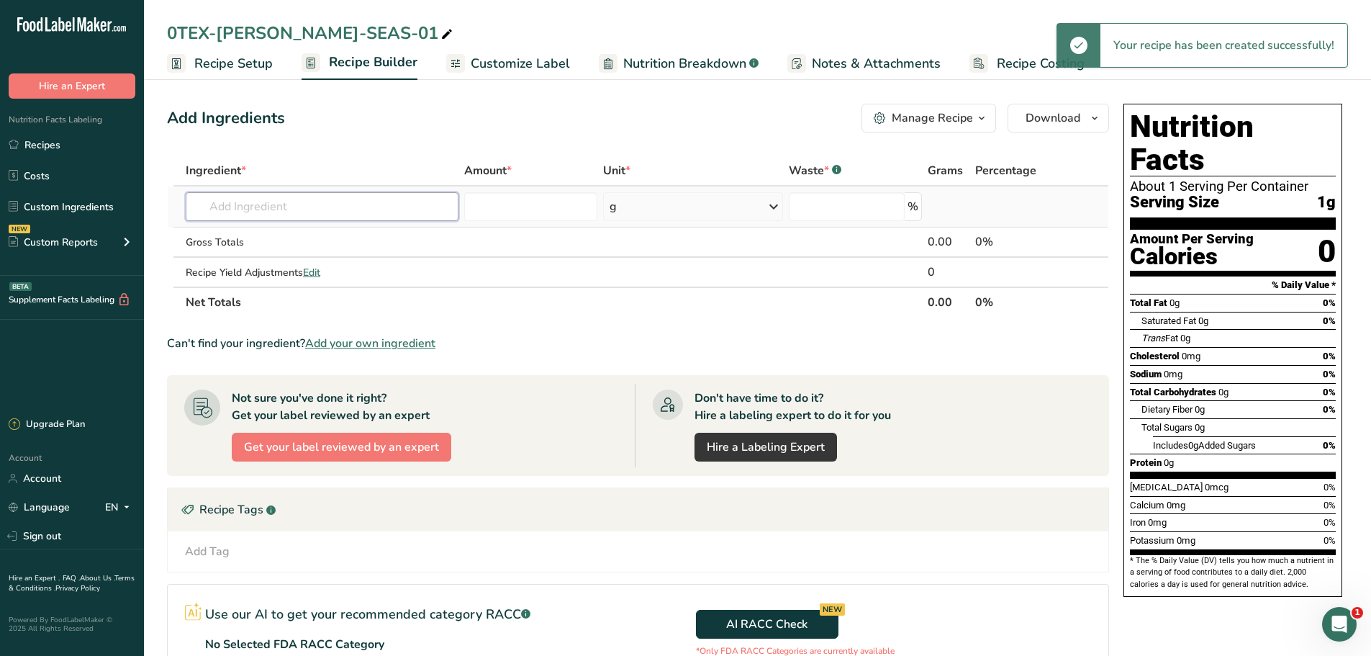
click at [328, 214] on input "text" at bounding box center [322, 206] width 273 height 29
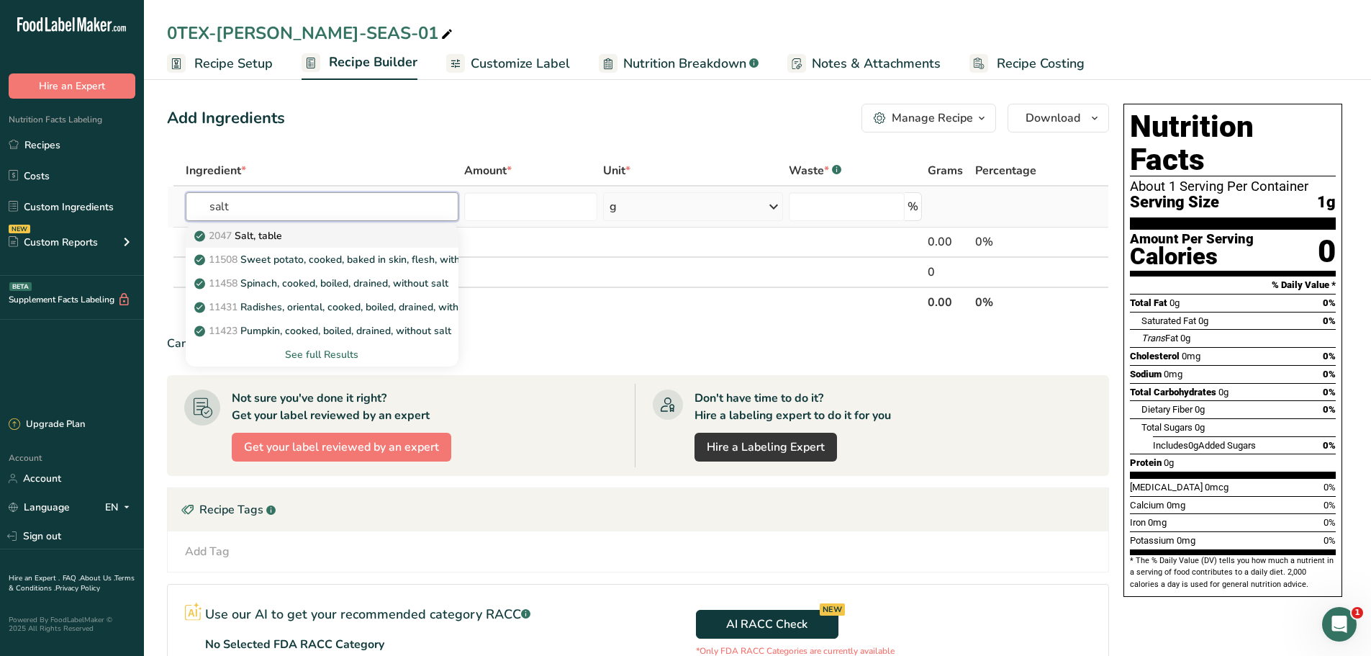
type input "salt"
click at [245, 238] on p "2047 Salt, table" at bounding box center [239, 235] width 85 height 15
type input "Salt, table"
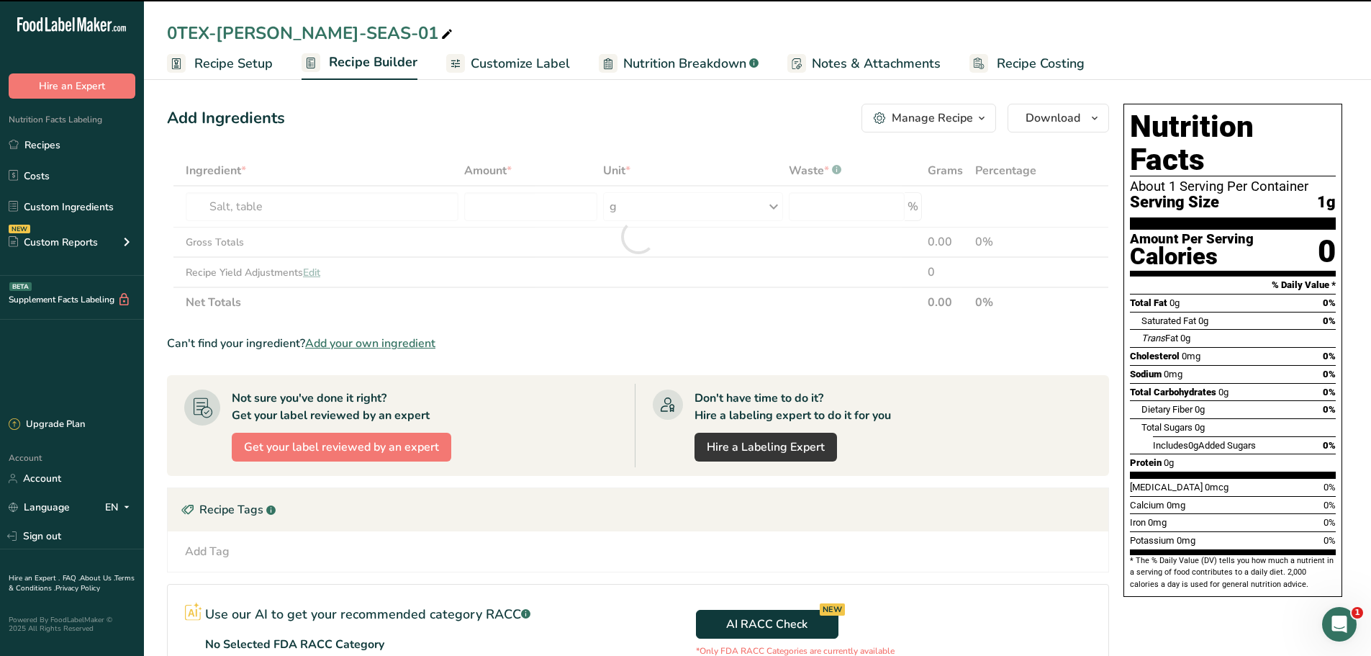
type input "0"
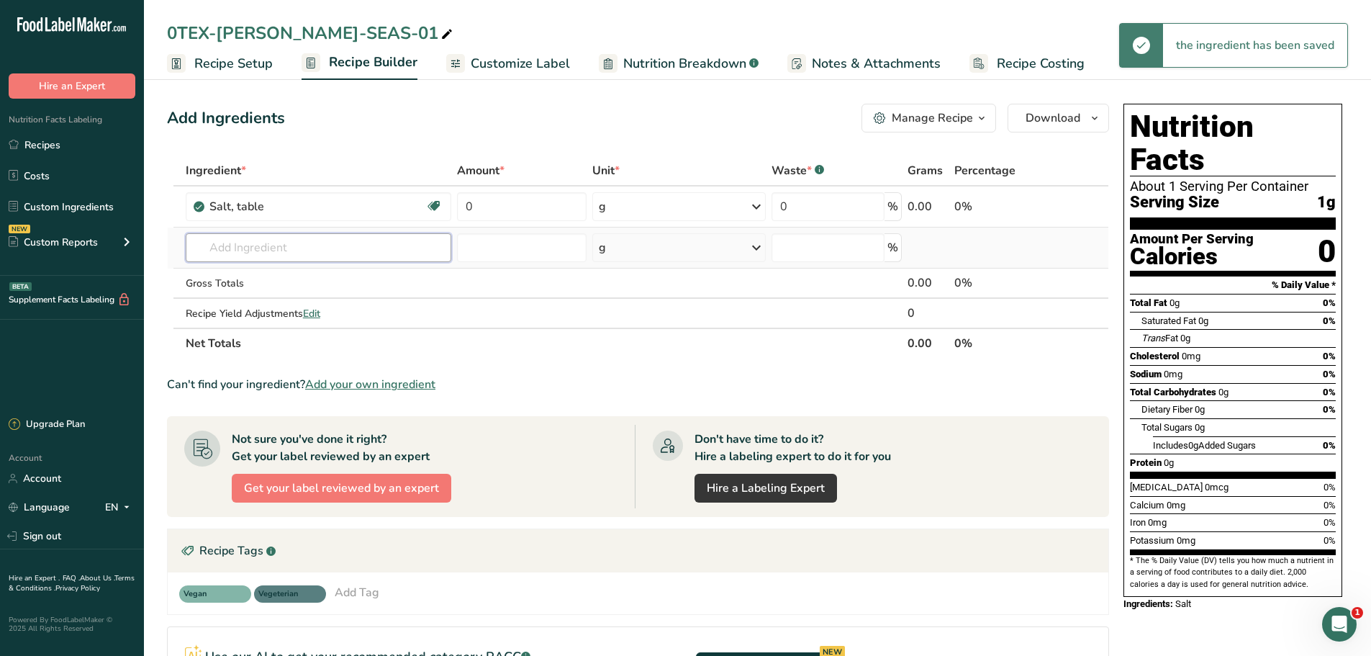
click at [298, 244] on input "text" at bounding box center [319, 247] width 266 height 29
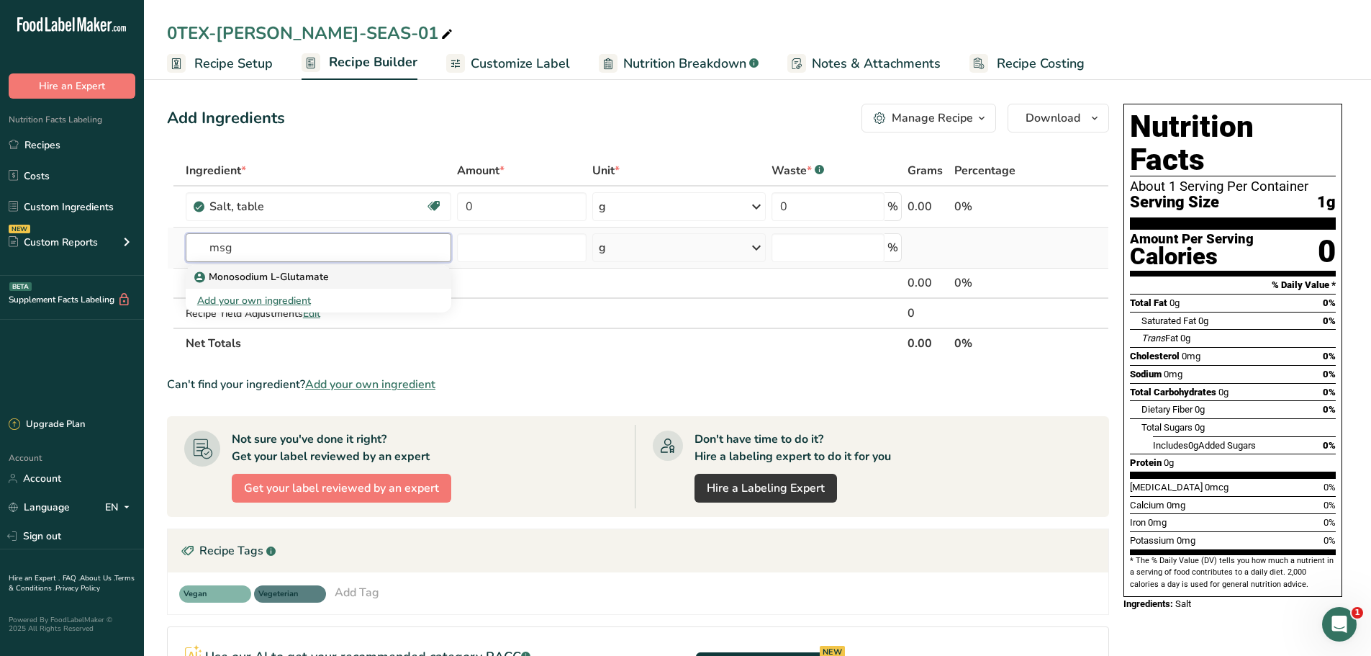
type input "msg"
click at [303, 273] on p "Monosodium L-Glutamate" at bounding box center [263, 276] width 132 height 15
type input "Monosodium L-Glutamate"
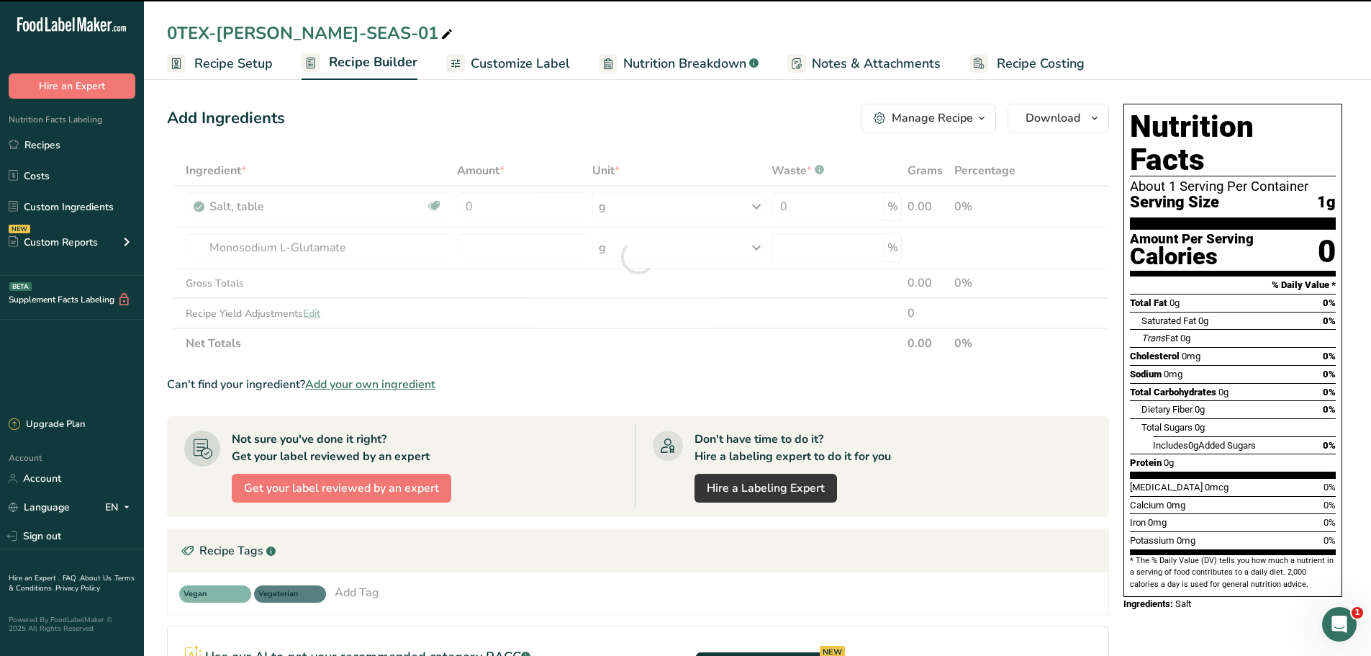
type input "0"
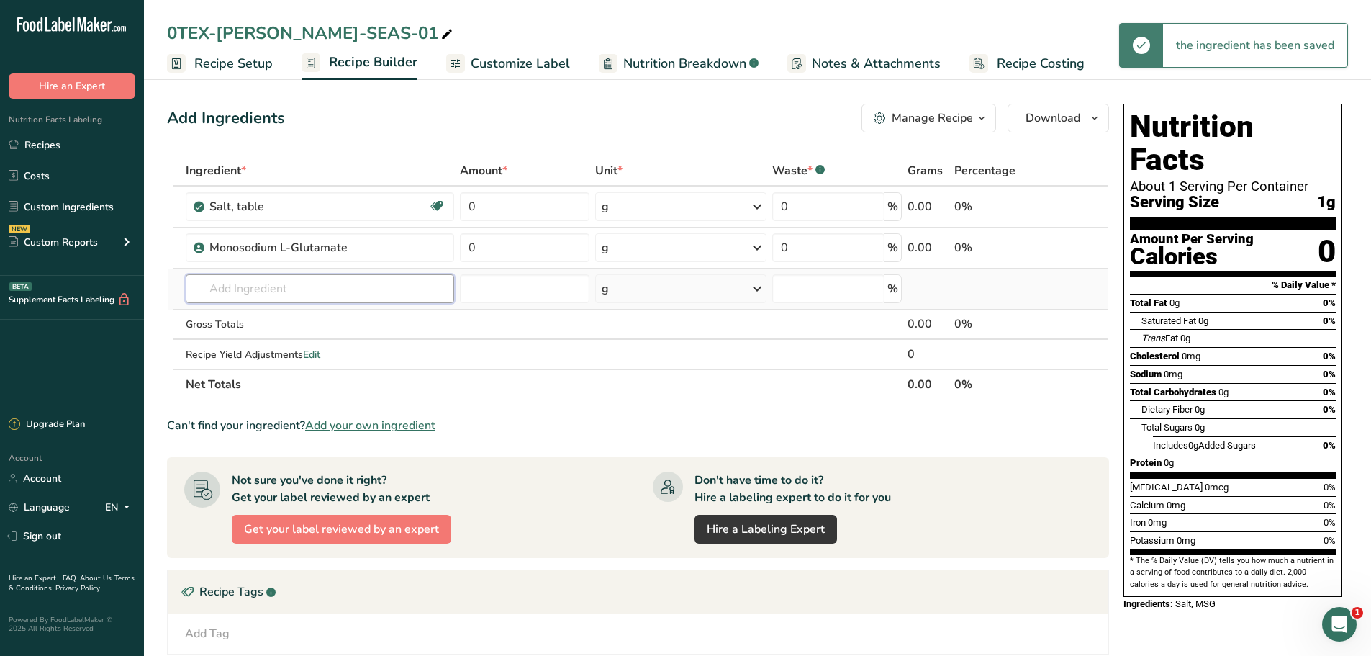
click at [244, 296] on input "text" at bounding box center [320, 288] width 269 height 29
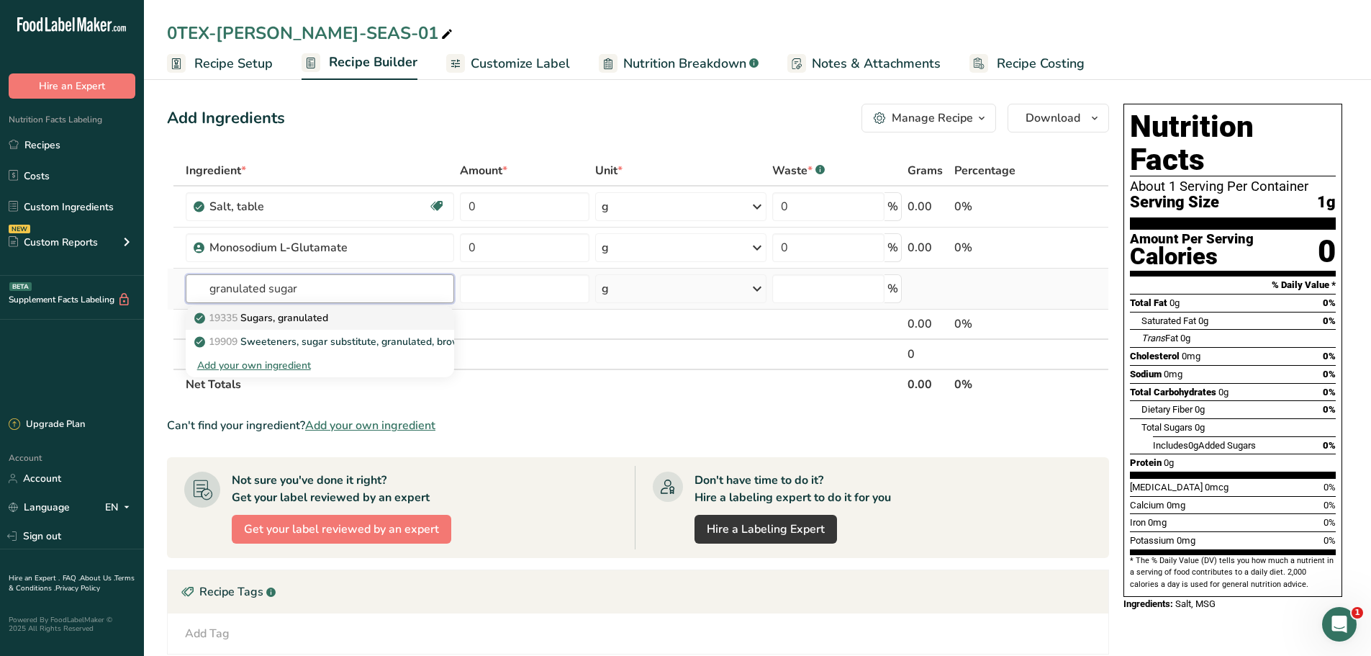
type input "granulated sugar"
click at [302, 315] on p "19335 Sugars, granulated" at bounding box center [262, 317] width 131 height 15
type input "Sugars, granulated"
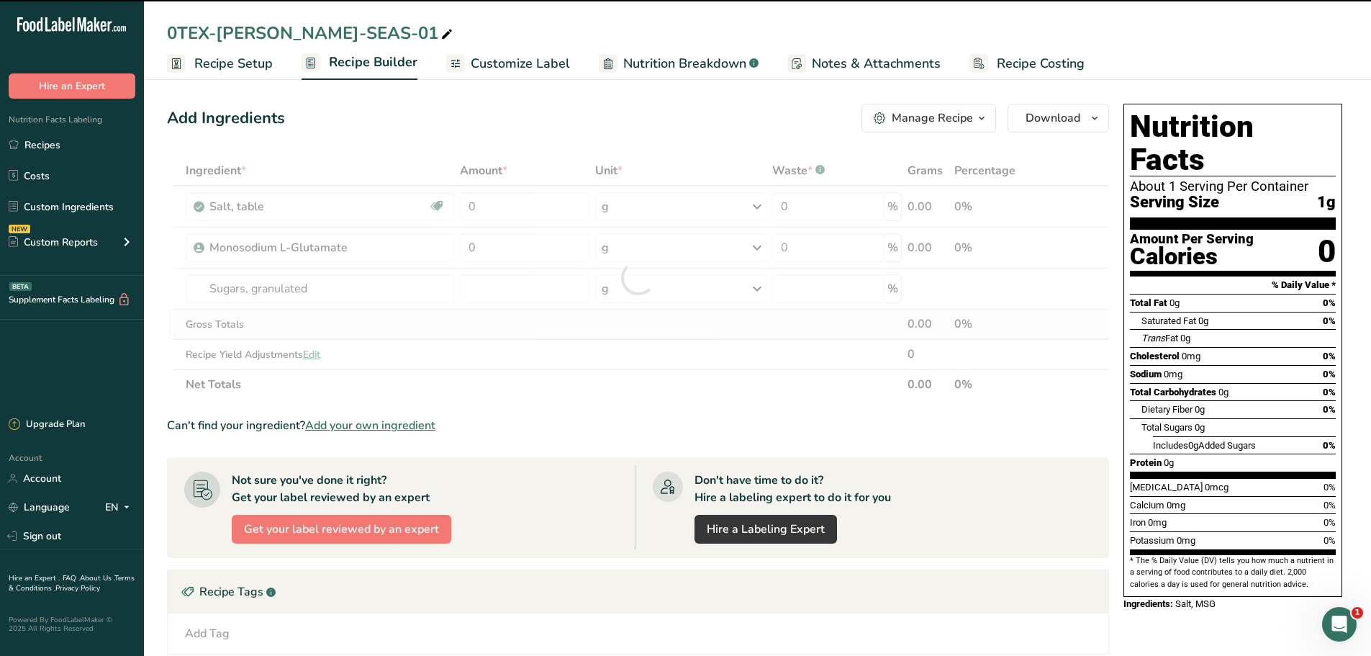
type input "0"
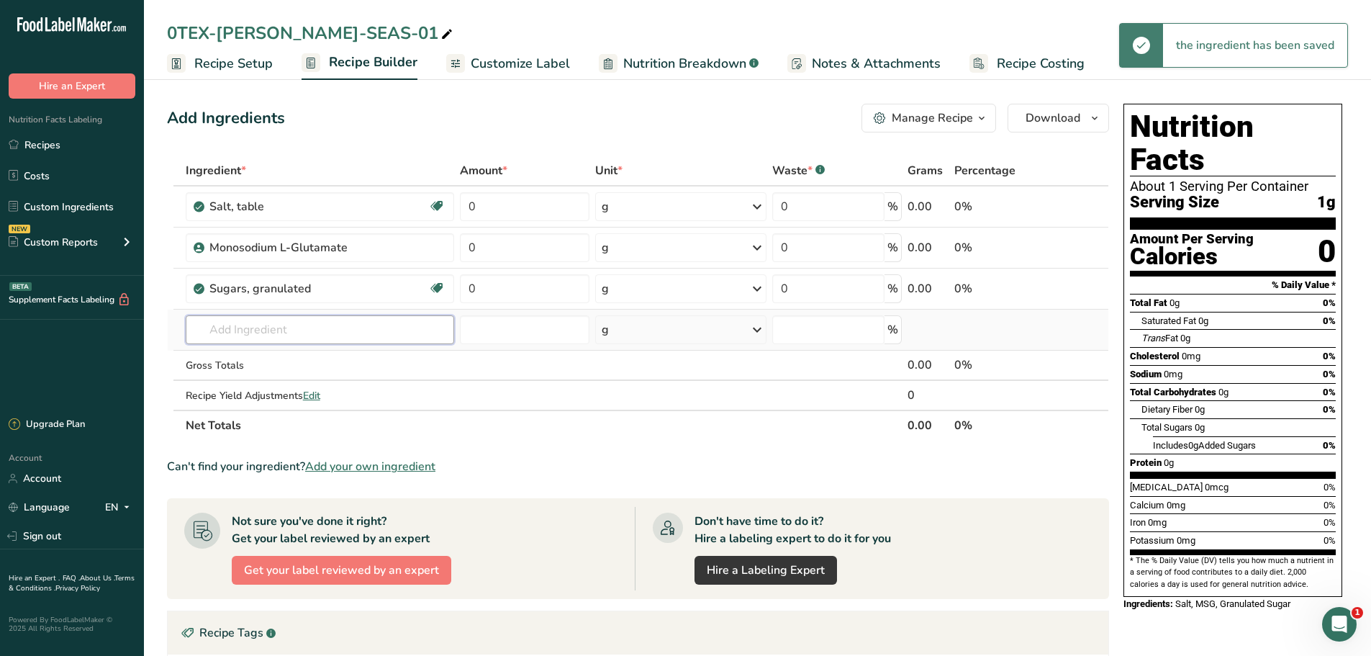
click at [278, 319] on input "text" at bounding box center [320, 329] width 269 height 29
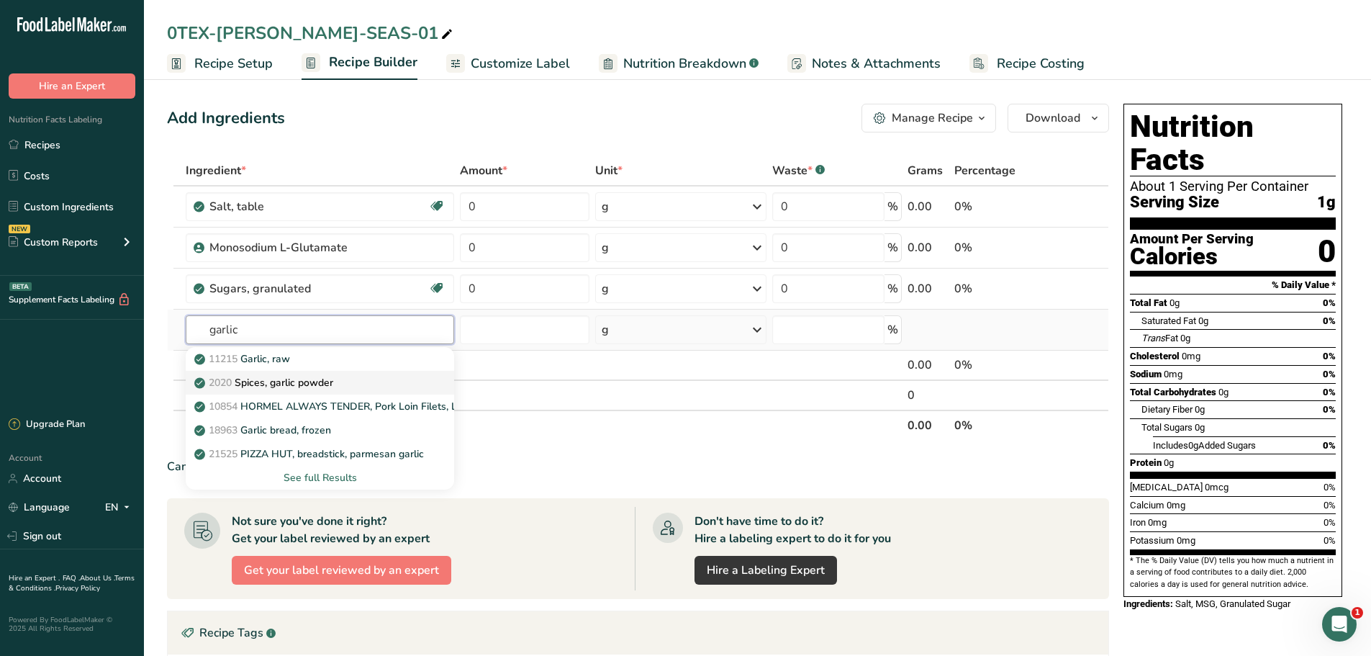
type input "garlic"
click at [285, 383] on p "2020 Spices, garlic powder" at bounding box center [265, 382] width 136 height 15
type input "Spices, garlic powder"
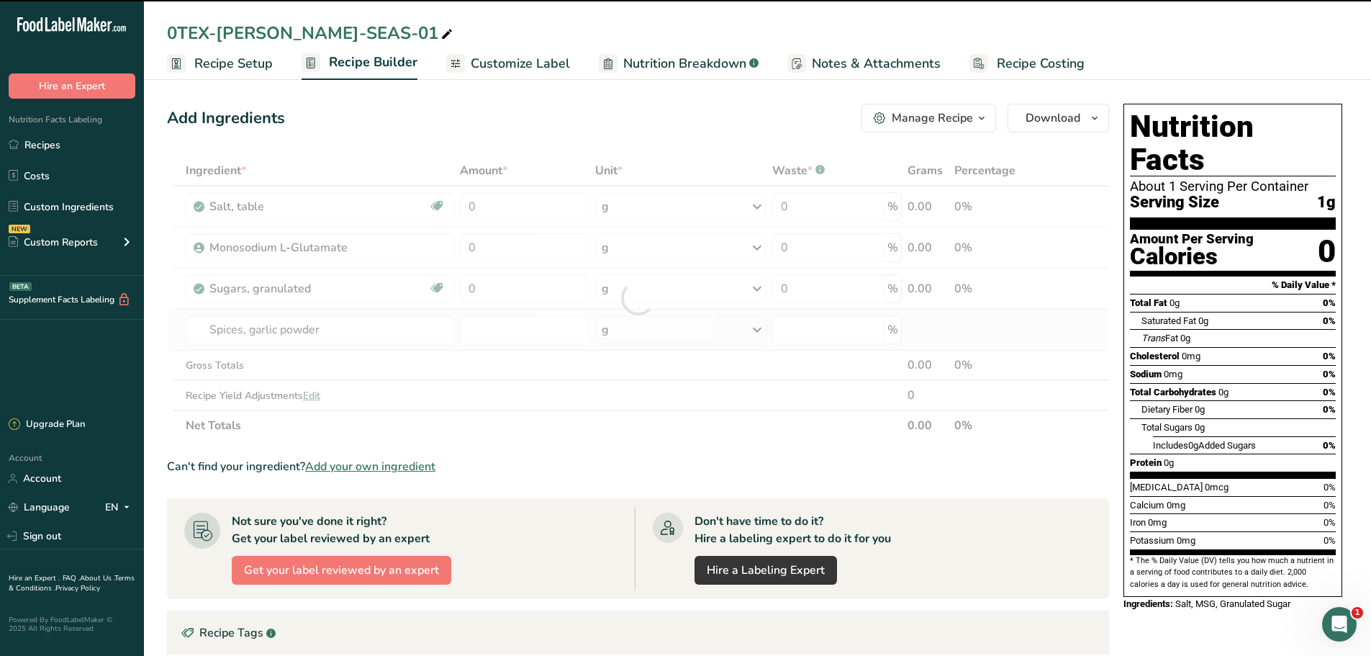
type input "0"
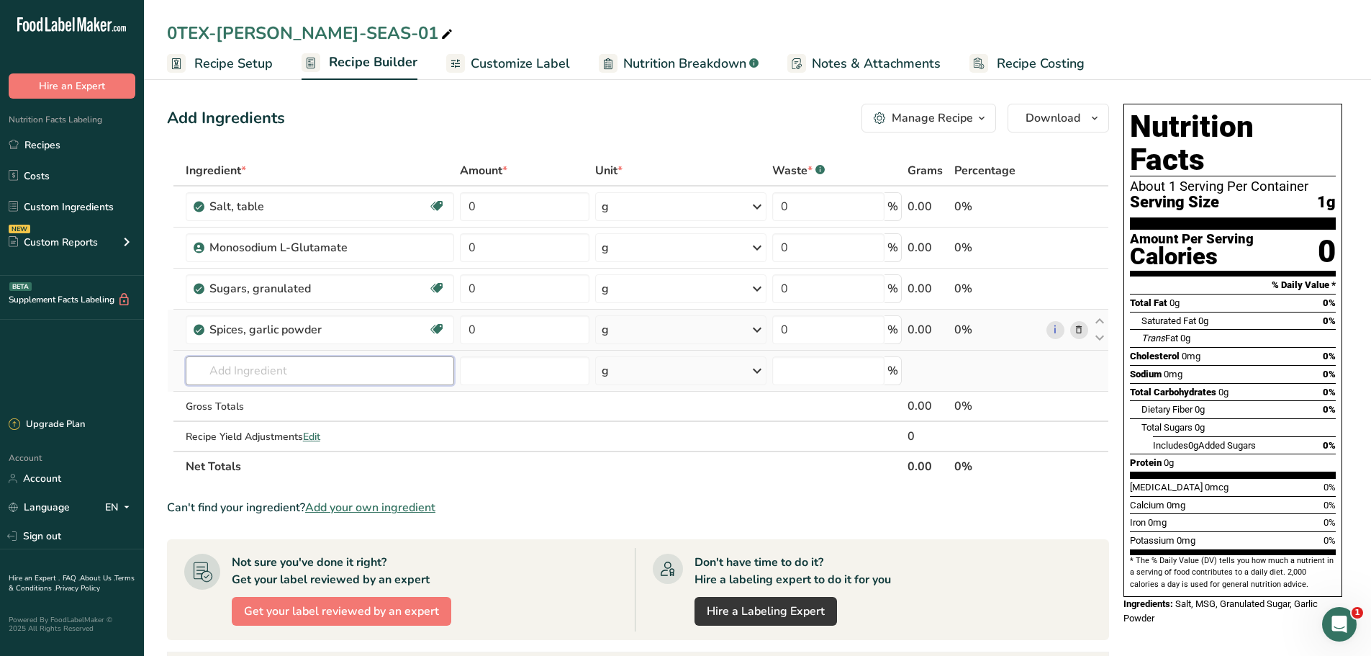
click at [297, 371] on input "text" at bounding box center [320, 370] width 269 height 29
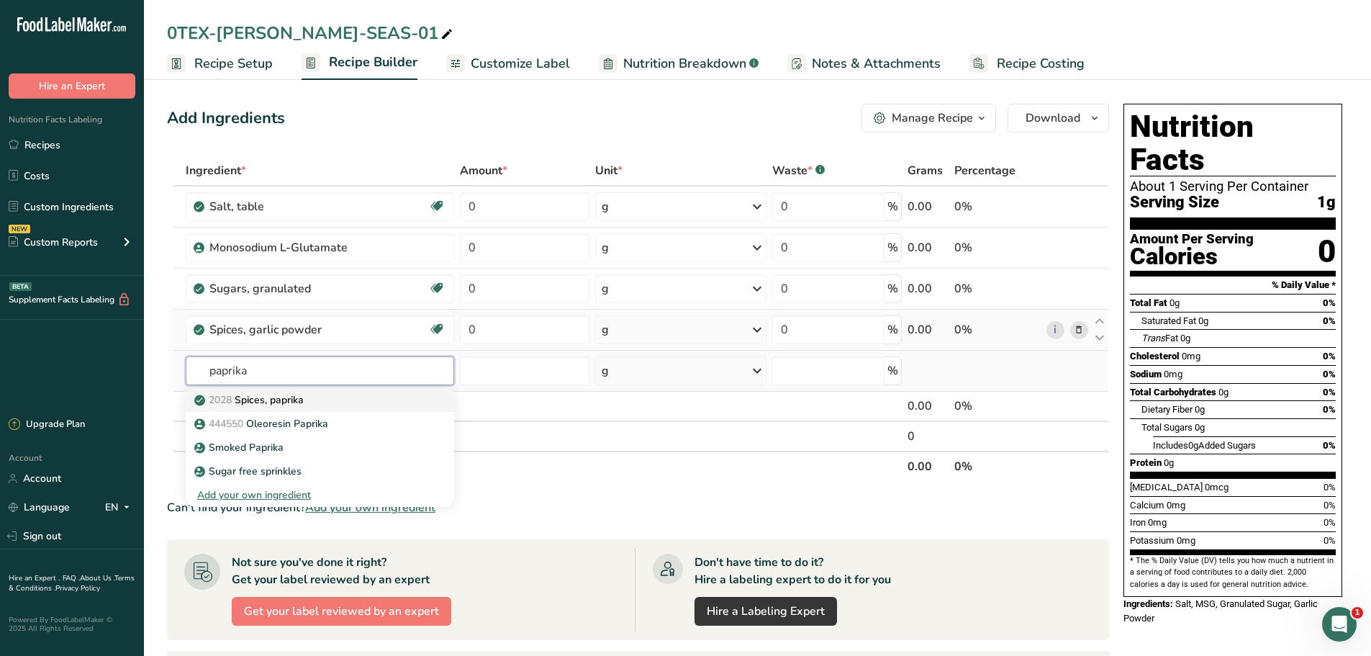
type input "paprika"
click at [297, 402] on p "2028 Spices, paprika" at bounding box center [250, 399] width 107 height 15
type input "Spices, paprika"
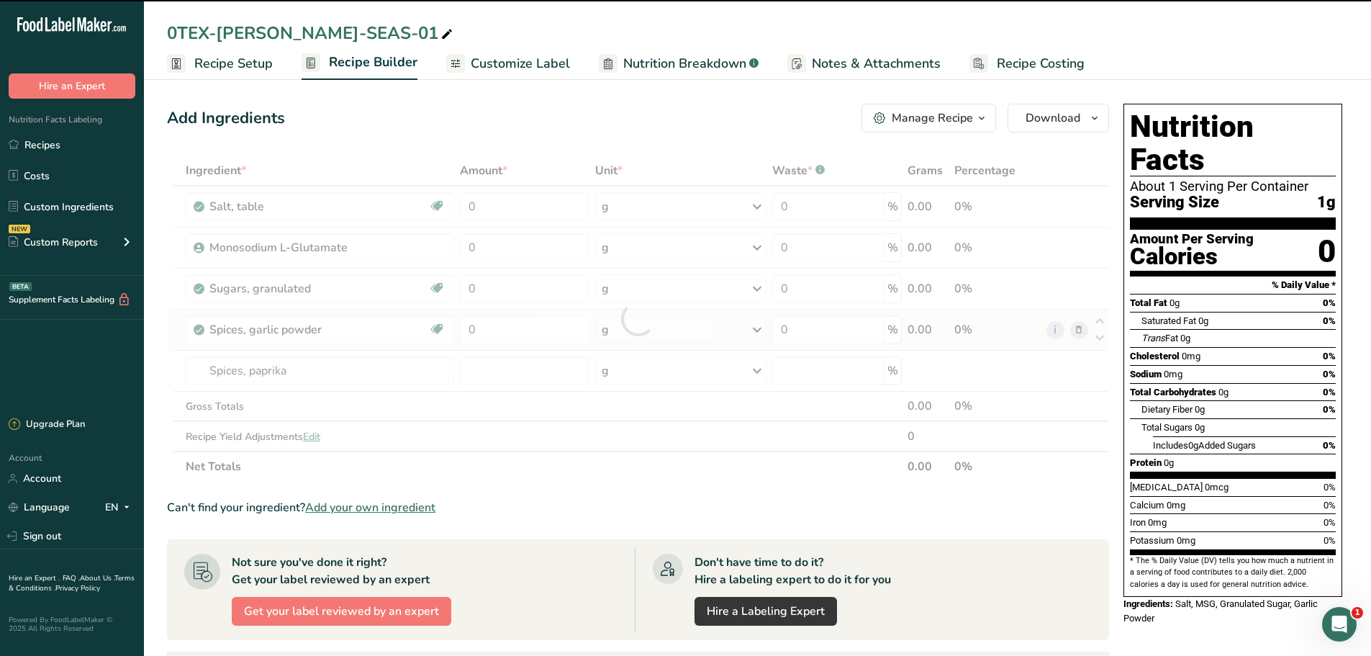
type input "0"
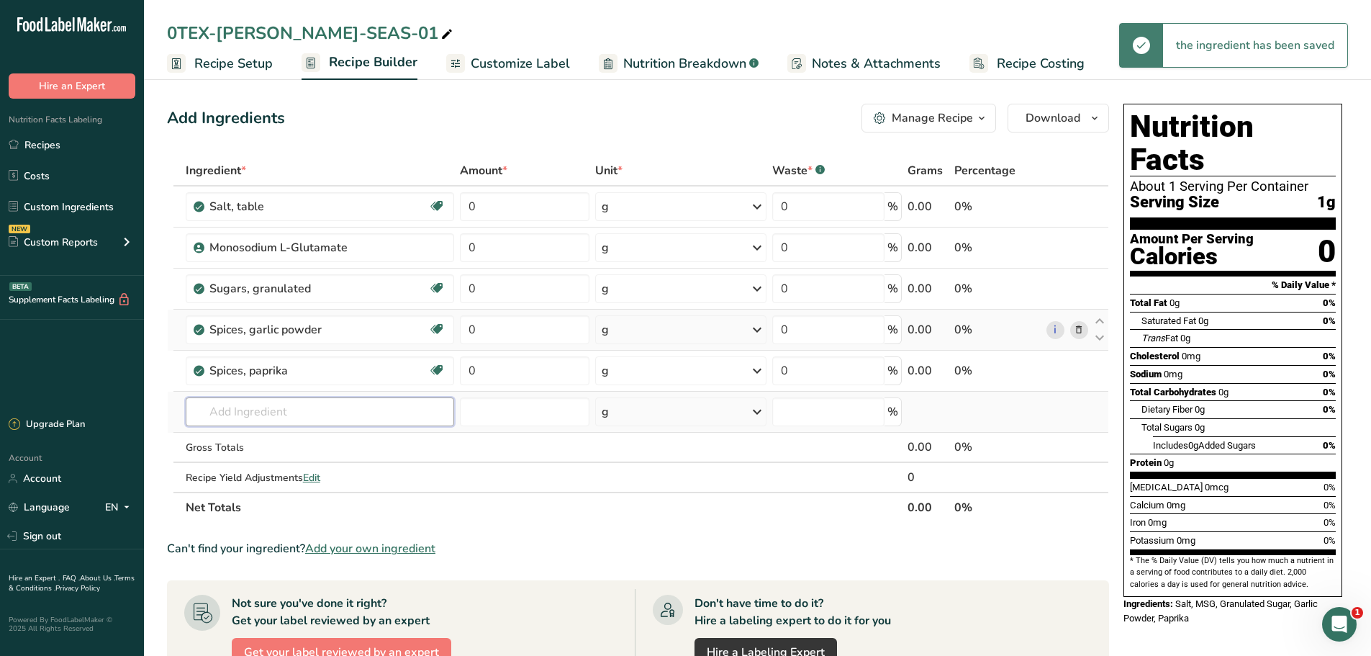
click at [275, 410] on input "text" at bounding box center [320, 411] width 269 height 29
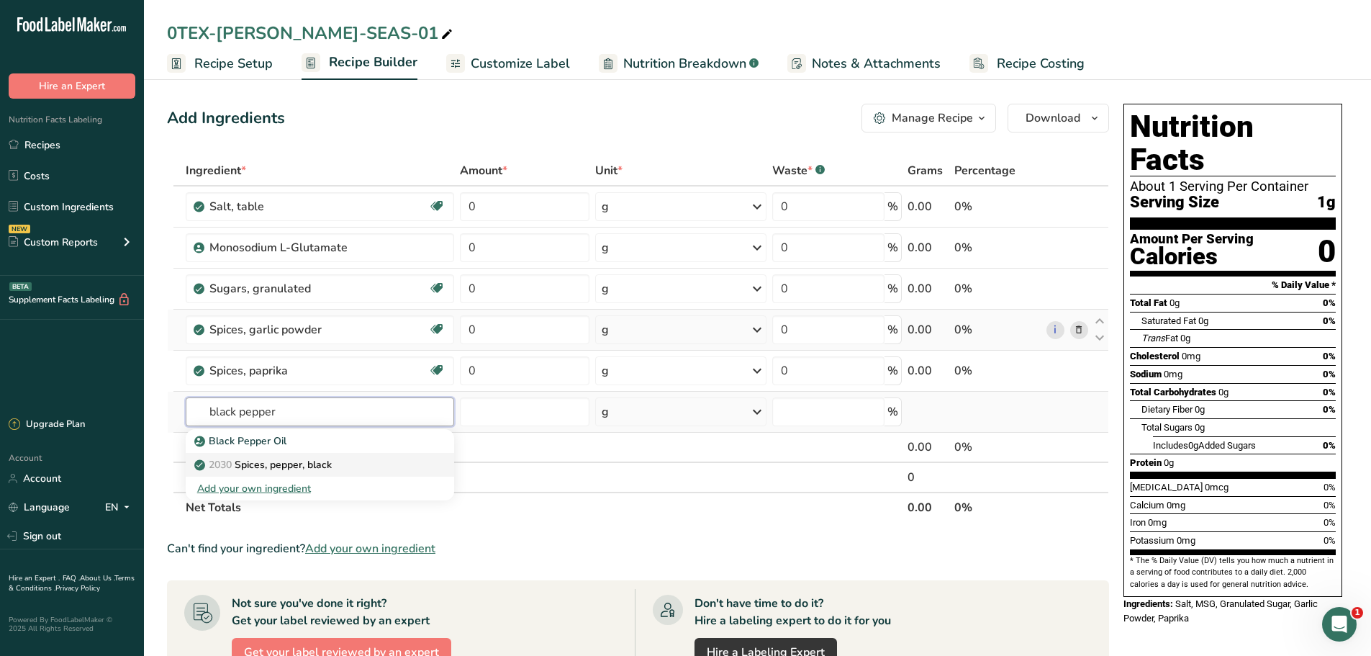
type input "black pepper"
click at [341, 467] on div "2030 Spices, pepper, black" at bounding box center [308, 464] width 223 height 15
type input "Spices, pepper, black"
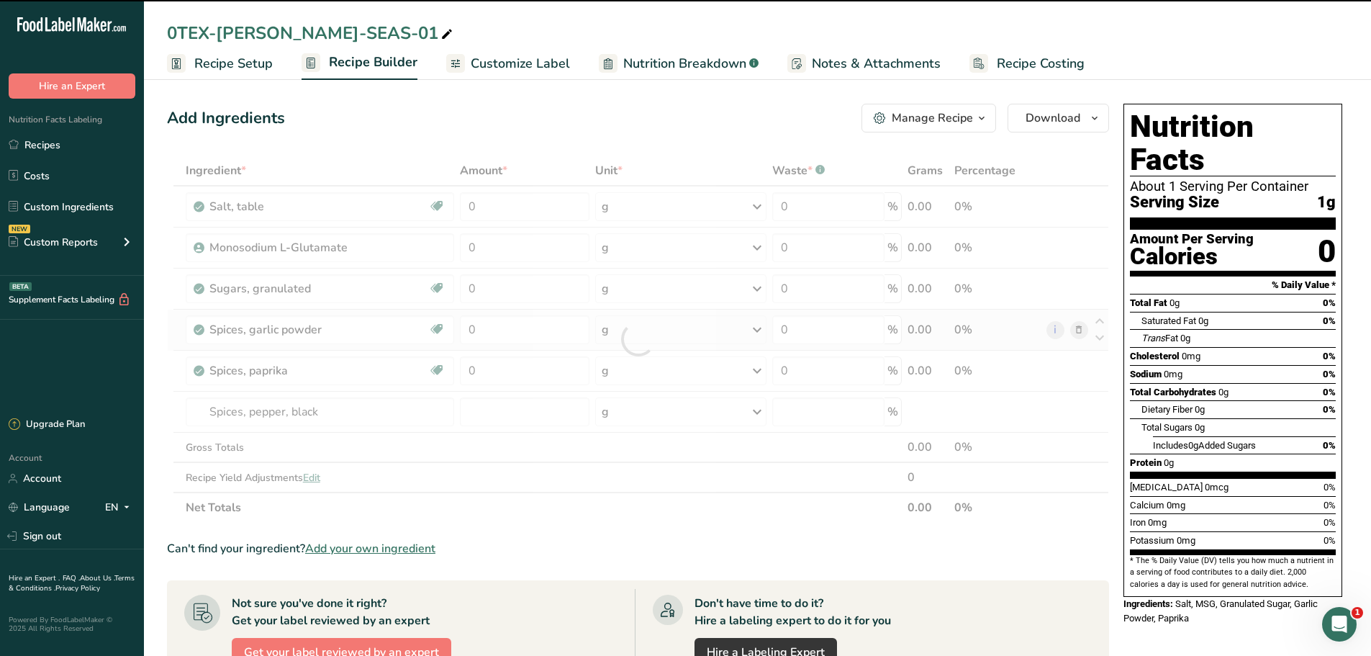
type input "0"
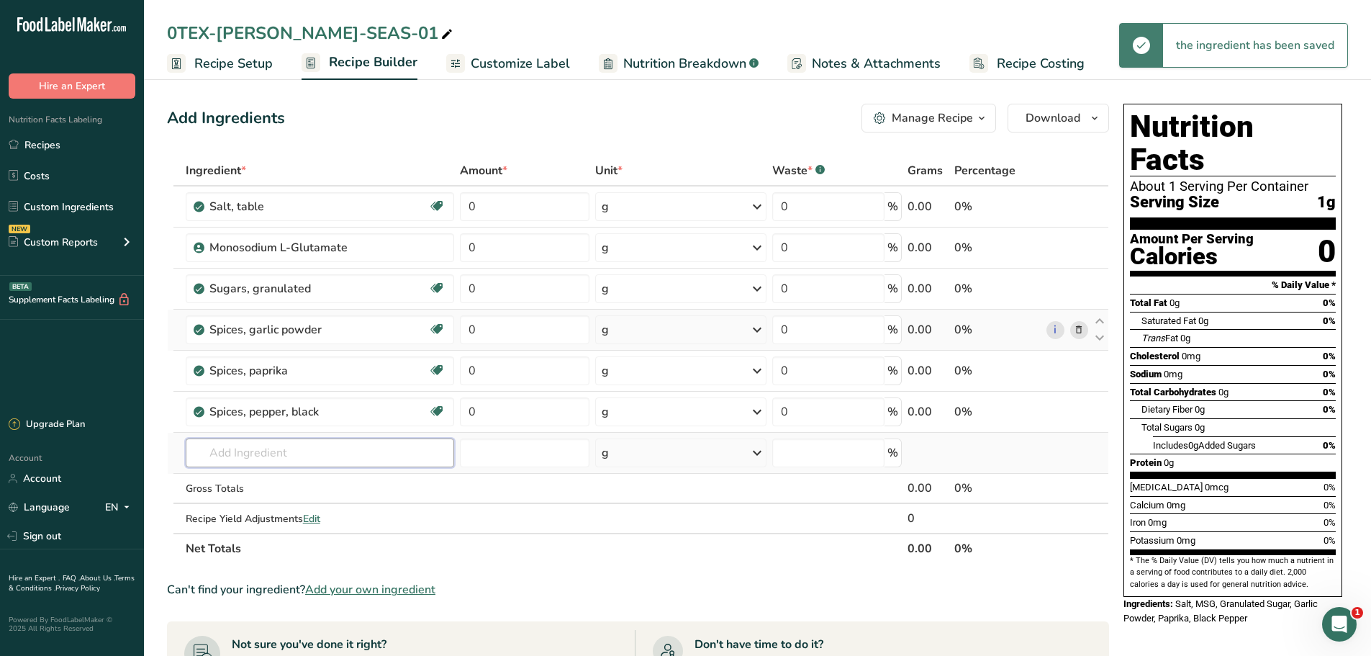
click at [279, 447] on input "text" at bounding box center [320, 452] width 269 height 29
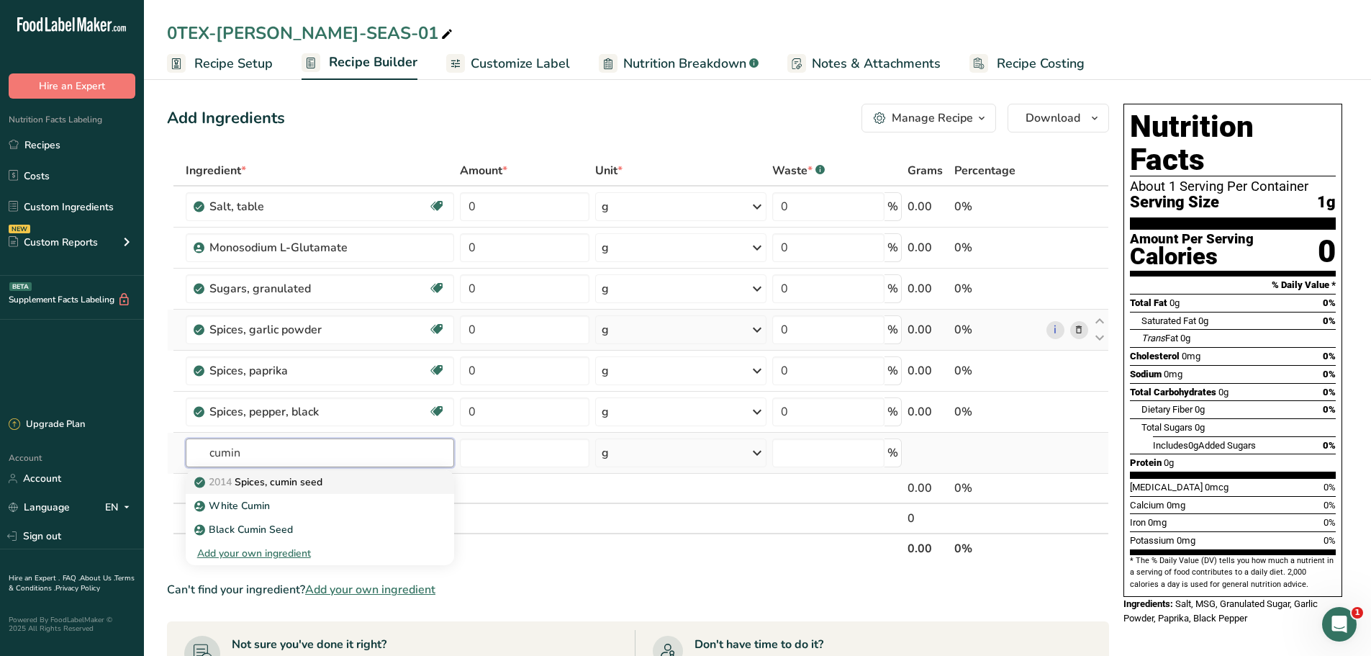
type input "cumin"
click at [263, 485] on p "2014 Spices, cumin seed" at bounding box center [259, 481] width 125 height 15
type input "Spices, cumin seed"
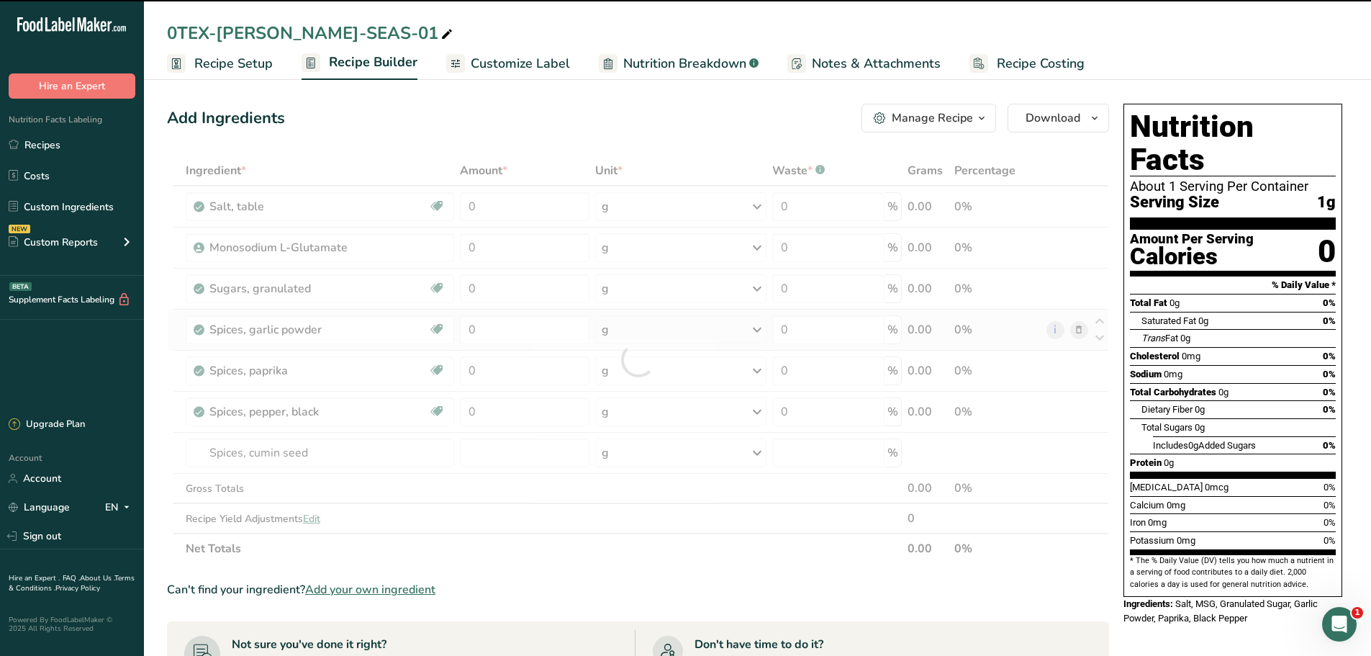
type input "0"
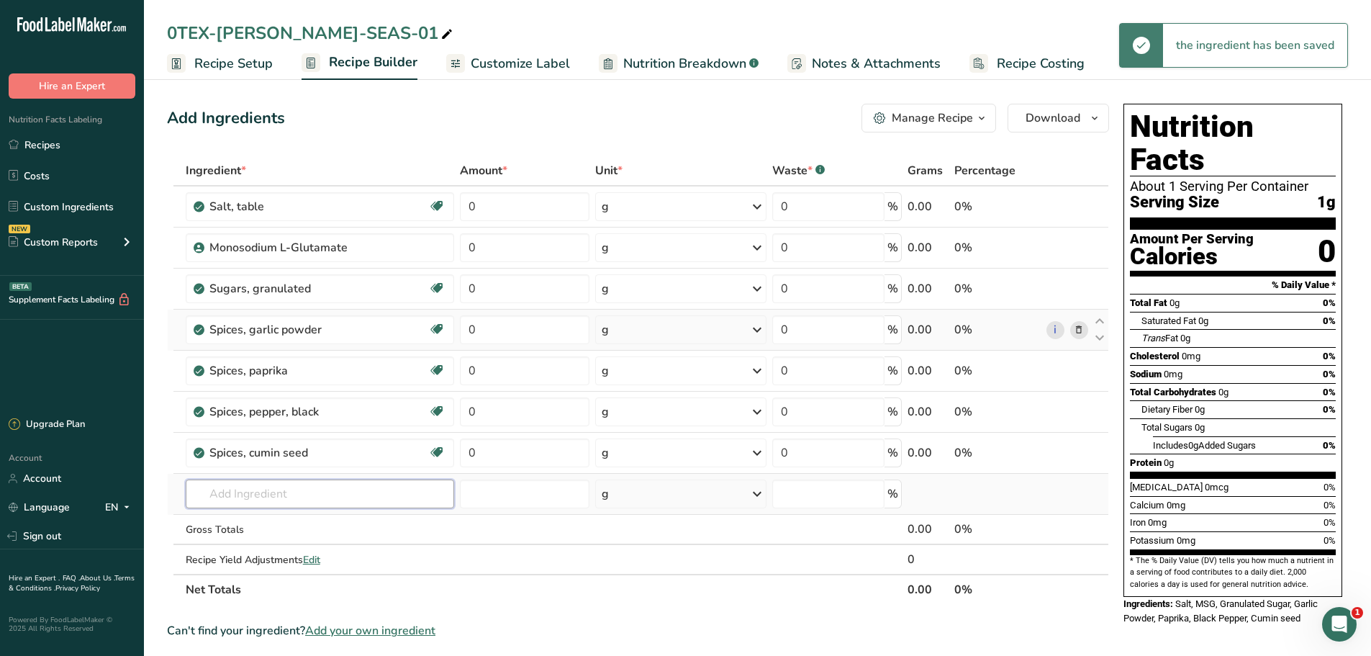
click at [265, 489] on input "text" at bounding box center [320, 493] width 269 height 29
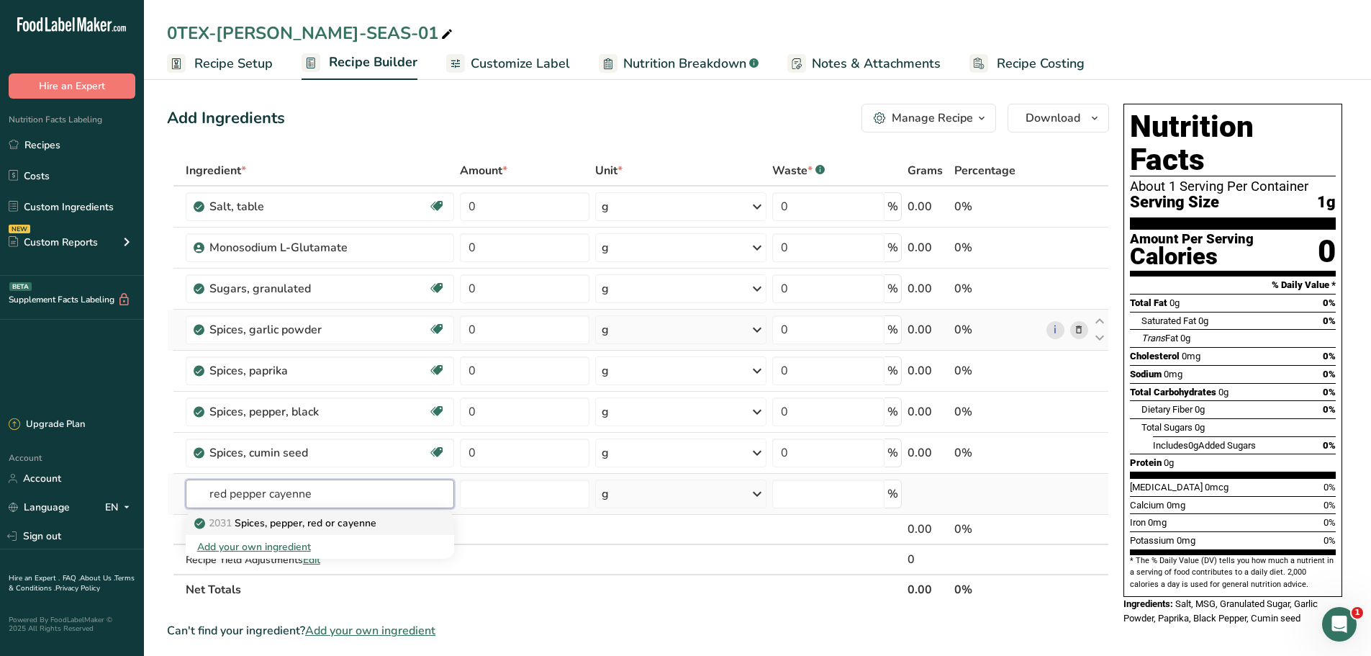
type input "red pepper cayenne"
click at [304, 520] on p "2031 Spices, pepper, red or cayenne" at bounding box center [286, 522] width 179 height 15
type input "Spices, pepper, red or cayenne"
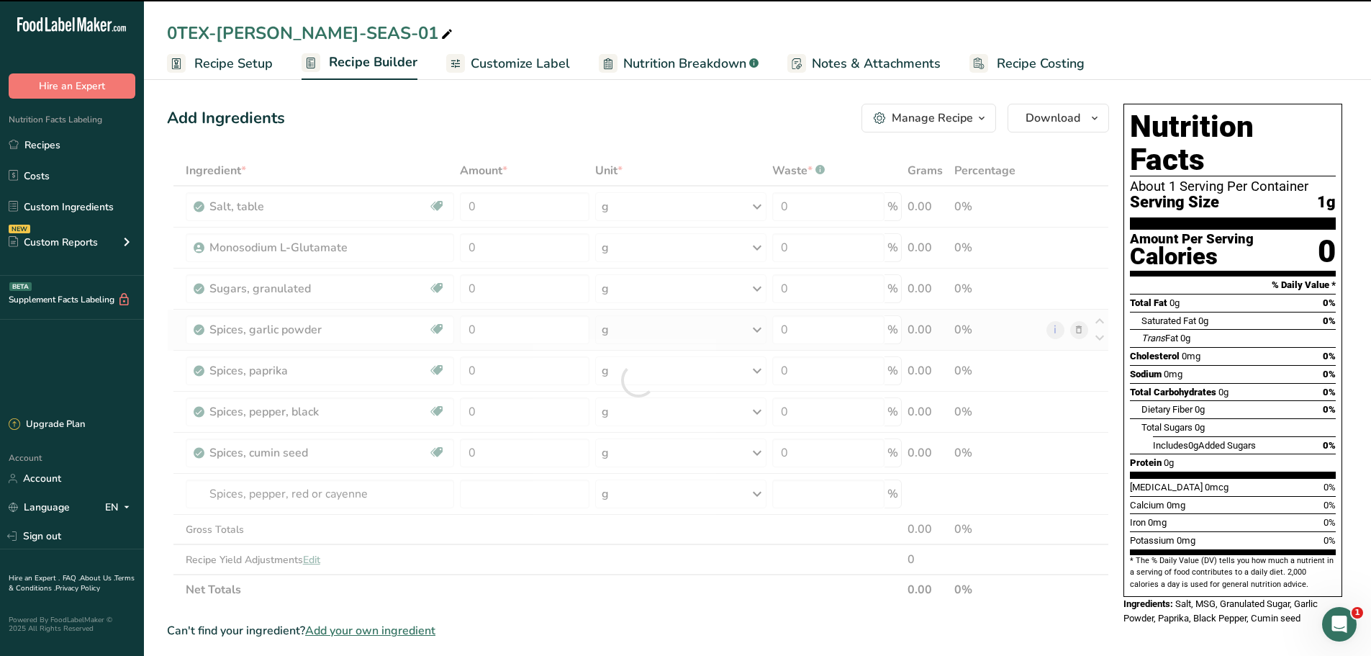
type input "0"
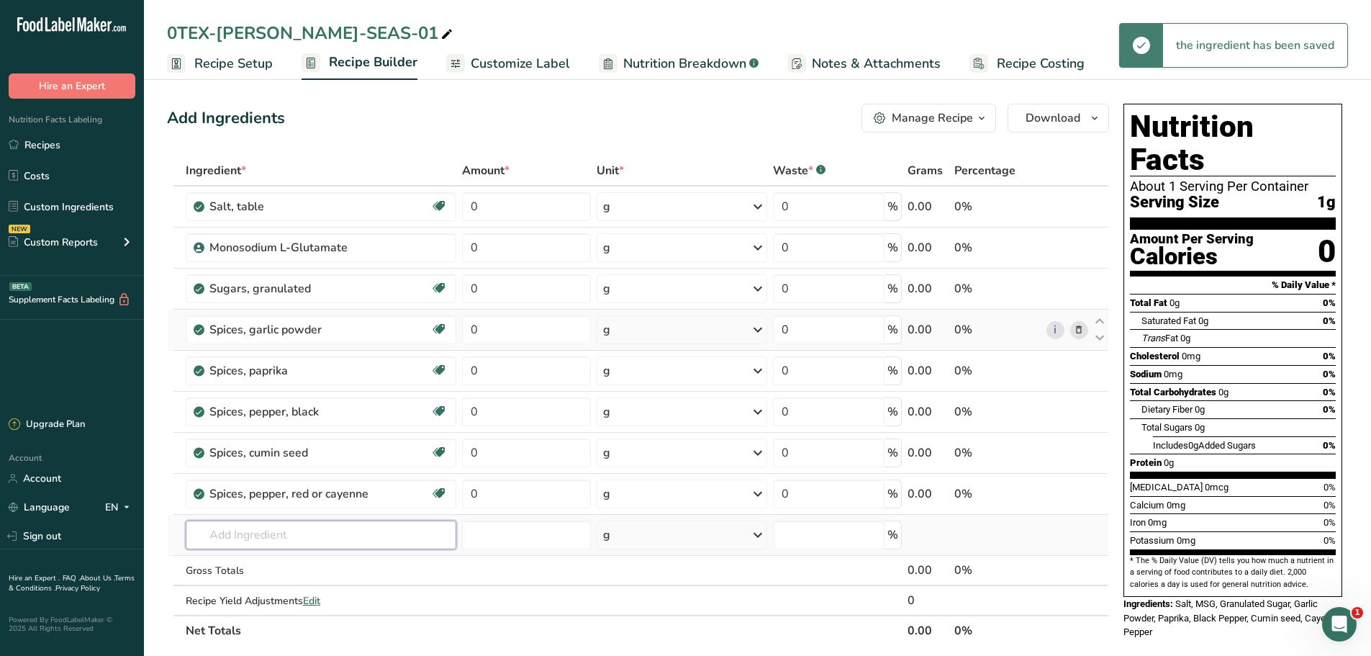
click at [304, 543] on input "text" at bounding box center [321, 534] width 271 height 29
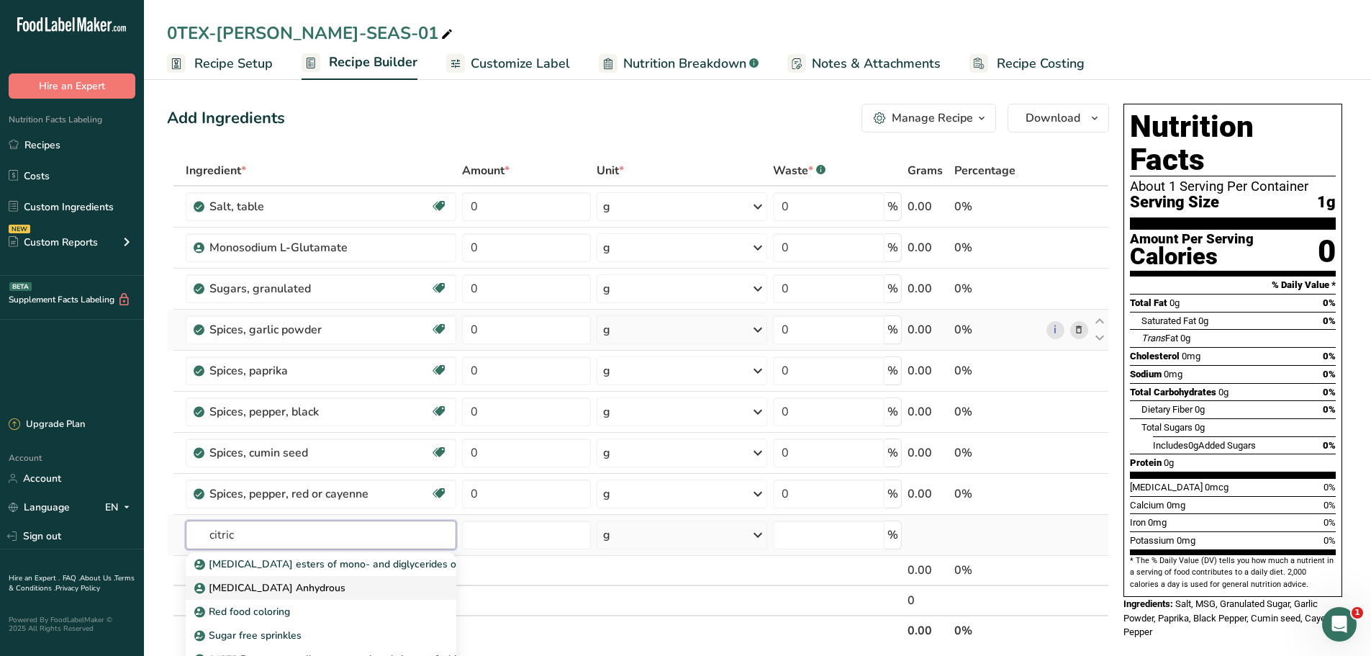
type input "citric"
click at [244, 588] on p "[MEDICAL_DATA] Anhydrous" at bounding box center [271, 587] width 148 height 15
type input "[MEDICAL_DATA] Anhydrous"
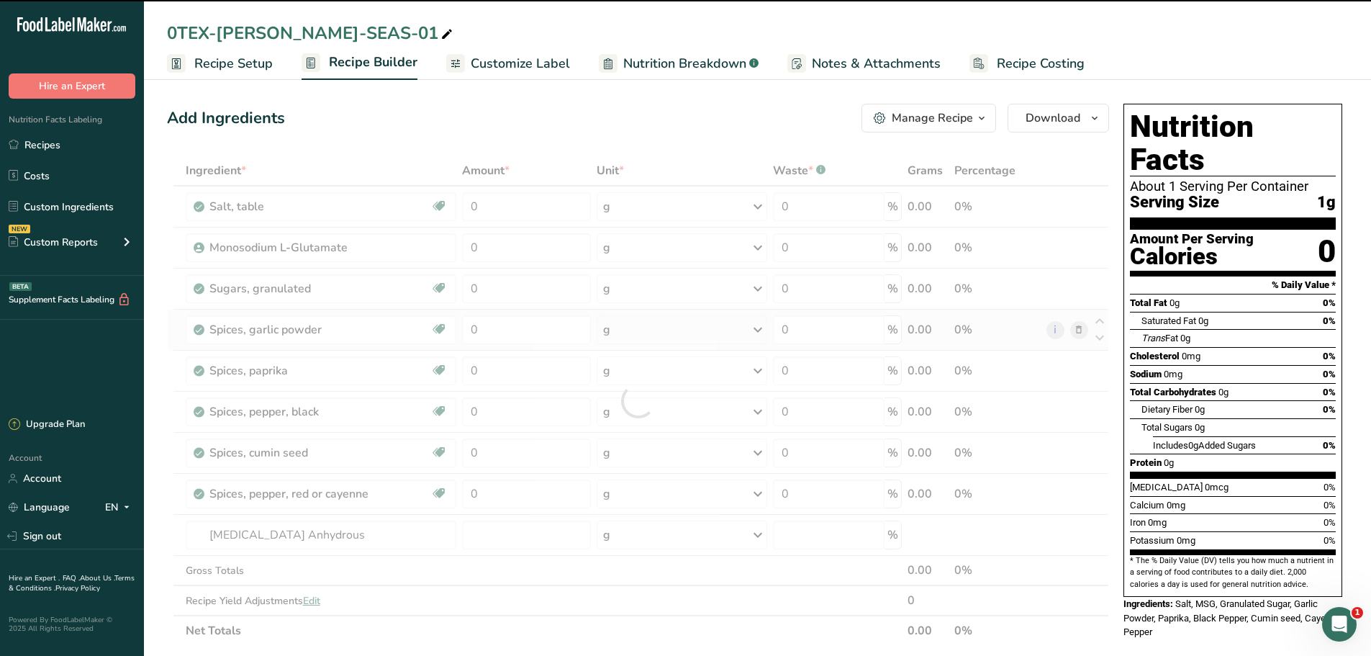
type input "0"
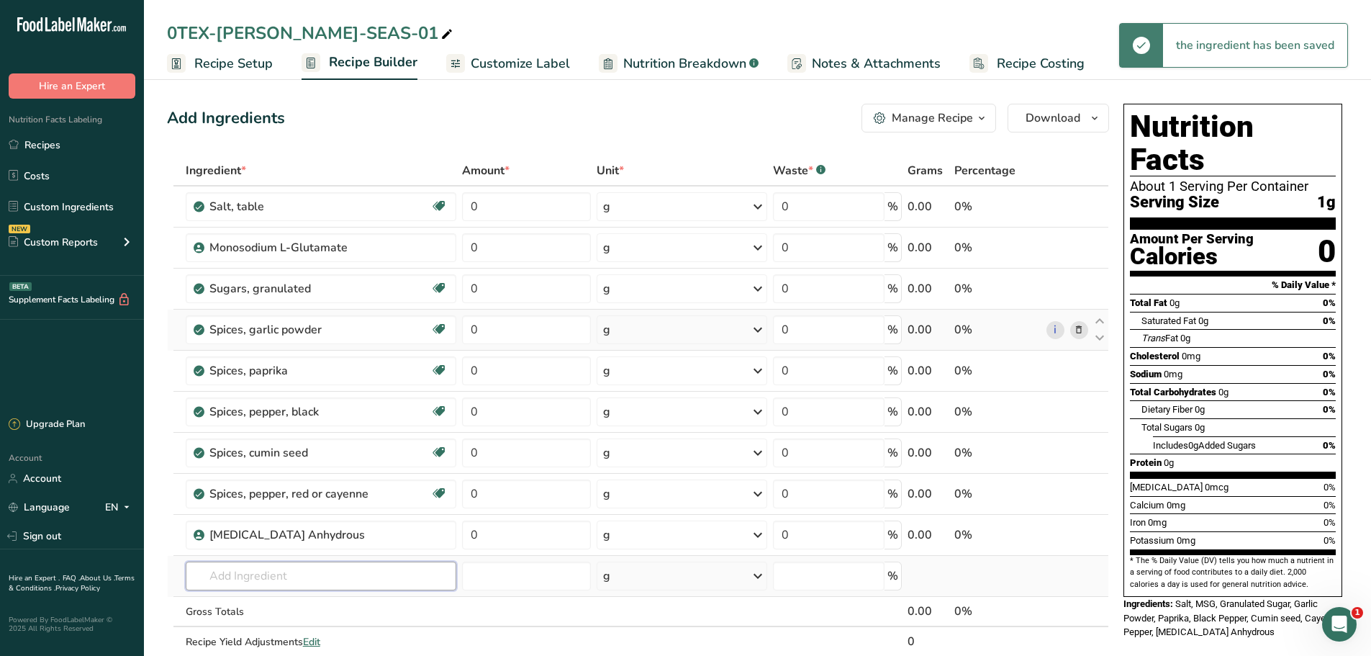
click at [263, 579] on input "text" at bounding box center [321, 575] width 271 height 29
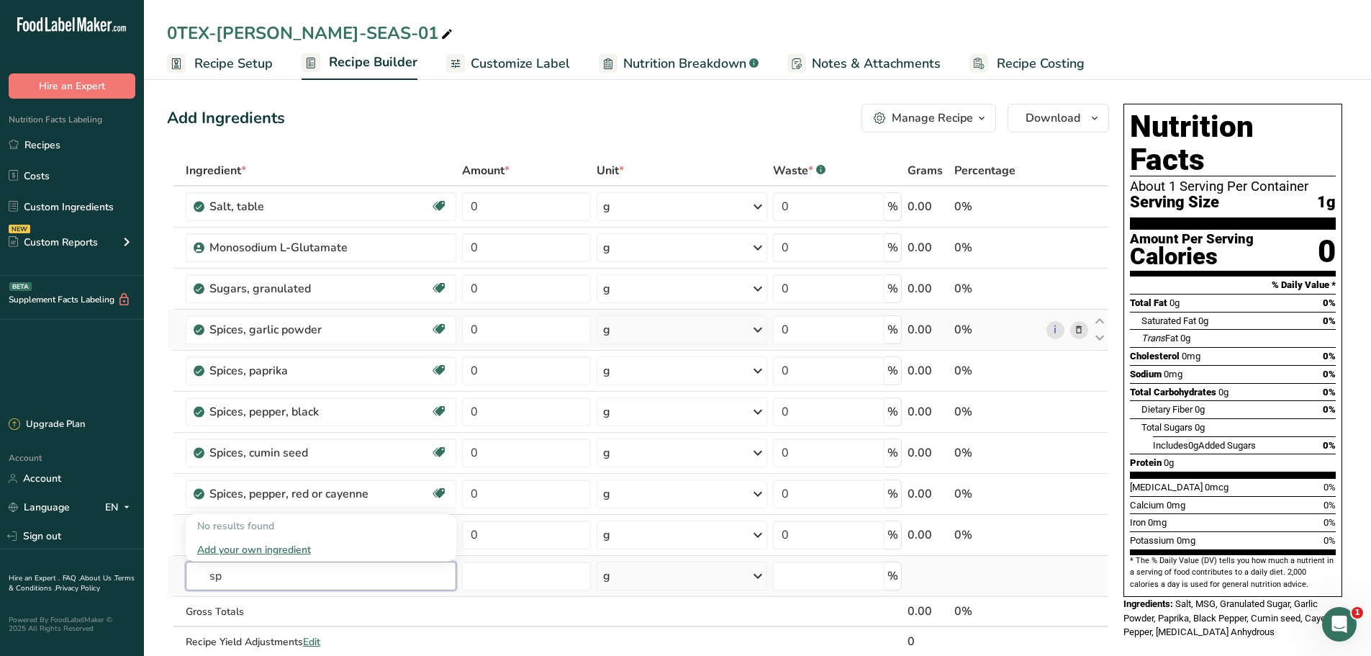
type input "s"
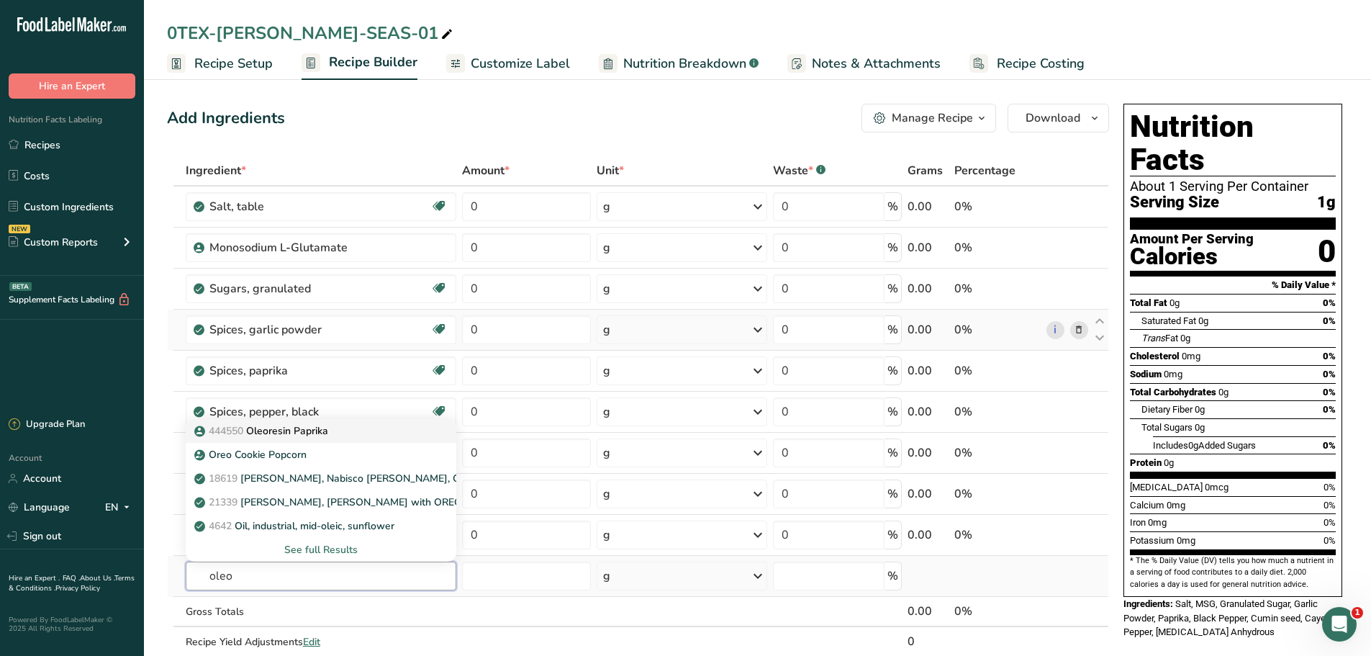
type input "oleo"
click at [328, 433] on p "444550 Oleoresin Paprika" at bounding box center [262, 430] width 131 height 15
type input "Oleoresin Paprika"
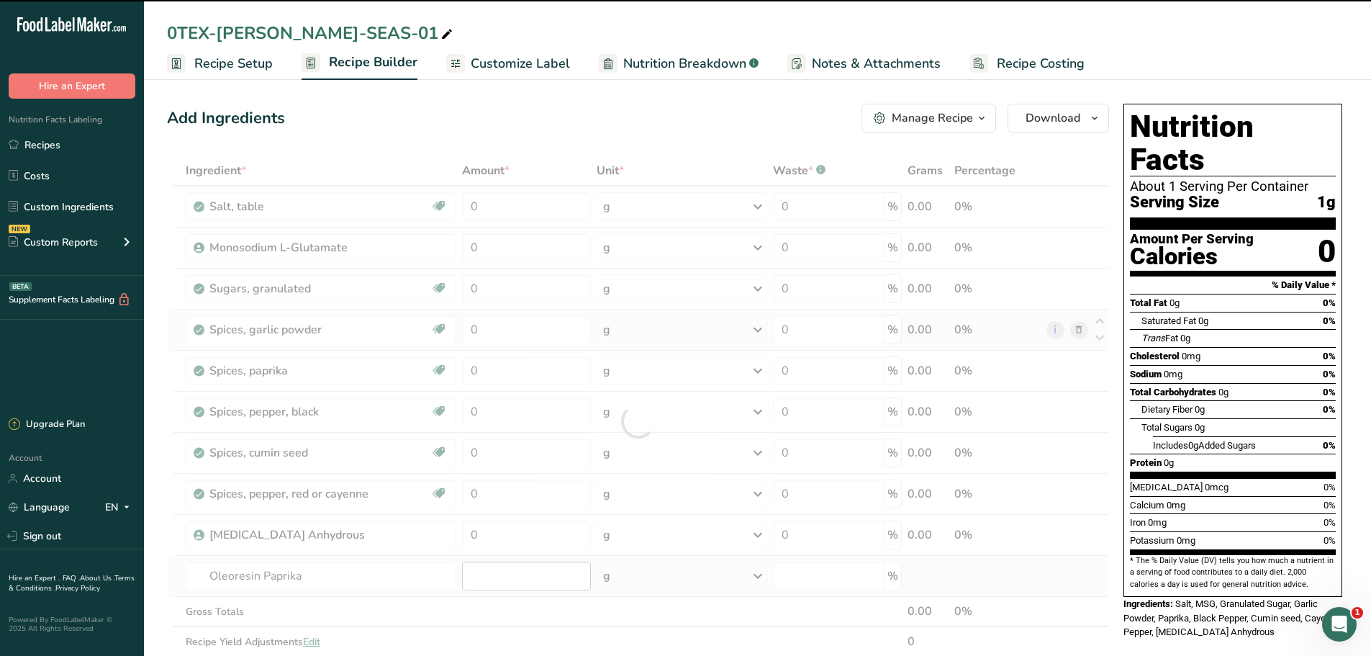
type input "0"
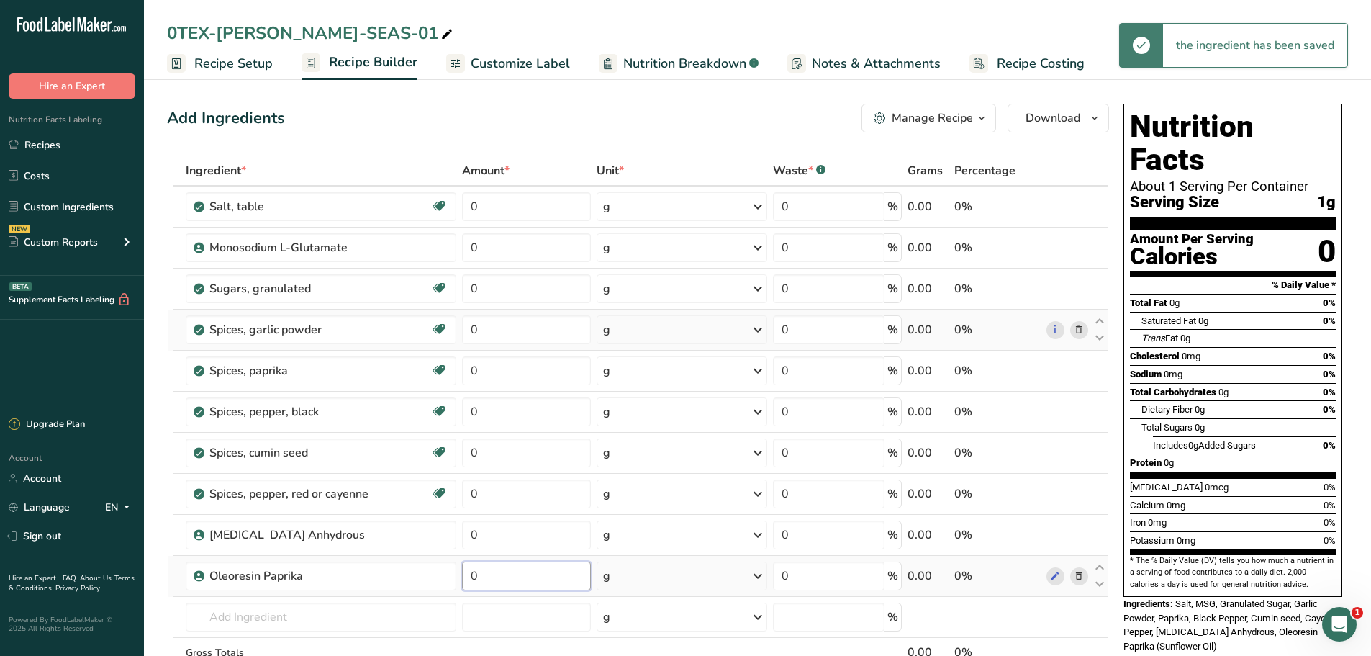
click at [511, 578] on input "0" at bounding box center [526, 575] width 129 height 29
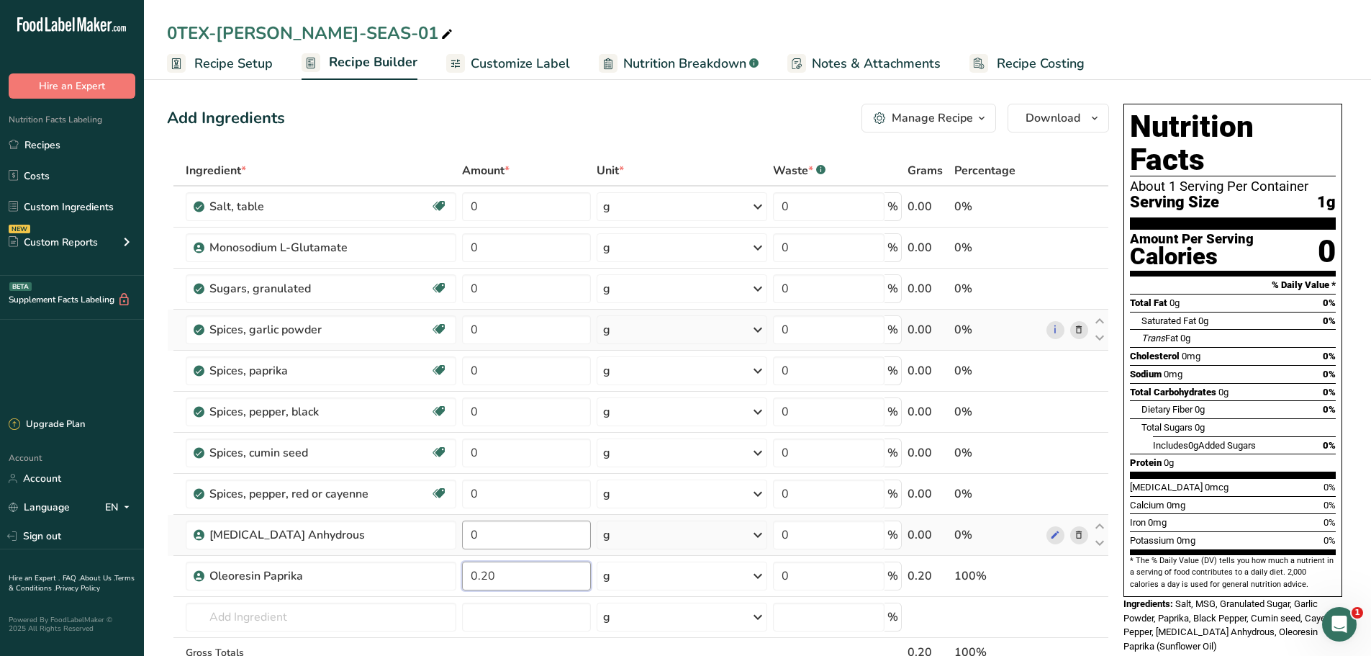
type input "0.20"
click at [489, 535] on div "Ingredient * Amount * Unit * Waste * .a-a{fill:#347362;}.b-a{fill:#fff;} Grams …" at bounding box center [638, 441] width 942 height 572
type input "1.00"
click at [529, 498] on div "Ingredient * Amount * Unit * Waste * .a-a{fill:#347362;}.b-a{fill:#fff;} Grams …" at bounding box center [638, 441] width 942 height 572
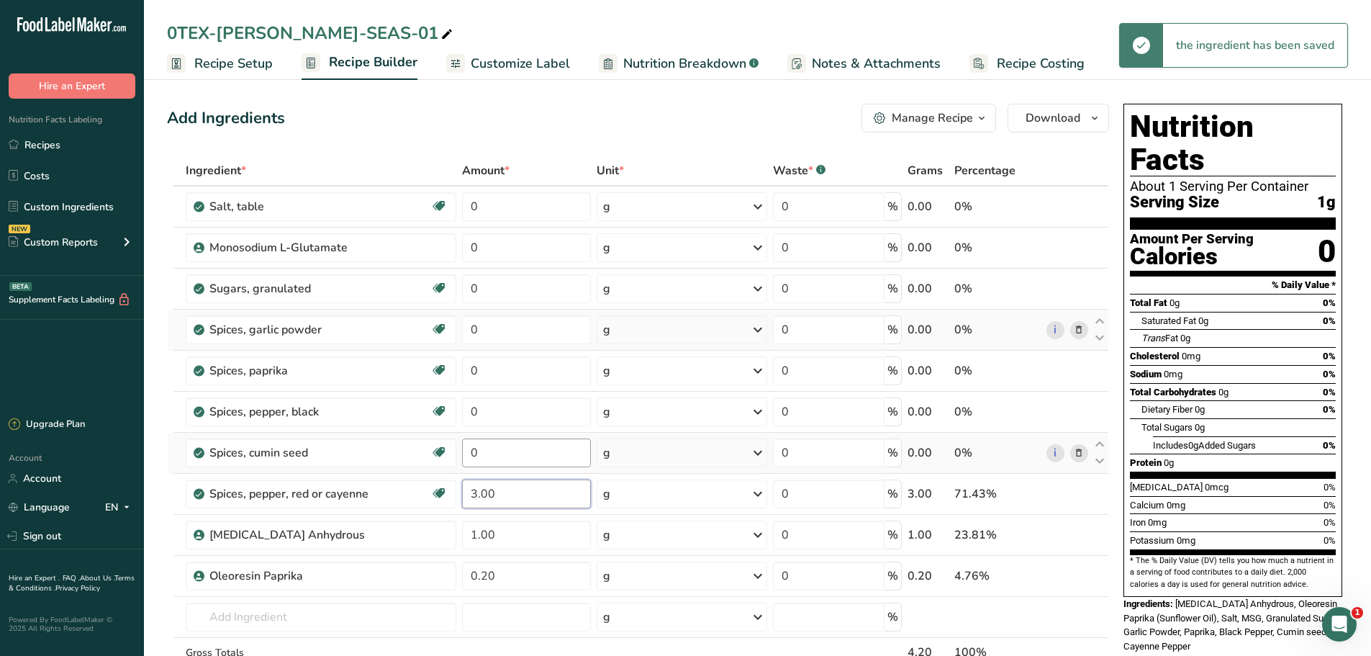
type input "3.00"
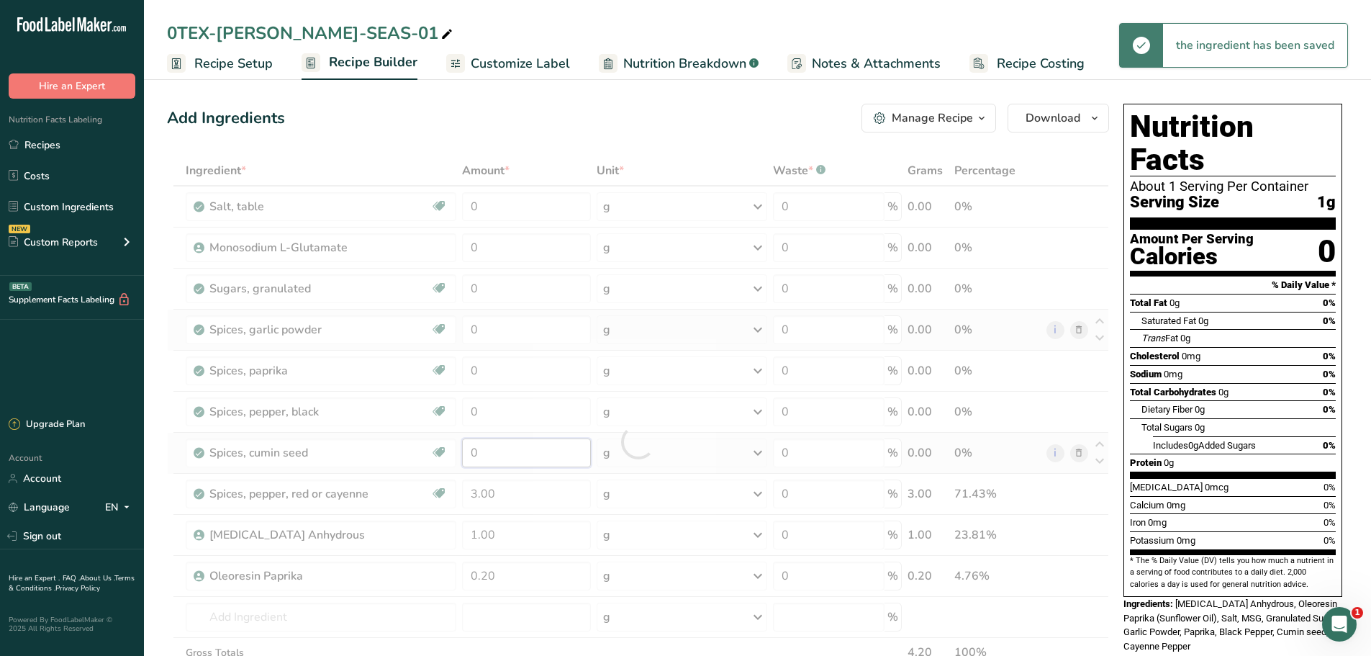
click at [540, 446] on div "Ingredient * Amount * Unit * Waste * .a-a{fill:#347362;}.b-a{fill:#fff;} Grams …" at bounding box center [638, 441] width 942 height 572
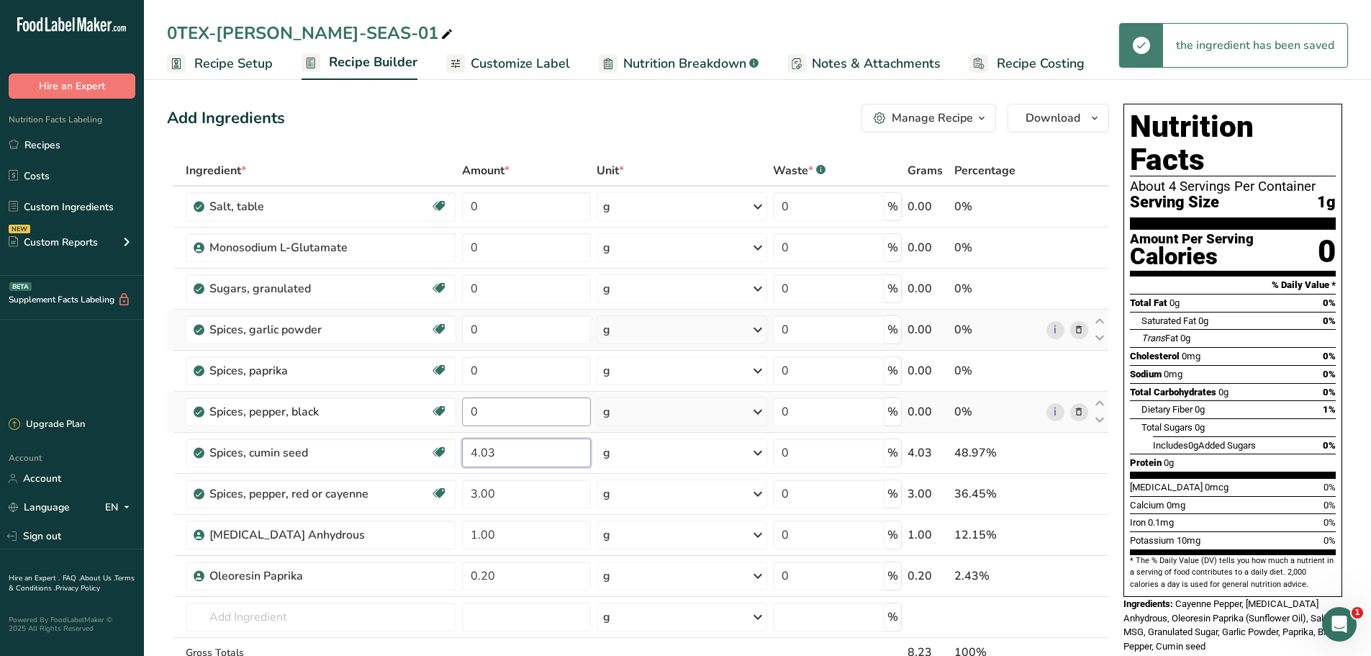
type input "4.03"
click at [514, 422] on div "Ingredient * Amount * Unit * Waste * .a-a{fill:#347362;}.b-a{fill:#fff;} Grams …" at bounding box center [638, 441] width 942 height 572
type input "5.84"
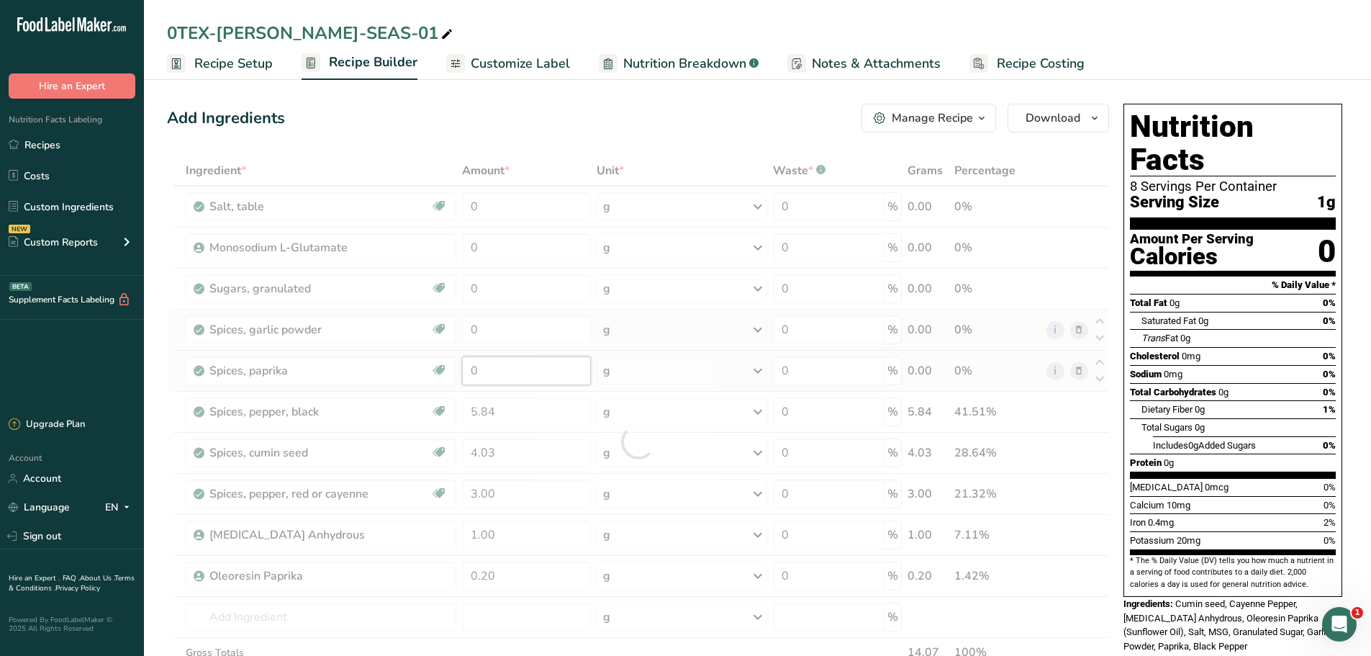
click at [503, 373] on div "Ingredient * Amount * Unit * Waste * .a-a{fill:#347362;}.b-a{fill:#fff;} Grams …" at bounding box center [638, 441] width 942 height 572
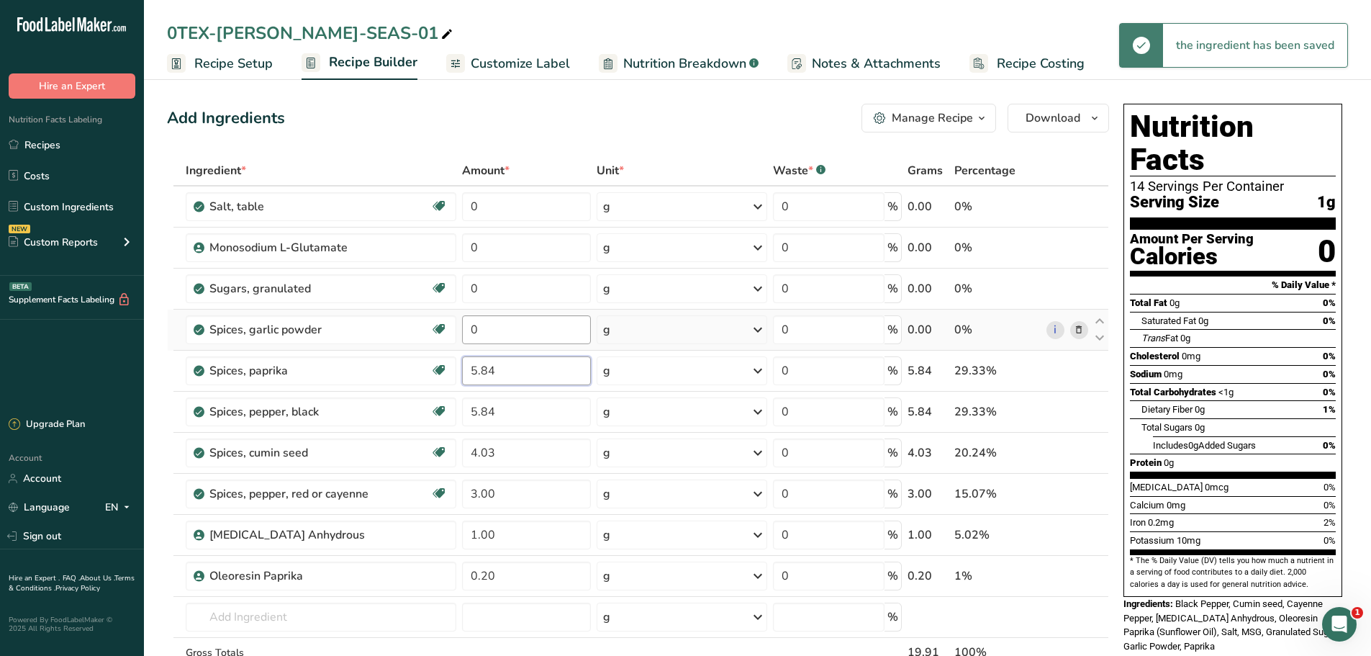
type input "5.84"
click at [506, 331] on div "Ingredient * Amount * Unit * Waste * .a-a{fill:#347362;}.b-a{fill:#fff;} Grams …" at bounding box center [638, 441] width 942 height 572
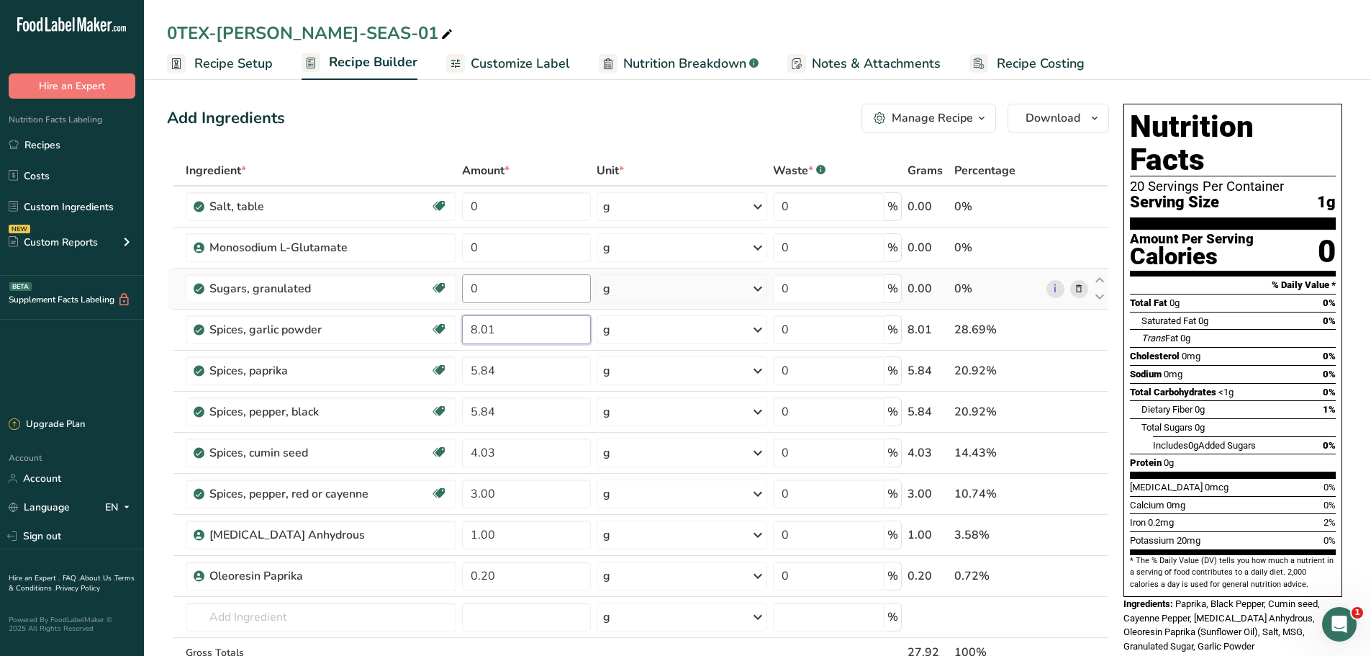
type input "8.01"
click at [524, 282] on div "Ingredient * Amount * Unit * Waste * .a-a{fill:#347362;}.b-a{fill:#fff;} Grams …" at bounding box center [638, 441] width 942 height 572
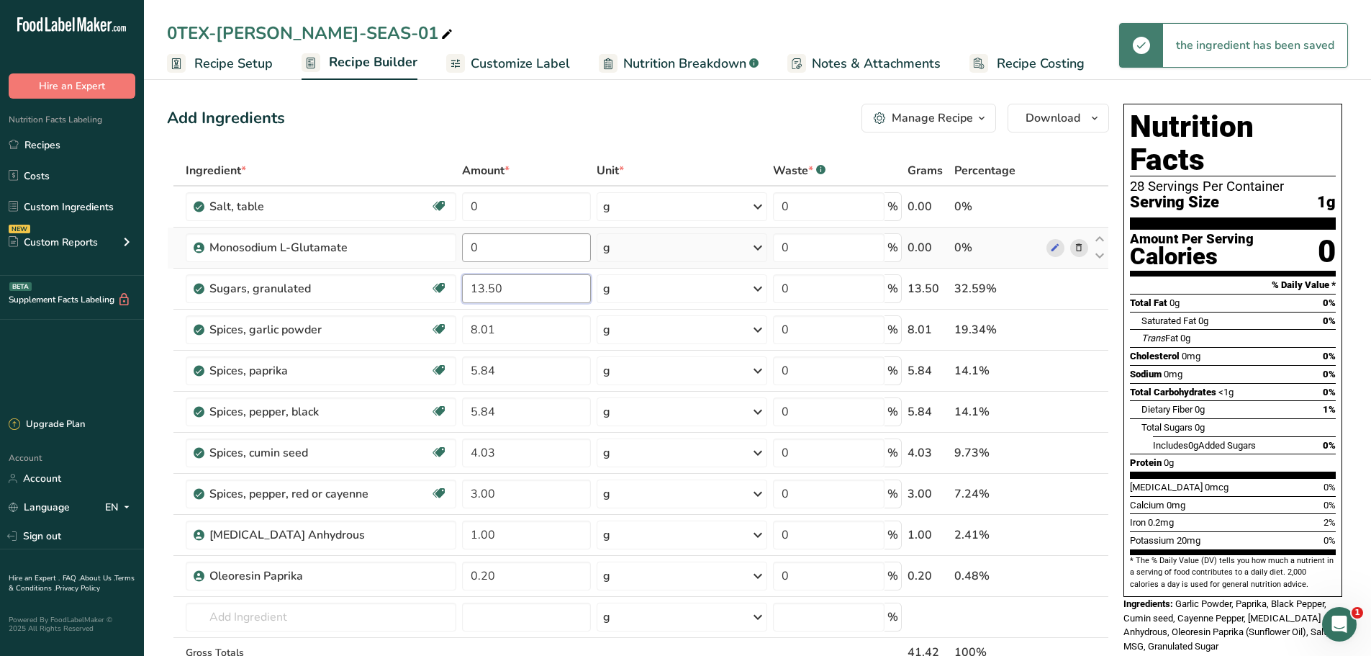
type input "13.50"
click at [548, 253] on div "Ingredient * Amount * Unit * Waste * .a-a{fill:#347362;}.b-a{fill:#fff;} Grams …" at bounding box center [638, 441] width 942 height 572
type input "15.03"
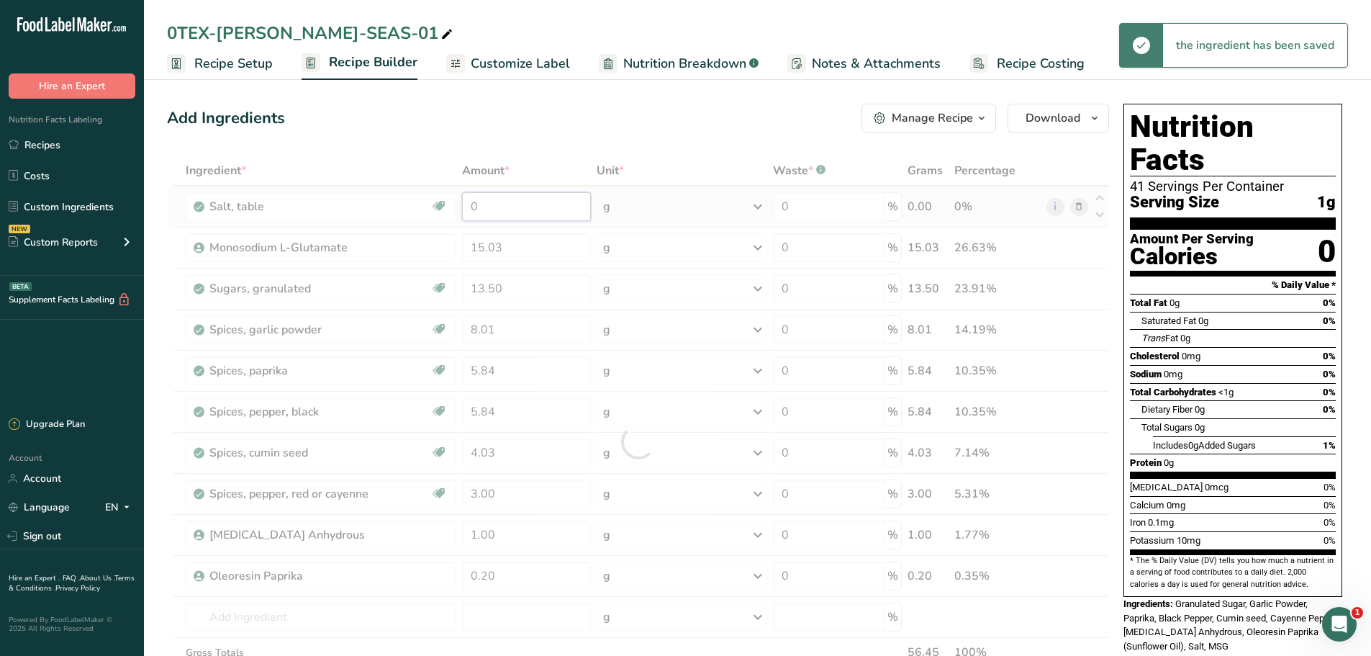
click at [558, 213] on div "Ingredient * Amount * Unit * Waste * .a-a{fill:#347362;}.b-a{fill:#fff;} Grams …" at bounding box center [638, 441] width 942 height 572
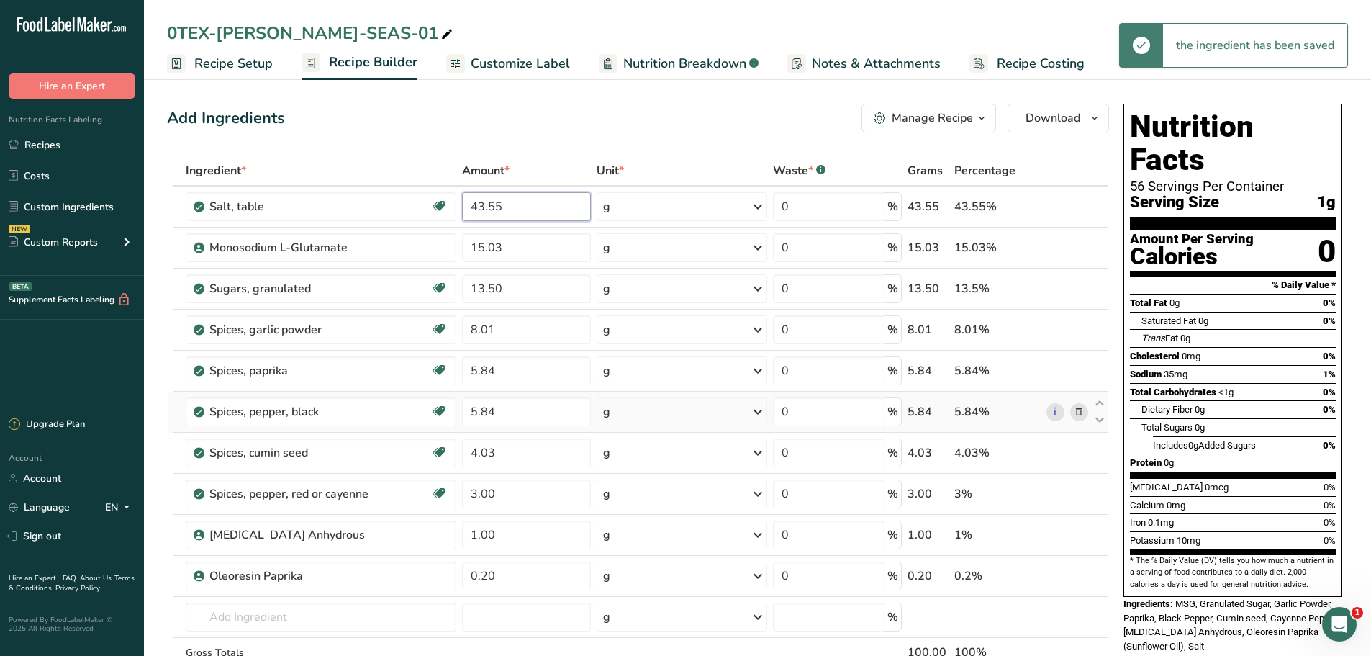
type input "43.55"
click at [658, 426] on div "Ingredient * Amount * Unit * Waste * .a-a{fill:#347362;}.b-a{fill:#fff;} Grams …" at bounding box center [638, 441] width 942 height 572
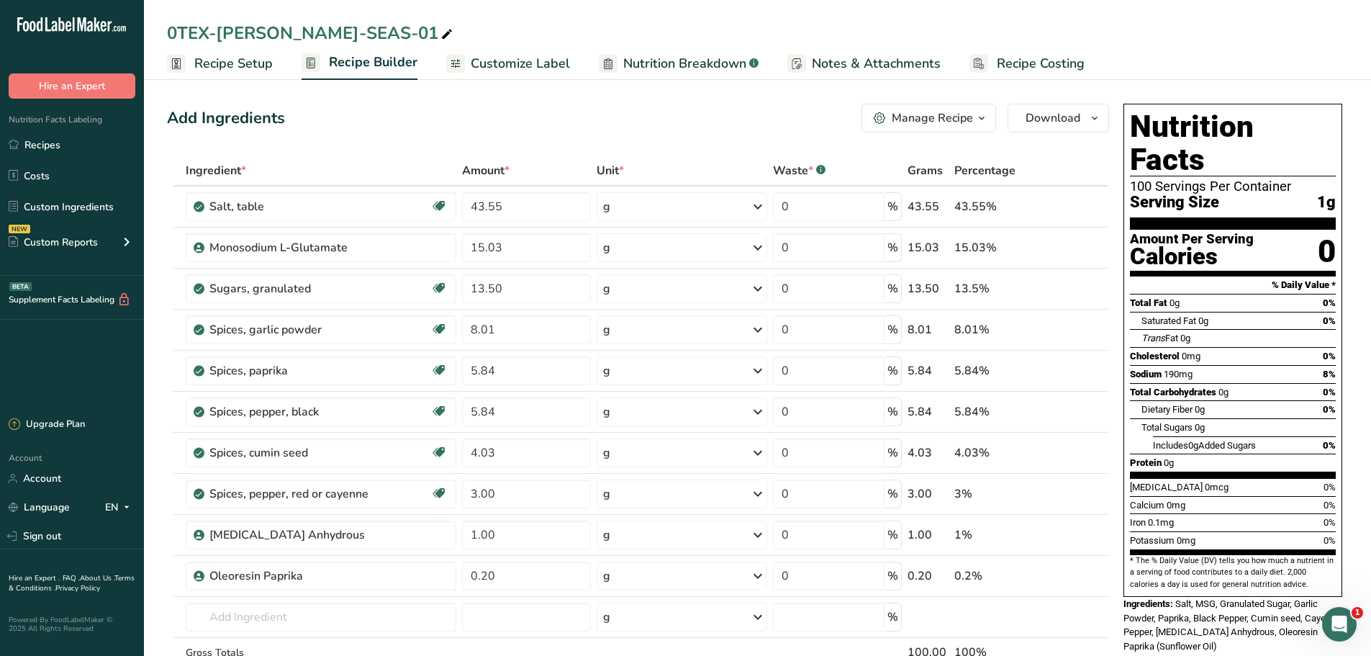
click at [538, 67] on span "Customize Label" at bounding box center [520, 63] width 99 height 19
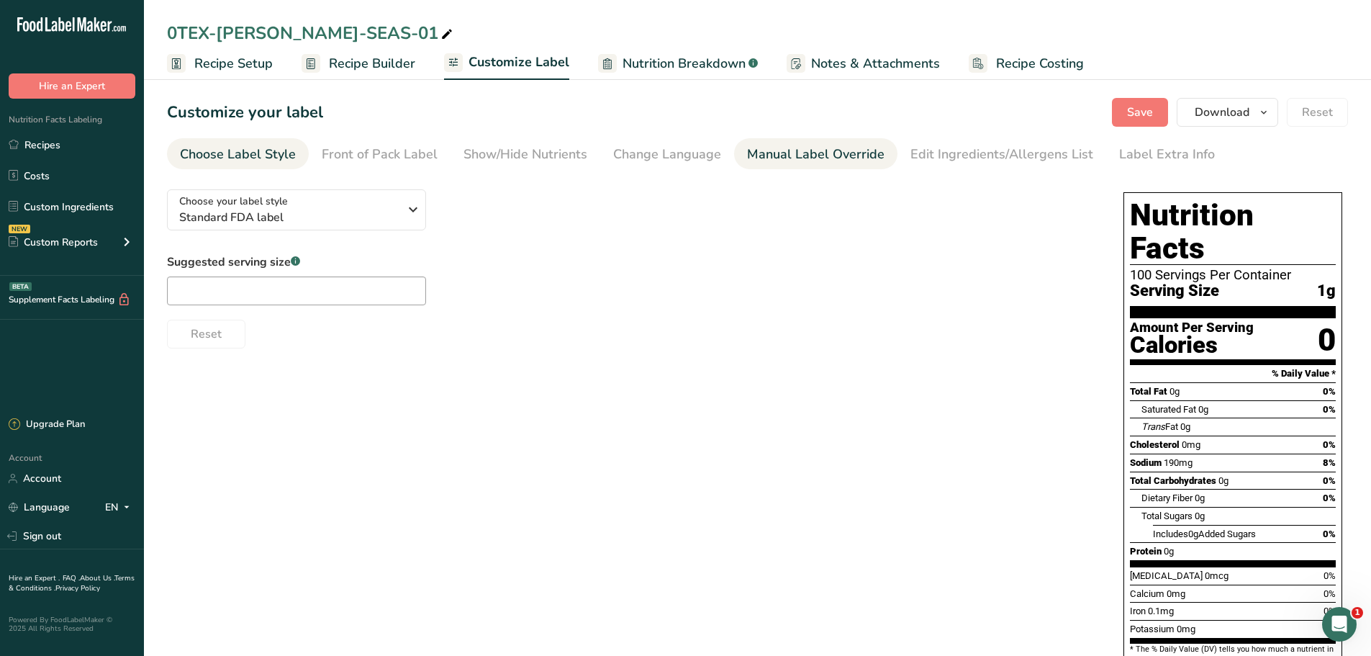
click at [792, 149] on div "Manual Label Override" at bounding box center [815, 154] width 137 height 19
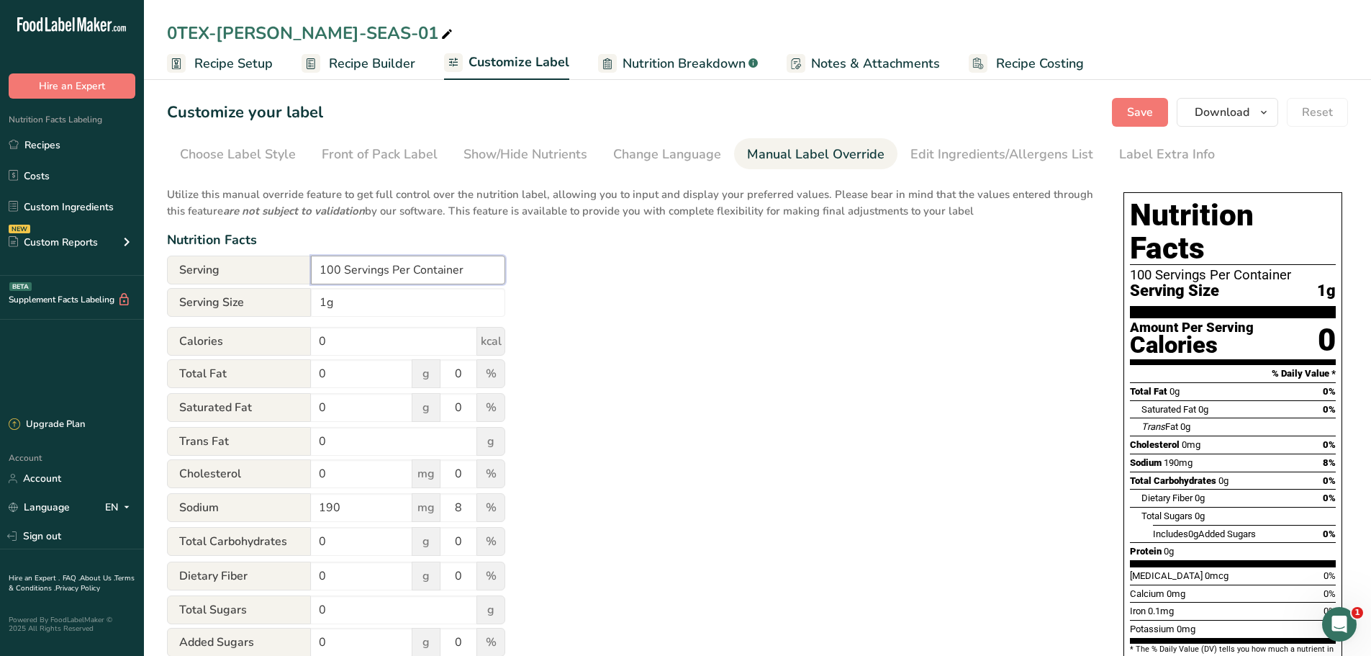
click at [342, 271] on input "100 Servings Per Container" at bounding box center [408, 269] width 194 height 29
click at [448, 281] on input "Servings Per Container" at bounding box center [408, 269] width 194 height 29
type input "Servings Per Container Vary"
click at [318, 307] on input "1g" at bounding box center [408, 302] width 194 height 29
type input "1/2 tsp. (1g)"
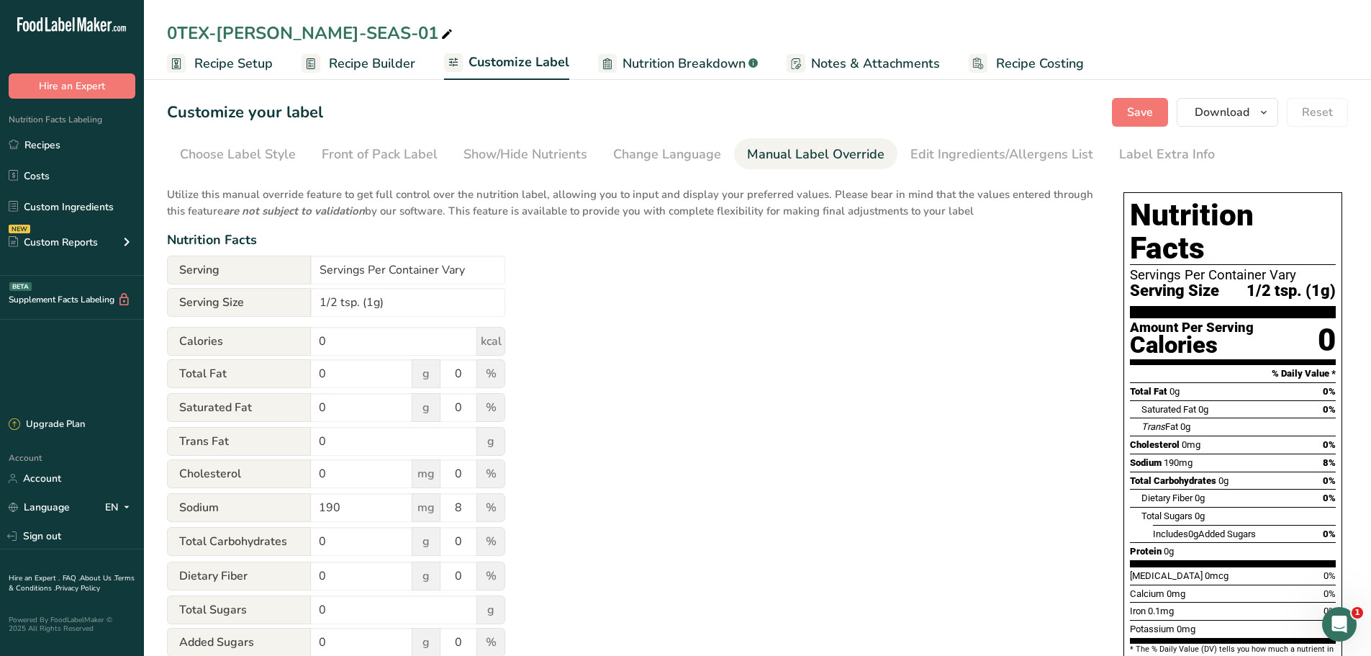
click at [805, 341] on div "Utilize this manual override feature to get full control over the nutrition lab…" at bounding box center [631, 522] width 928 height 689
click at [1138, 120] on span "Save" at bounding box center [1140, 112] width 26 height 17
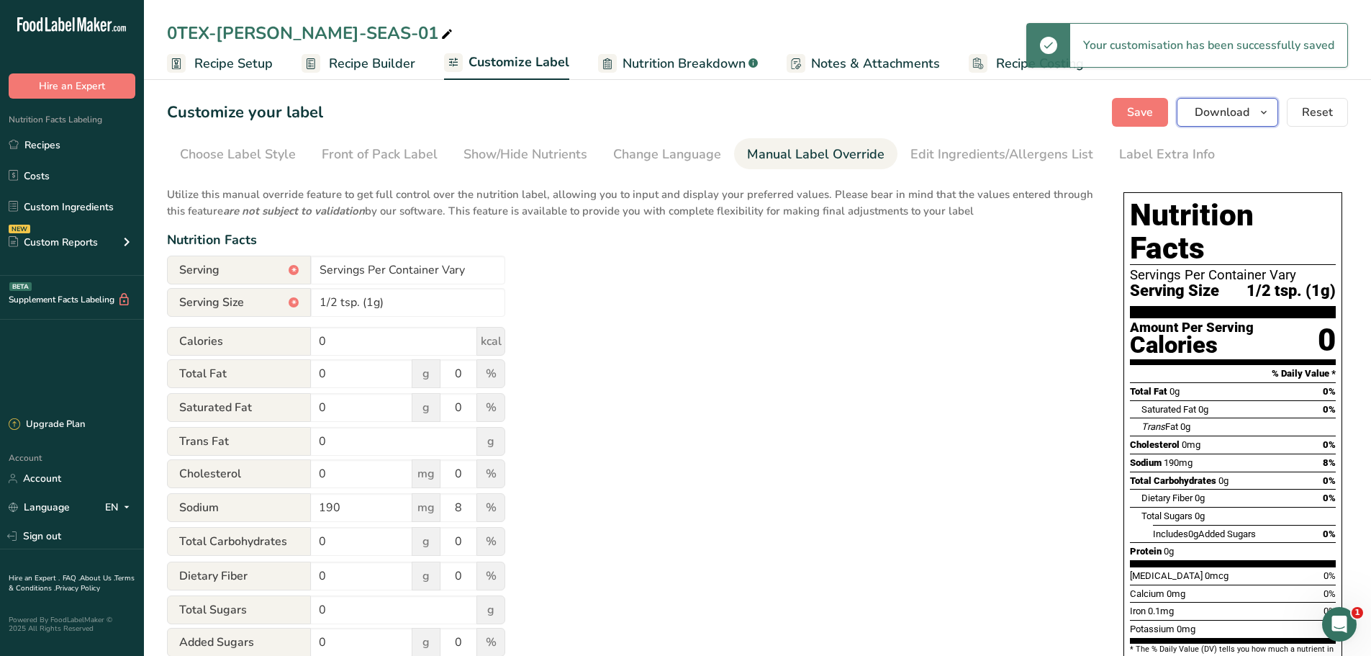
click at [1266, 114] on icon "button" at bounding box center [1264, 113] width 12 height 18
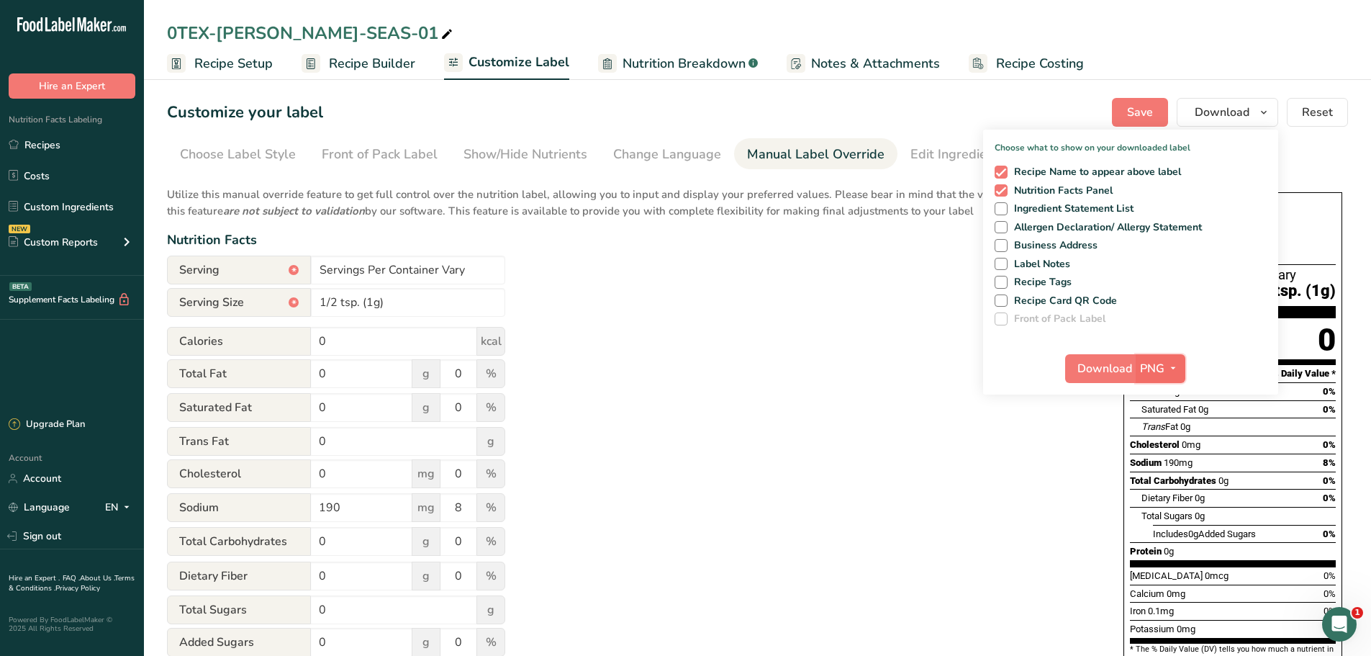
click at [1161, 368] on span "PNG" at bounding box center [1152, 368] width 24 height 17
click at [1170, 468] on link "PDF" at bounding box center [1162, 469] width 46 height 24
click at [1110, 370] on span "Download" at bounding box center [1105, 368] width 55 height 17
click at [213, 63] on span "Recipe Setup" at bounding box center [233, 63] width 78 height 19
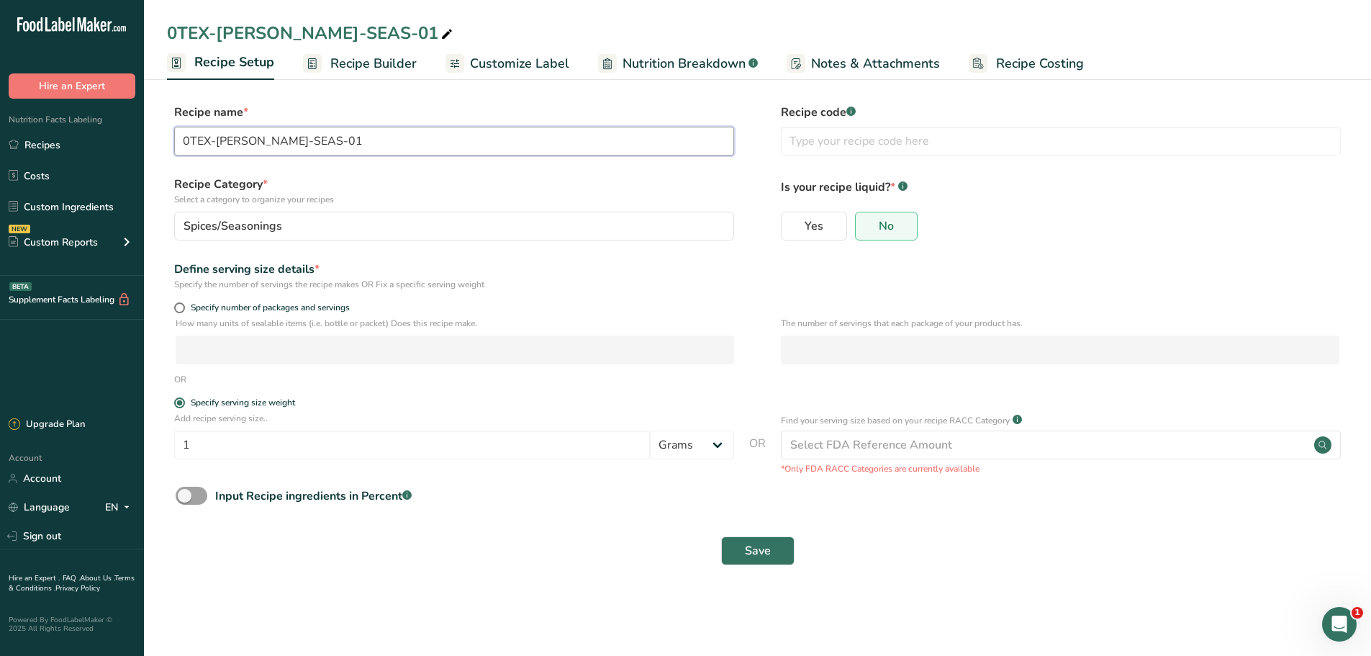
drag, startPoint x: 326, startPoint y: 140, endPoint x: 181, endPoint y: 140, distance: 144.6
click at [181, 140] on input "0TEX-[PERSON_NAME]-SEAS-01" at bounding box center [454, 141] width 560 height 29
click at [902, 150] on input "text" at bounding box center [1061, 141] width 560 height 29
paste input "0TEX-[PERSON_NAME]-SEAS-01"
type input "0TEX-[PERSON_NAME]-SEAS-01"
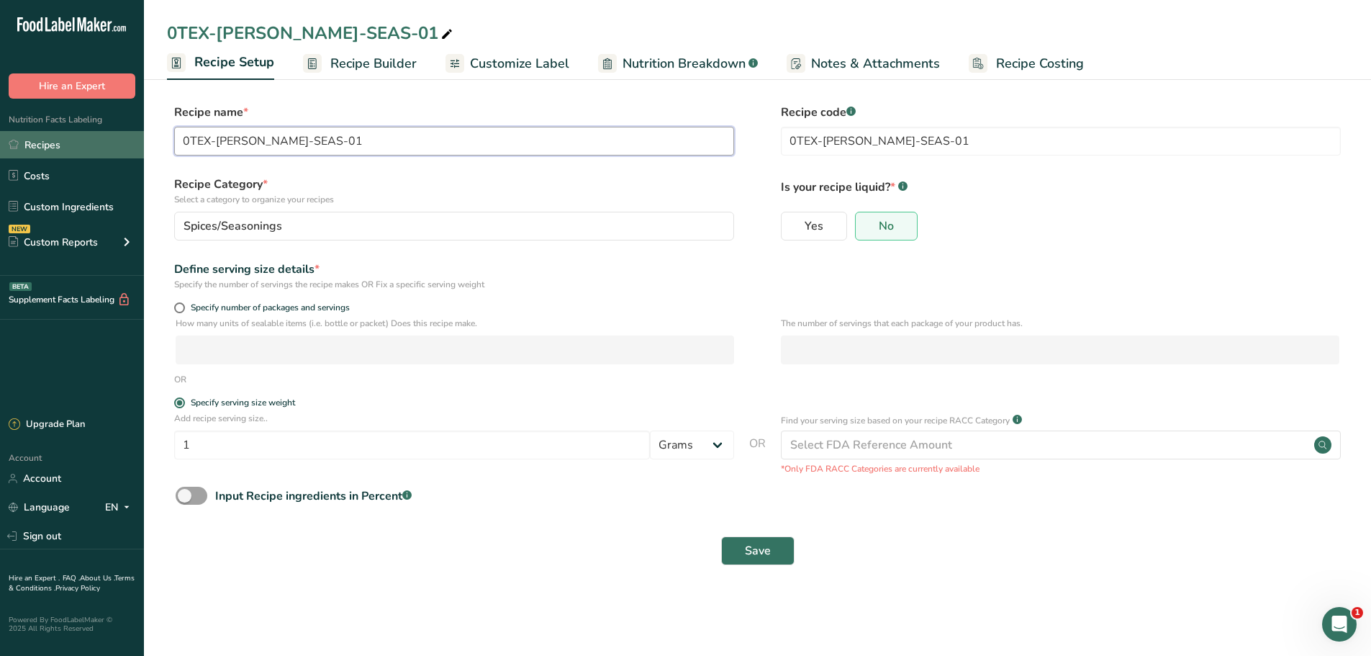
drag, startPoint x: 417, startPoint y: 144, endPoint x: 118, endPoint y: 147, distance: 299.4
click at [118, 147] on div ".a-20{fill:#fff;} Hire an Expert Nutrition Facts Labeling Recipes Costs Custom …" at bounding box center [685, 328] width 1371 height 656
type input "TEX MEX"
click at [774, 550] on button "Save" at bounding box center [757, 550] width 73 height 29
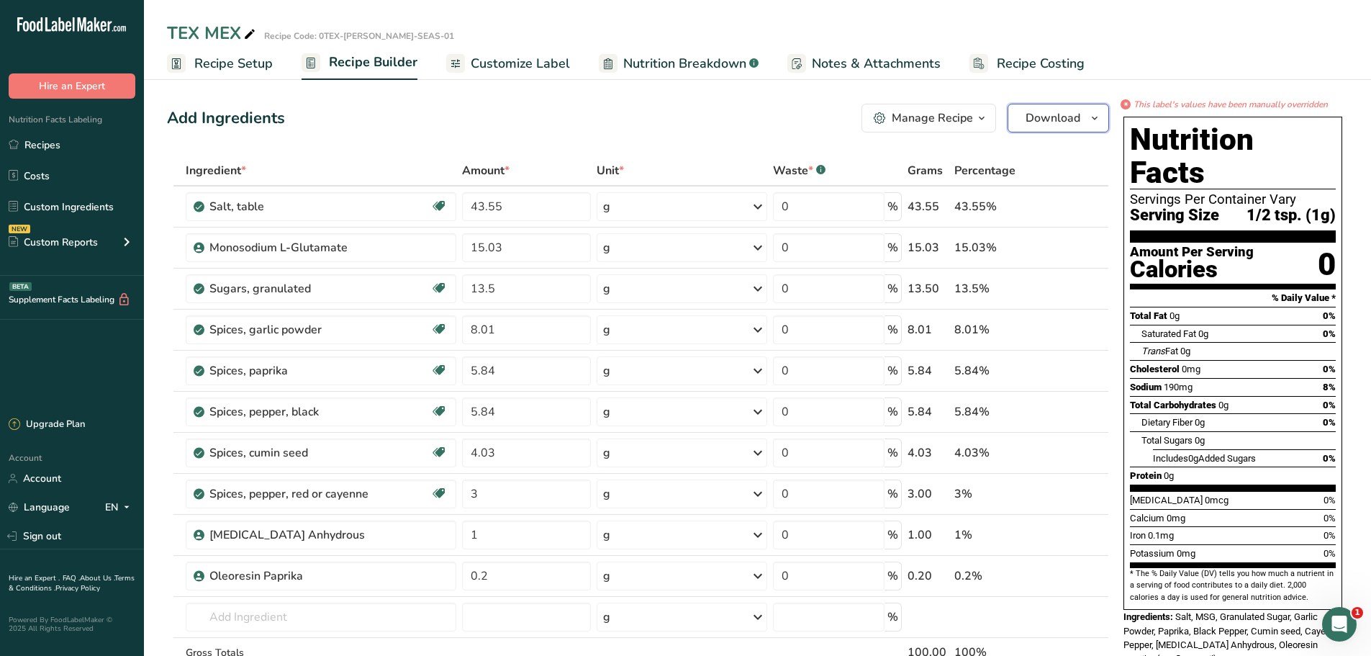
click at [1056, 122] on span "Download" at bounding box center [1052, 117] width 55 height 17
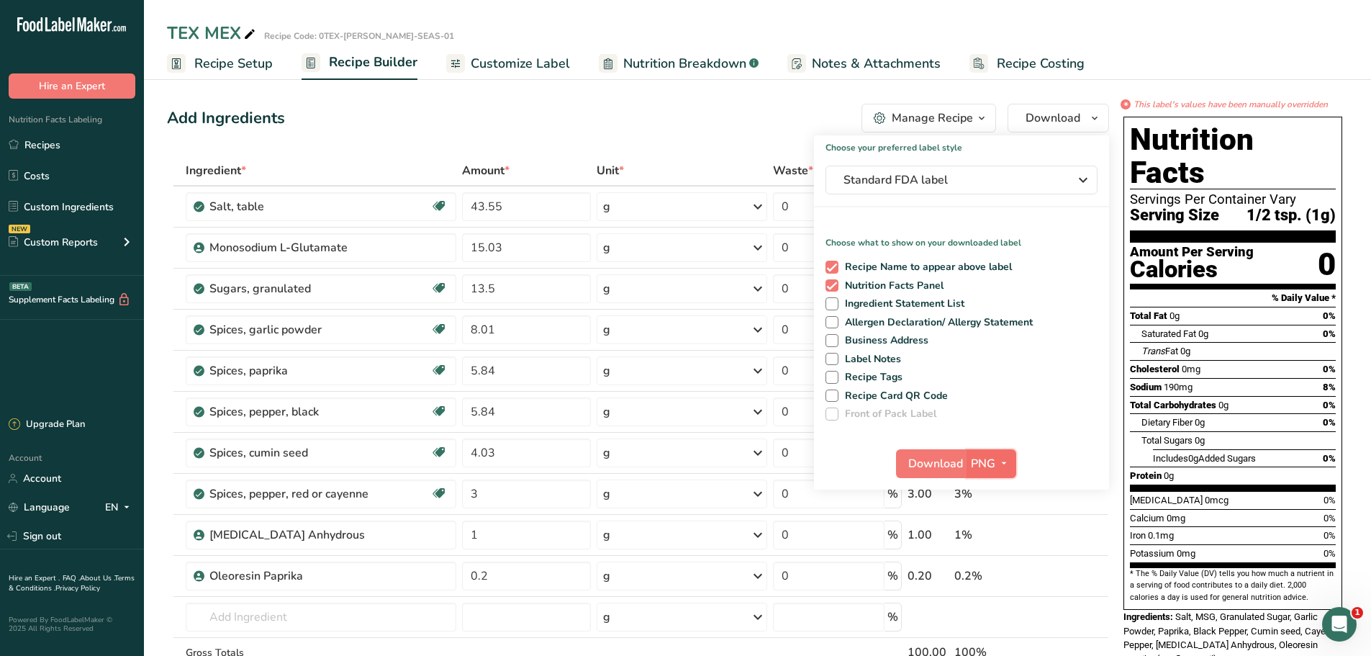
click at [983, 462] on span "PNG" at bounding box center [983, 463] width 24 height 17
click at [991, 558] on link "PDF" at bounding box center [993, 564] width 46 height 24
click at [951, 467] on span "Download" at bounding box center [936, 463] width 55 height 17
click at [59, 152] on link "Recipes" at bounding box center [72, 144] width 144 height 27
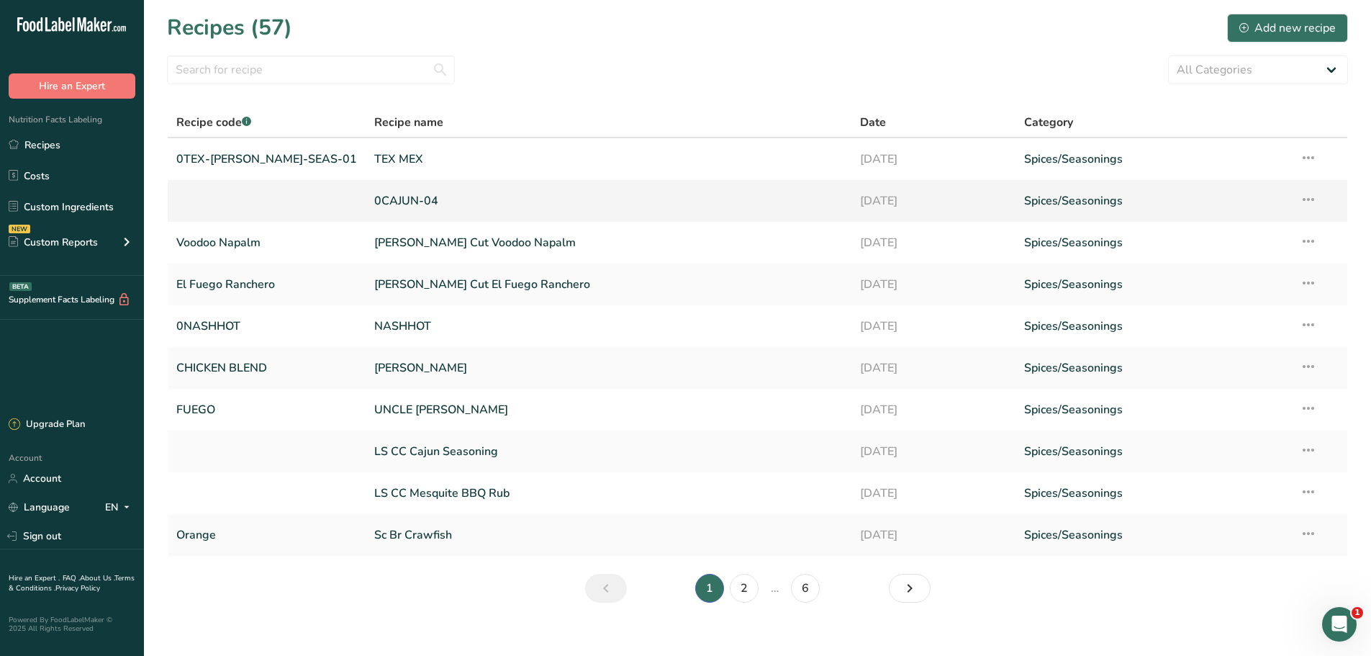
click at [374, 203] on link "0CAJUN-04" at bounding box center [608, 201] width 468 height 30
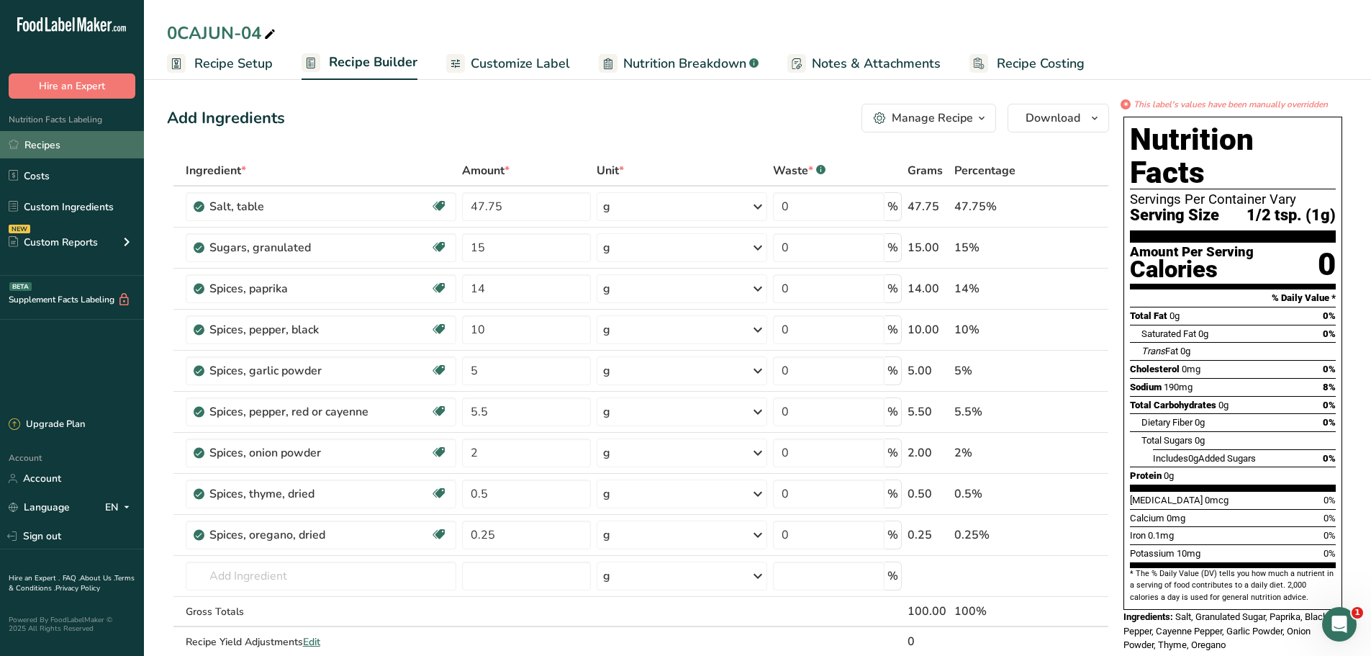
click at [46, 150] on link "Recipes" at bounding box center [72, 144] width 144 height 27
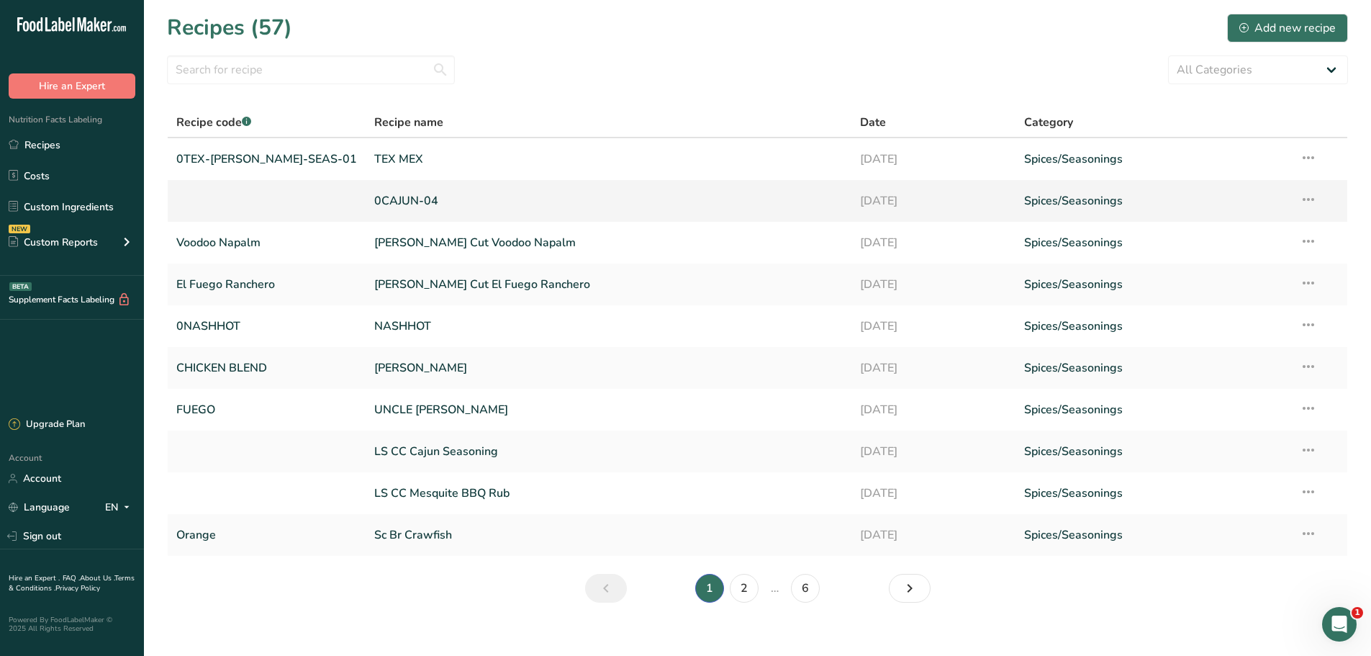
click at [374, 193] on link "0CAJUN-04" at bounding box center [608, 201] width 468 height 30
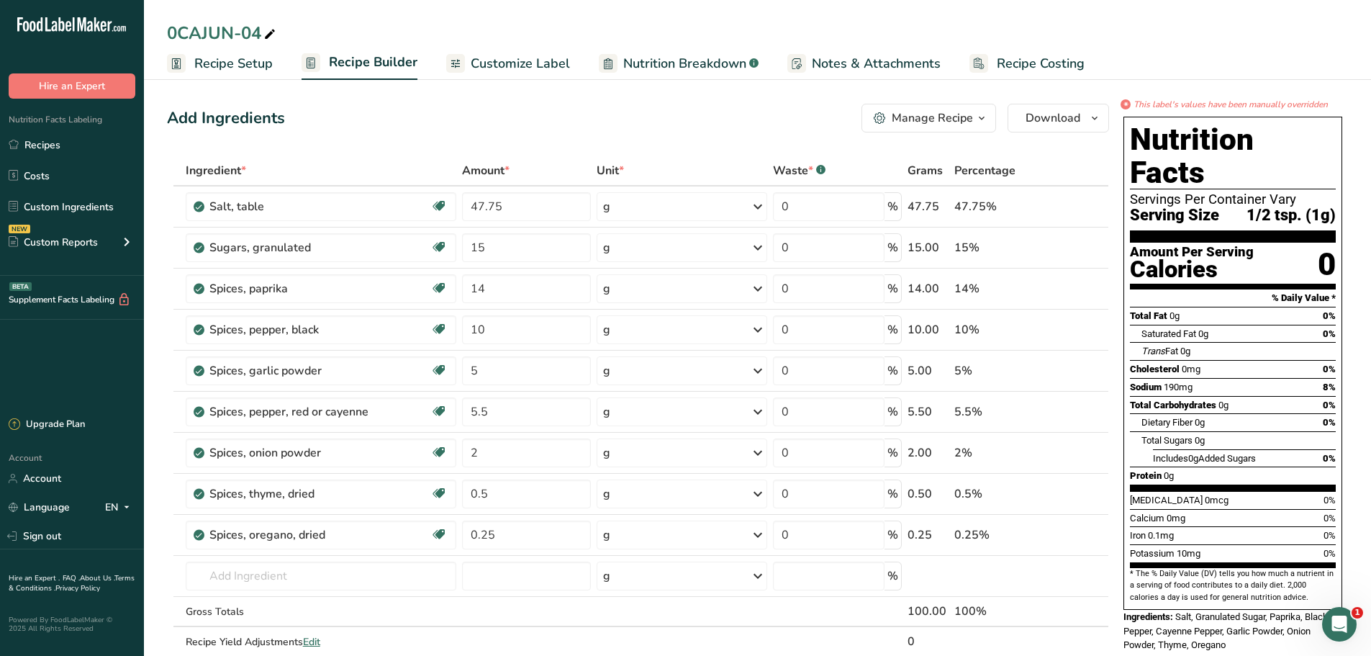
click at [230, 62] on span "Recipe Setup" at bounding box center [233, 63] width 78 height 19
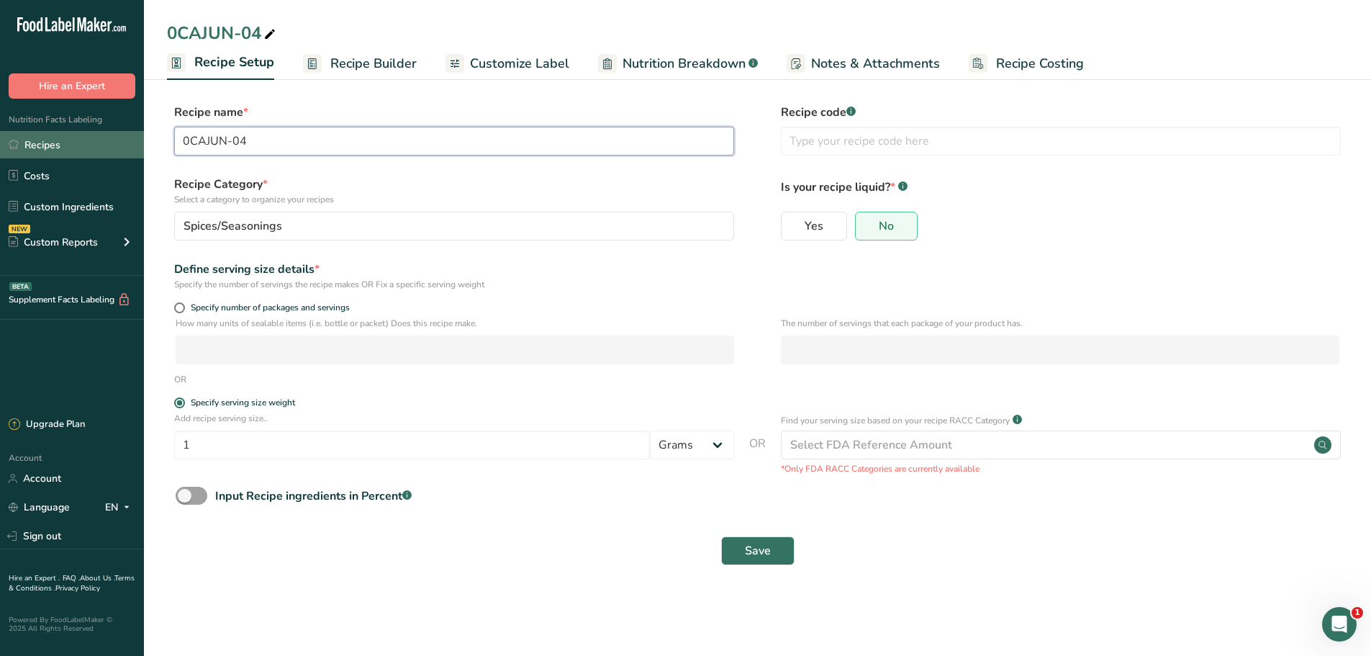
drag, startPoint x: 262, startPoint y: 148, endPoint x: 119, endPoint y: 137, distance: 143.6
click at [119, 137] on div ".a-20{fill:#fff;} Hire an Expert Nutrition Facts Labeling Recipes Costs Custom …" at bounding box center [685, 328] width 1371 height 656
click at [877, 140] on input "text" at bounding box center [1061, 141] width 560 height 29
paste input "0CAJUN-04"
type input "0CAJUN-04"
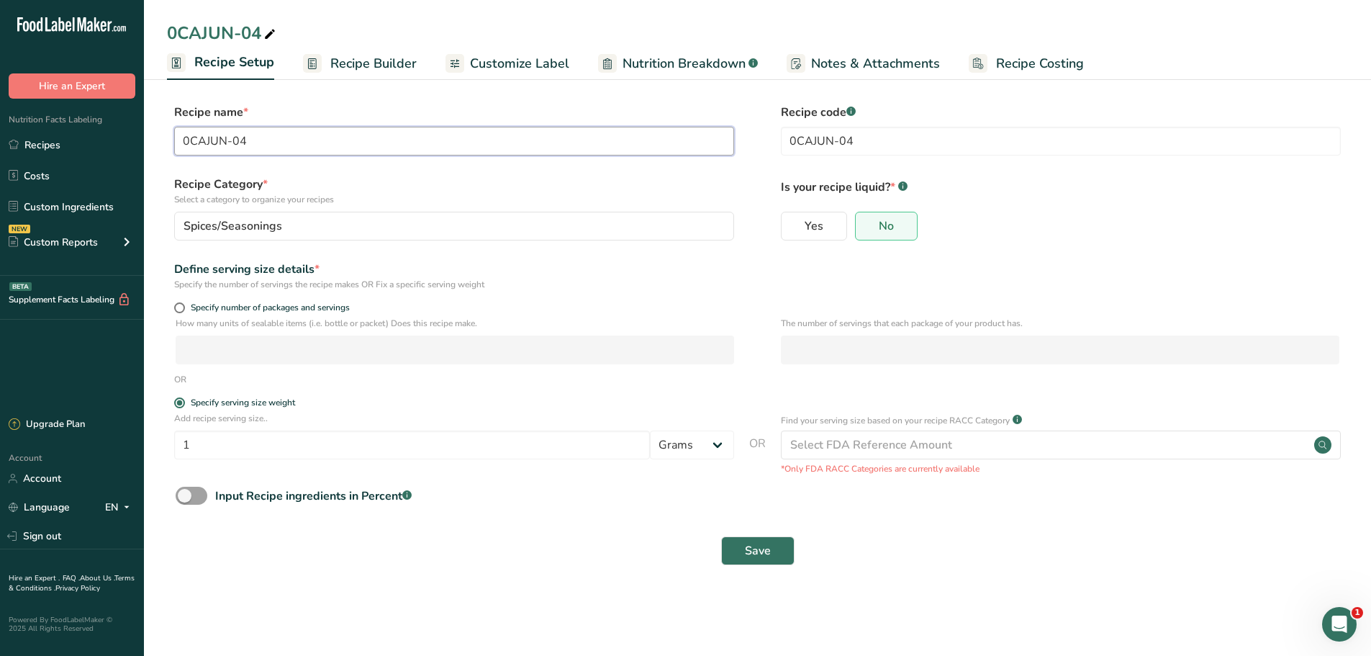
click at [484, 130] on input "0CAJUN-04" at bounding box center [454, 141] width 560 height 29
type input "0"
type input "Cajun Seasoning"
click at [773, 550] on button "Save" at bounding box center [757, 550] width 73 height 29
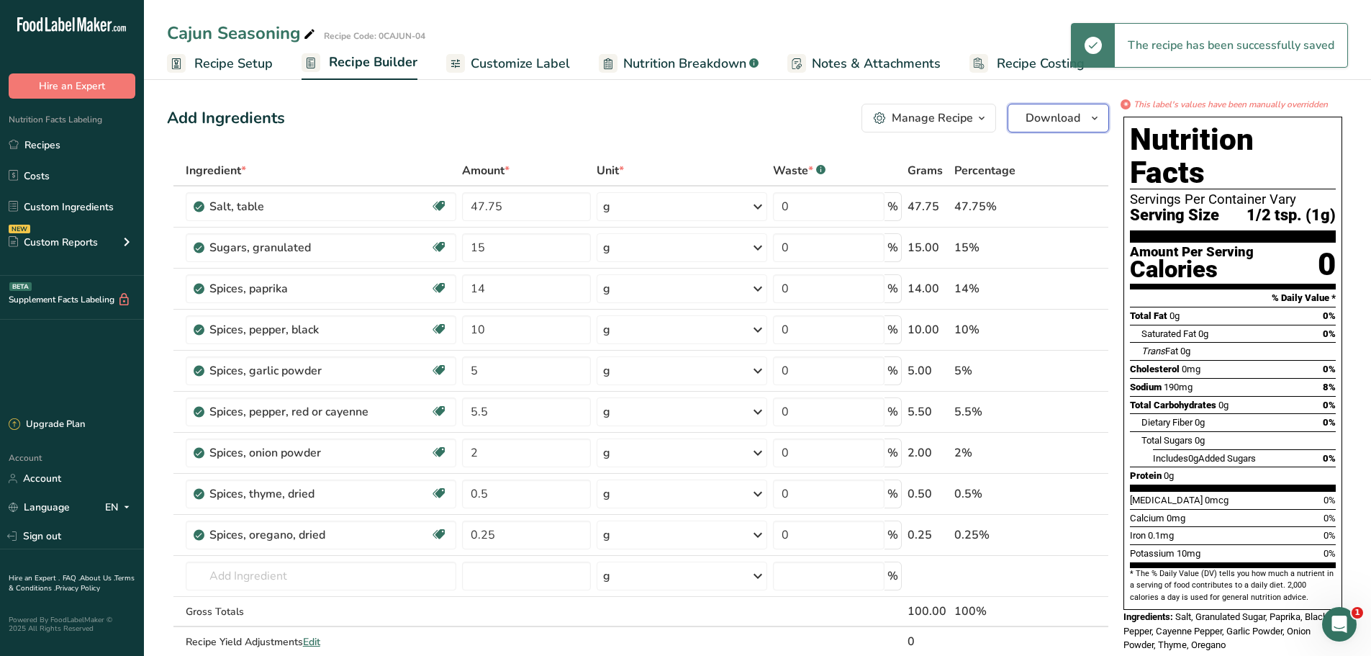
click at [1033, 118] on span "Download" at bounding box center [1052, 117] width 55 height 17
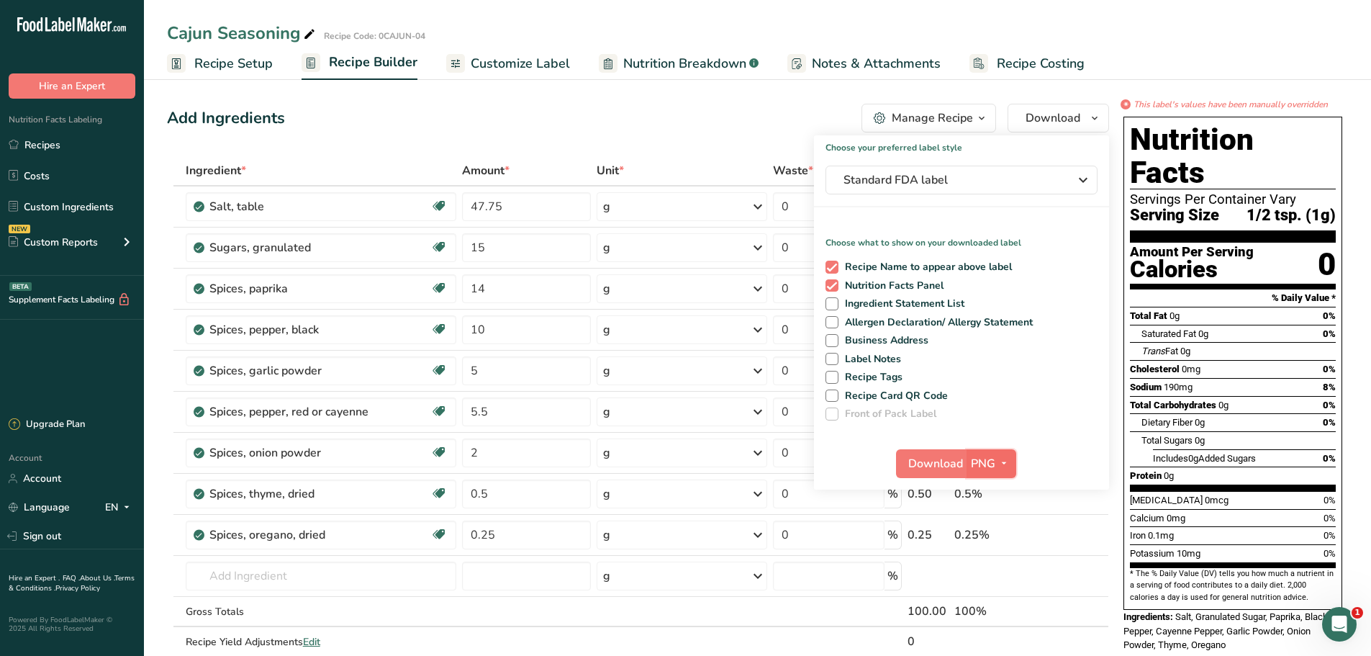
click at [988, 467] on span "PNG" at bounding box center [983, 463] width 24 height 17
click at [1004, 560] on link "PDF" at bounding box center [993, 564] width 46 height 24
click at [946, 466] on span "Download" at bounding box center [936, 463] width 55 height 17
click at [47, 148] on link "Recipes" at bounding box center [72, 144] width 144 height 27
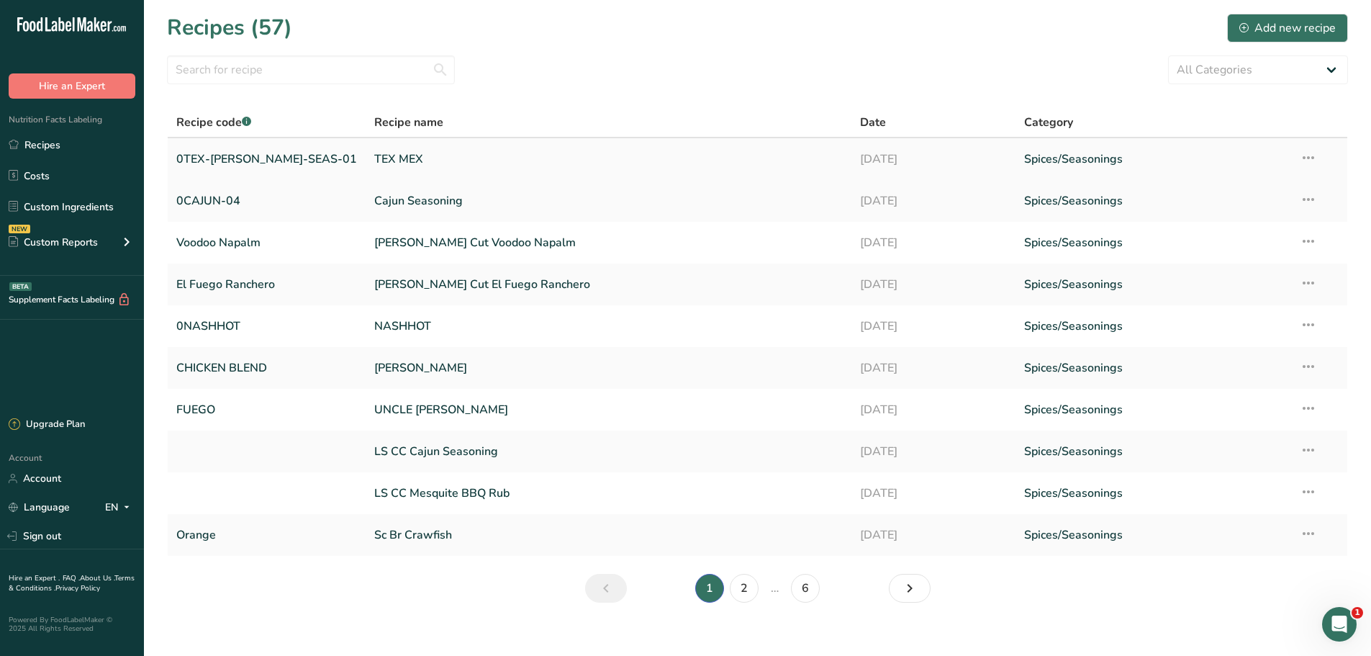
click at [374, 158] on link "TEX MEX" at bounding box center [608, 159] width 468 height 30
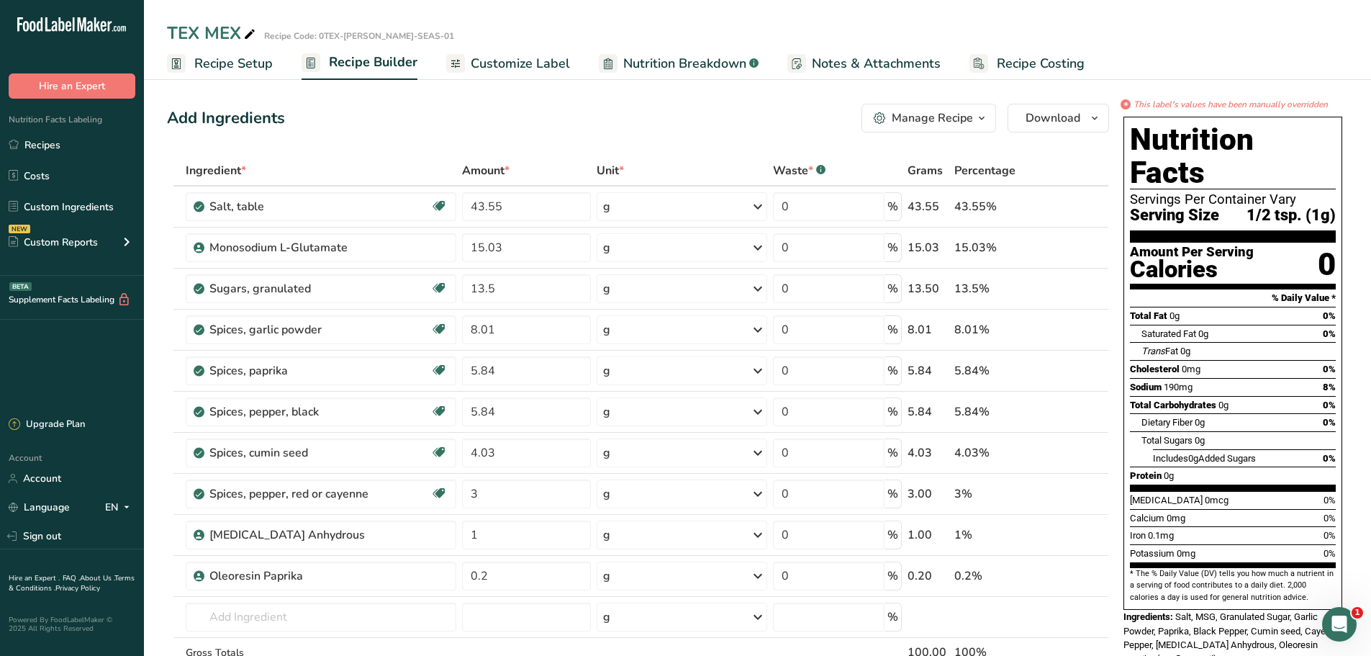
click at [227, 56] on span "Recipe Setup" at bounding box center [233, 63] width 78 height 19
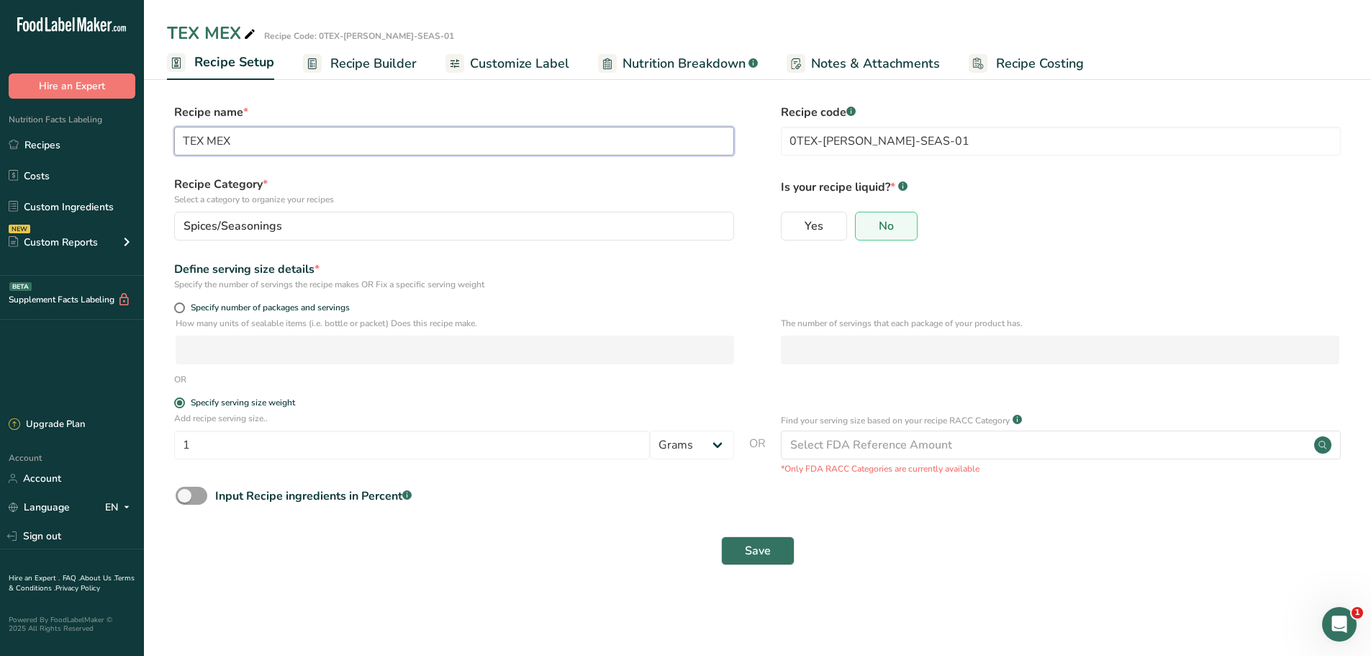
click at [335, 148] on input "TEX MEX" at bounding box center [454, 141] width 560 height 29
type input "TEX MEX Seasoning"
click at [768, 559] on button "Save" at bounding box center [757, 550] width 73 height 29
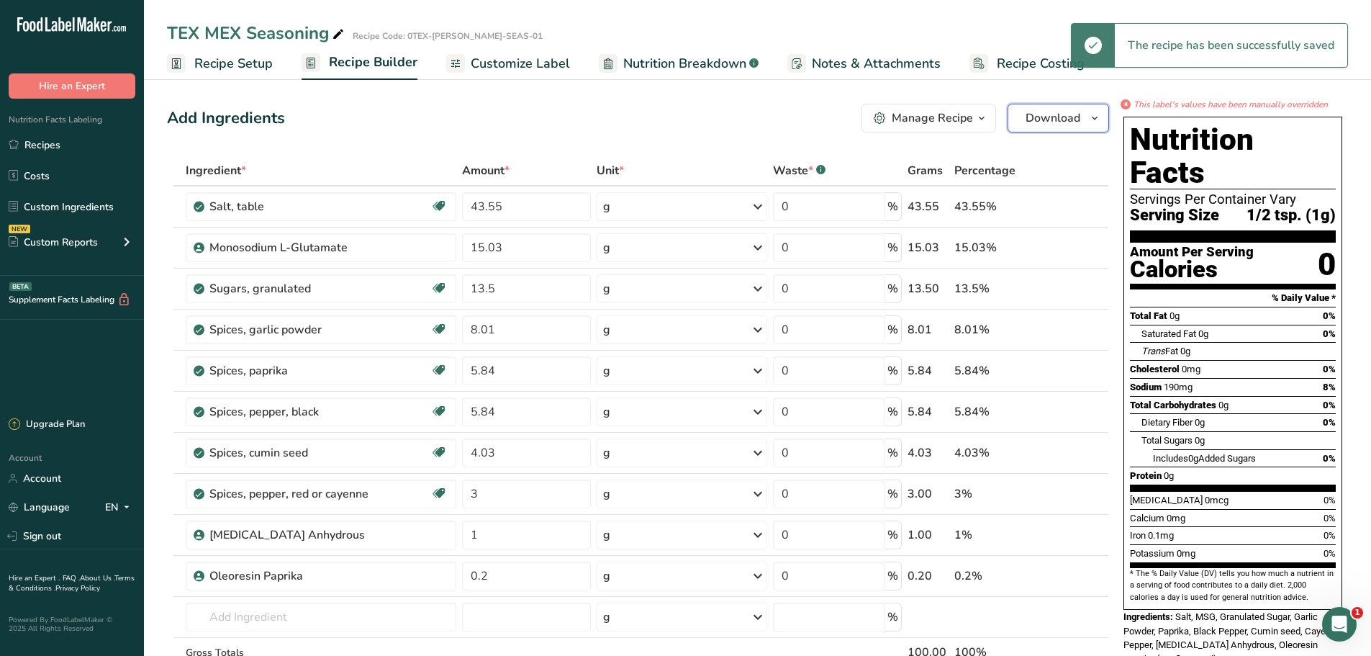
click at [1081, 124] on button "Download" at bounding box center [1057, 118] width 101 height 29
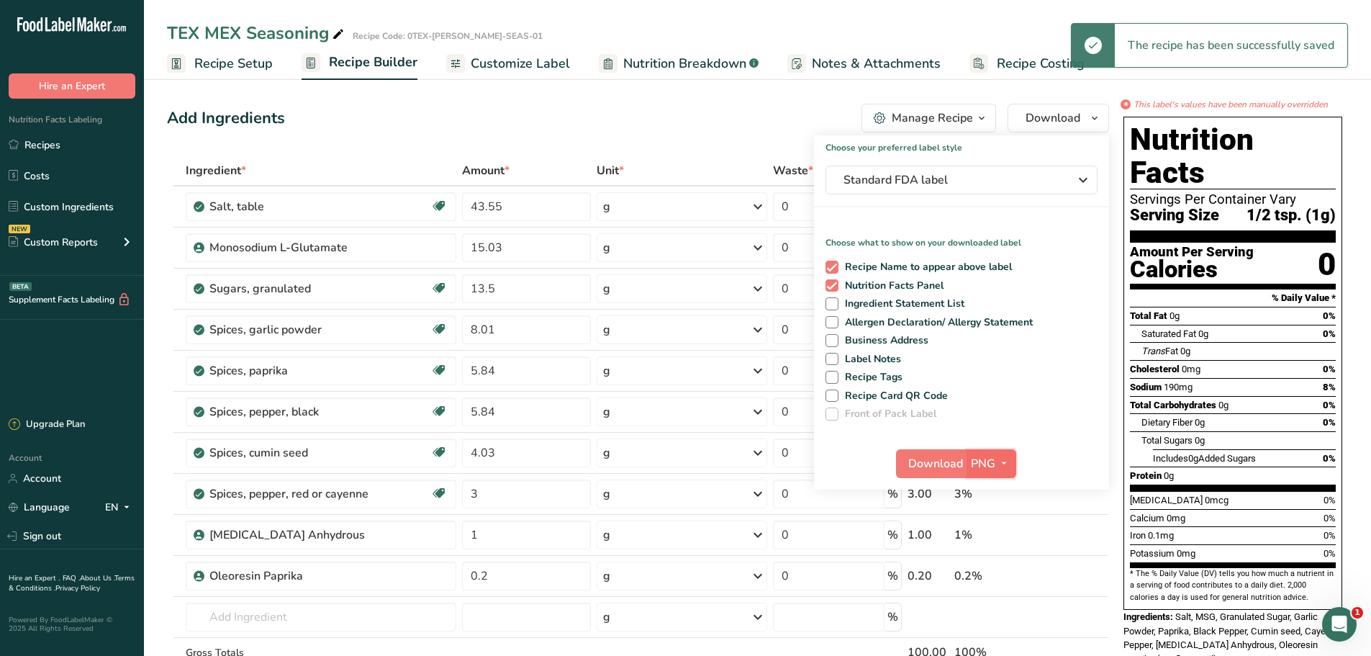
click at [992, 467] on span "PNG" at bounding box center [983, 463] width 24 height 17
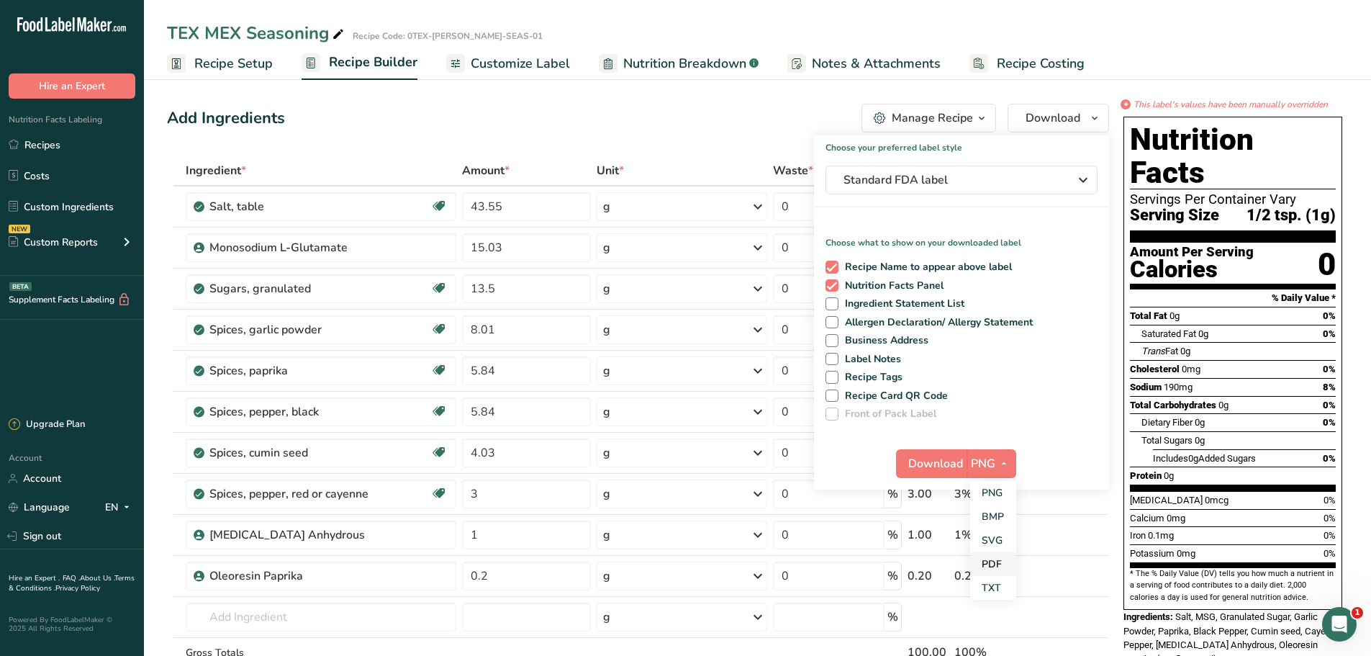
click at [995, 562] on link "PDF" at bounding box center [993, 564] width 46 height 24
click at [946, 463] on span "Download" at bounding box center [936, 463] width 55 height 17
